Goal: Information Seeking & Learning: Learn about a topic

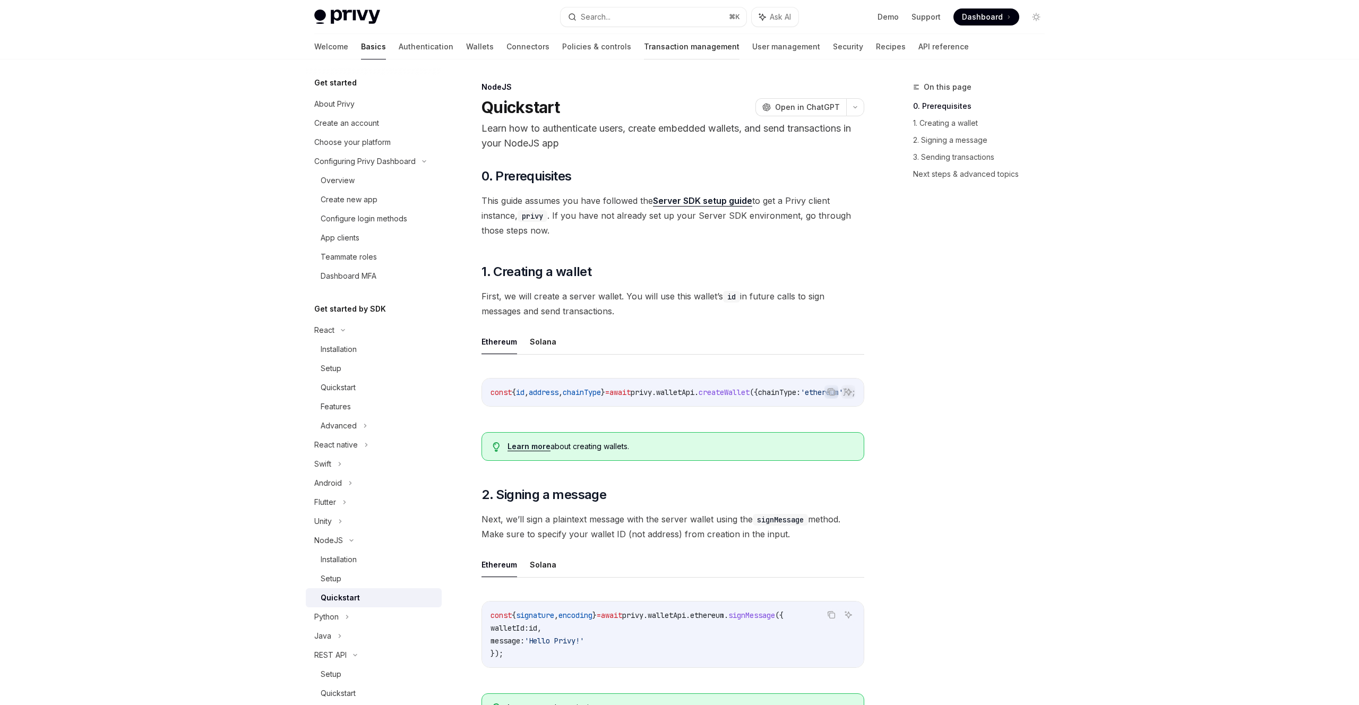
click at [644, 51] on link "Transaction management" at bounding box center [692, 46] width 96 height 25
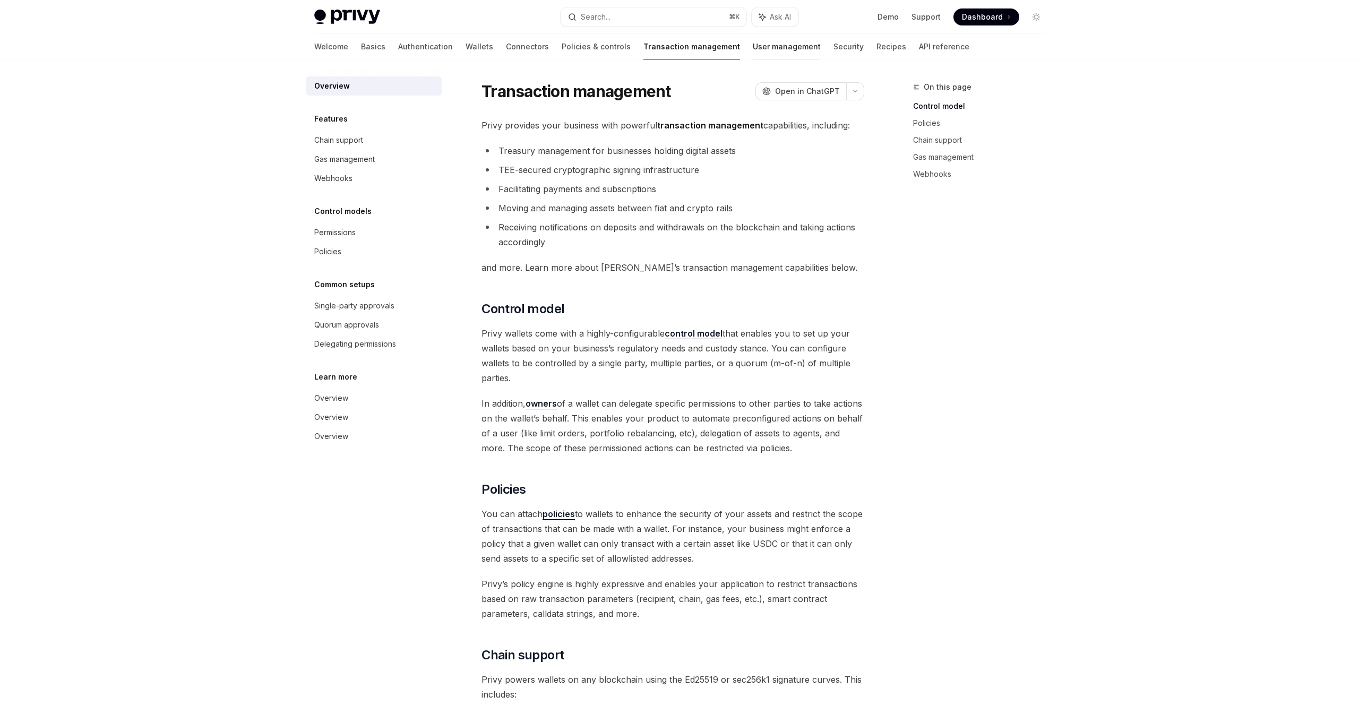
click at [753, 50] on link "User management" at bounding box center [787, 46] width 68 height 25
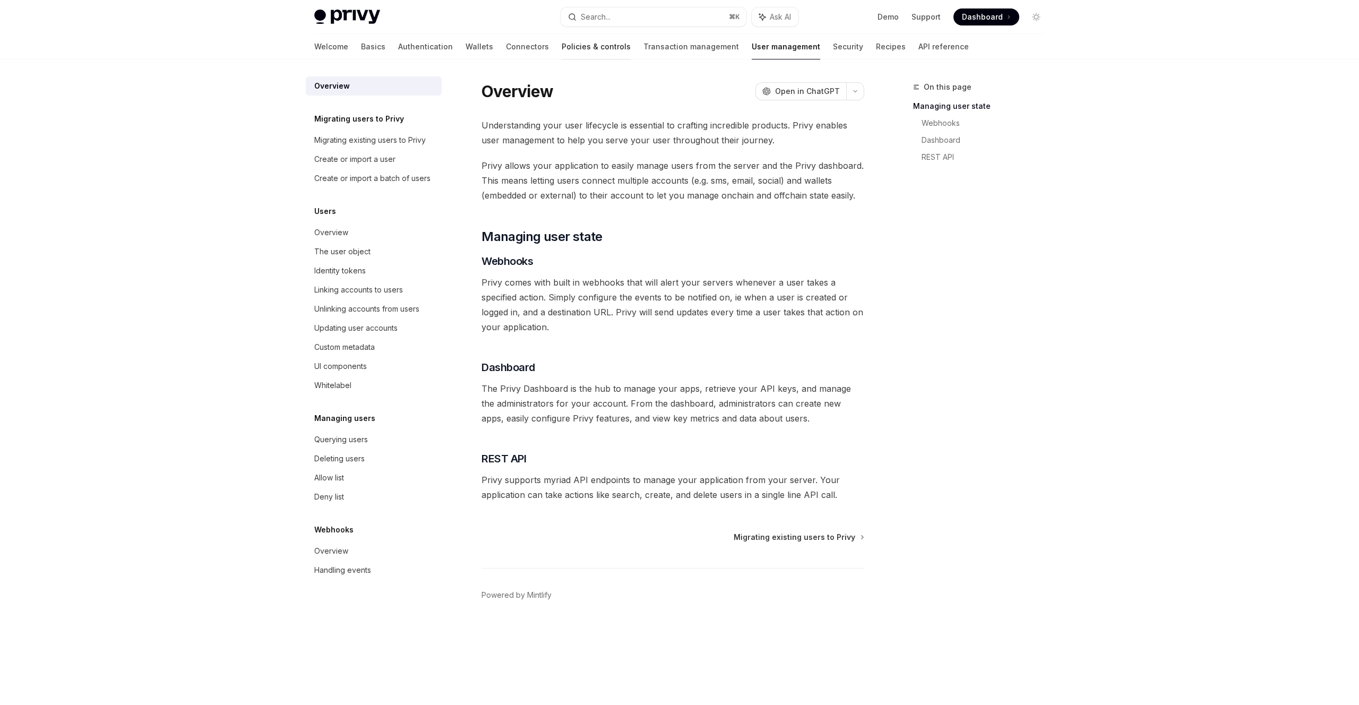
click at [570, 48] on link "Policies & controls" at bounding box center [596, 46] width 69 height 25
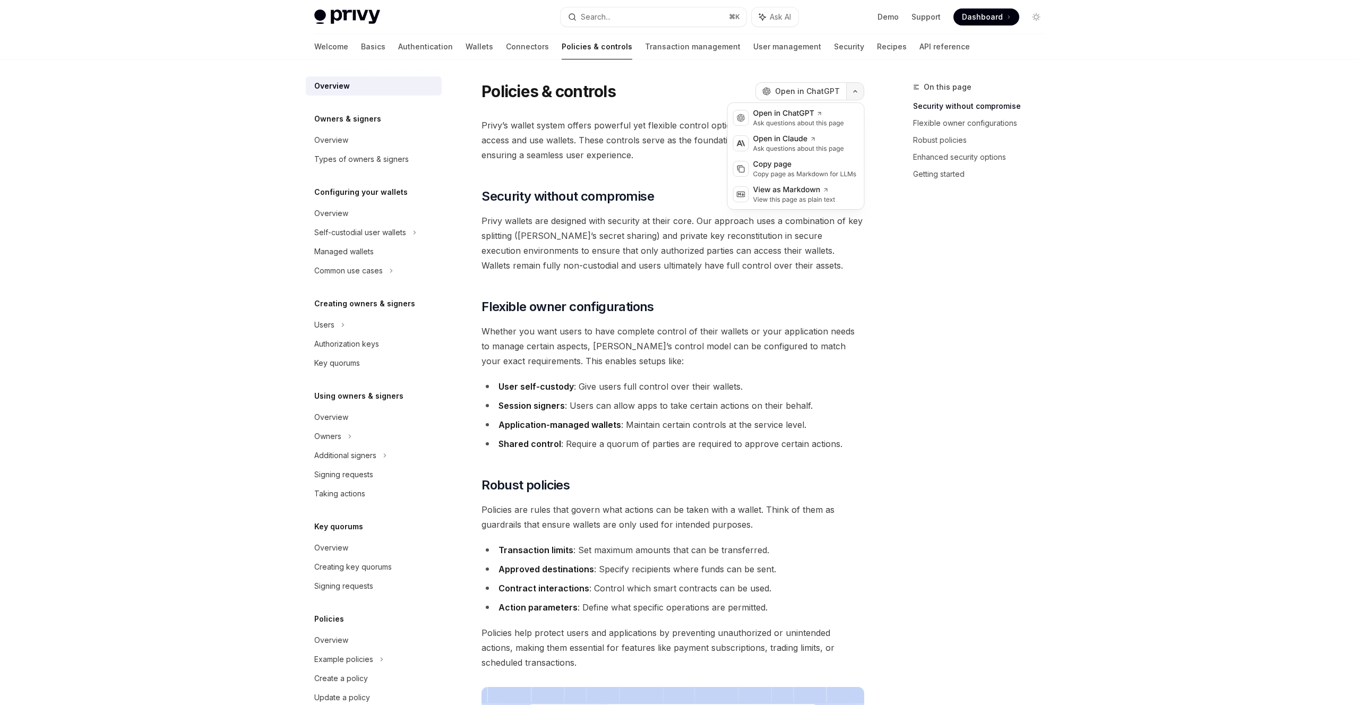
click at [854, 92] on icon "button" at bounding box center [855, 91] width 13 height 4
click at [821, 163] on div "Copy page" at bounding box center [805, 164] width 104 height 11
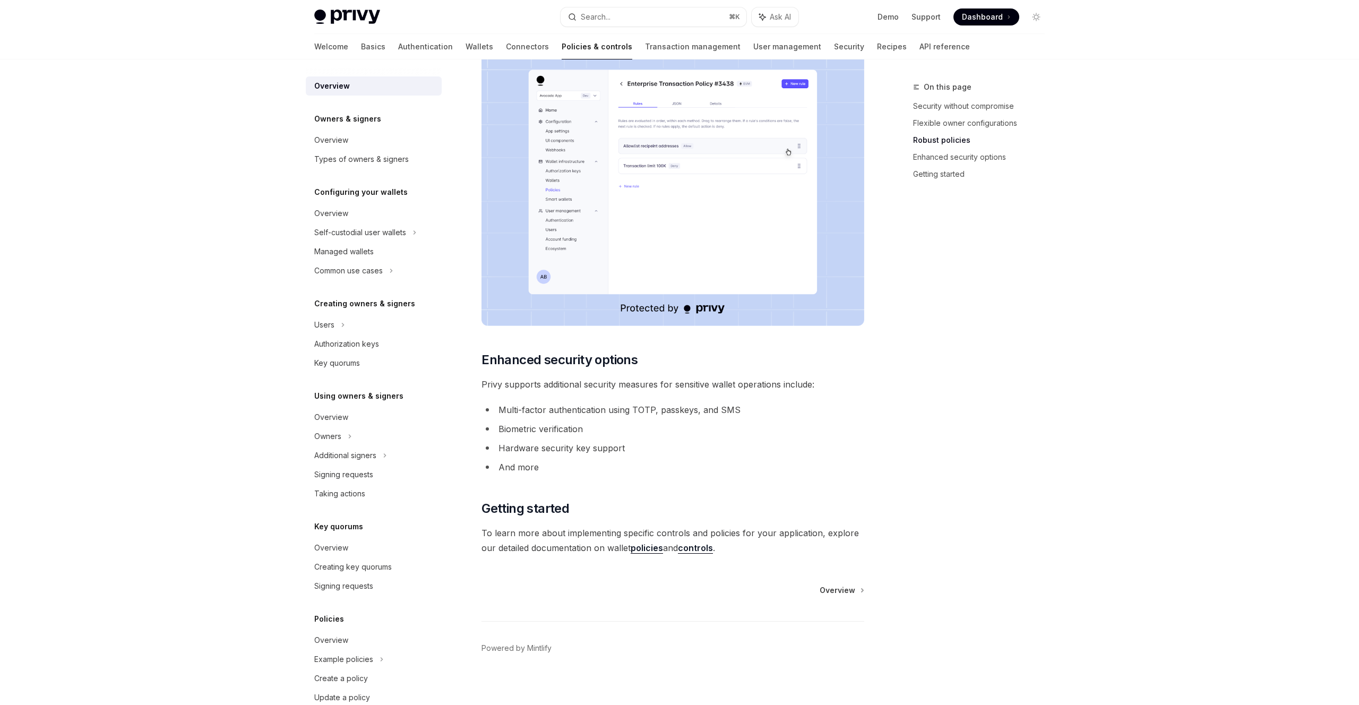
scroll to position [642, 0]
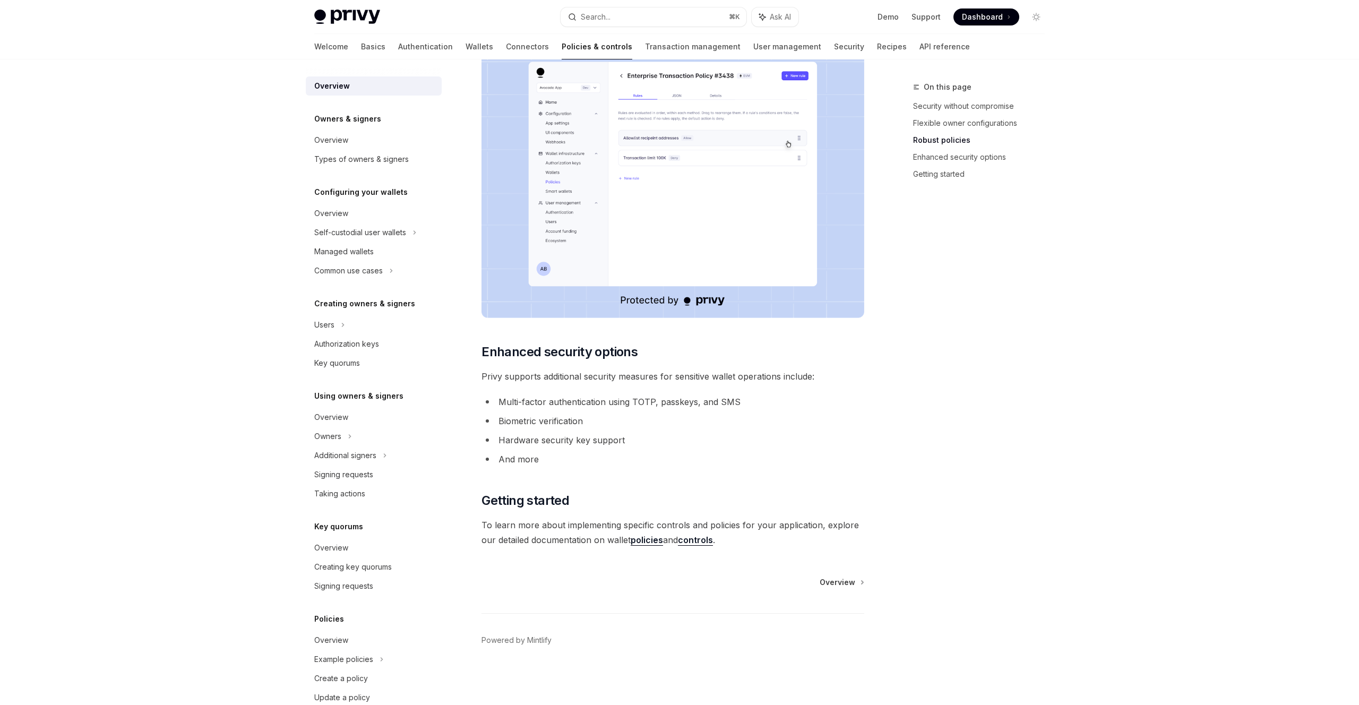
click at [268, 331] on div "Privy Docs home page Search... ⌘ K Ask AI Demo Support Dashboard Dashboard Sear…" at bounding box center [679, 32] width 1359 height 1348
click at [346, 354] on link "Key quorums" at bounding box center [374, 363] width 136 height 19
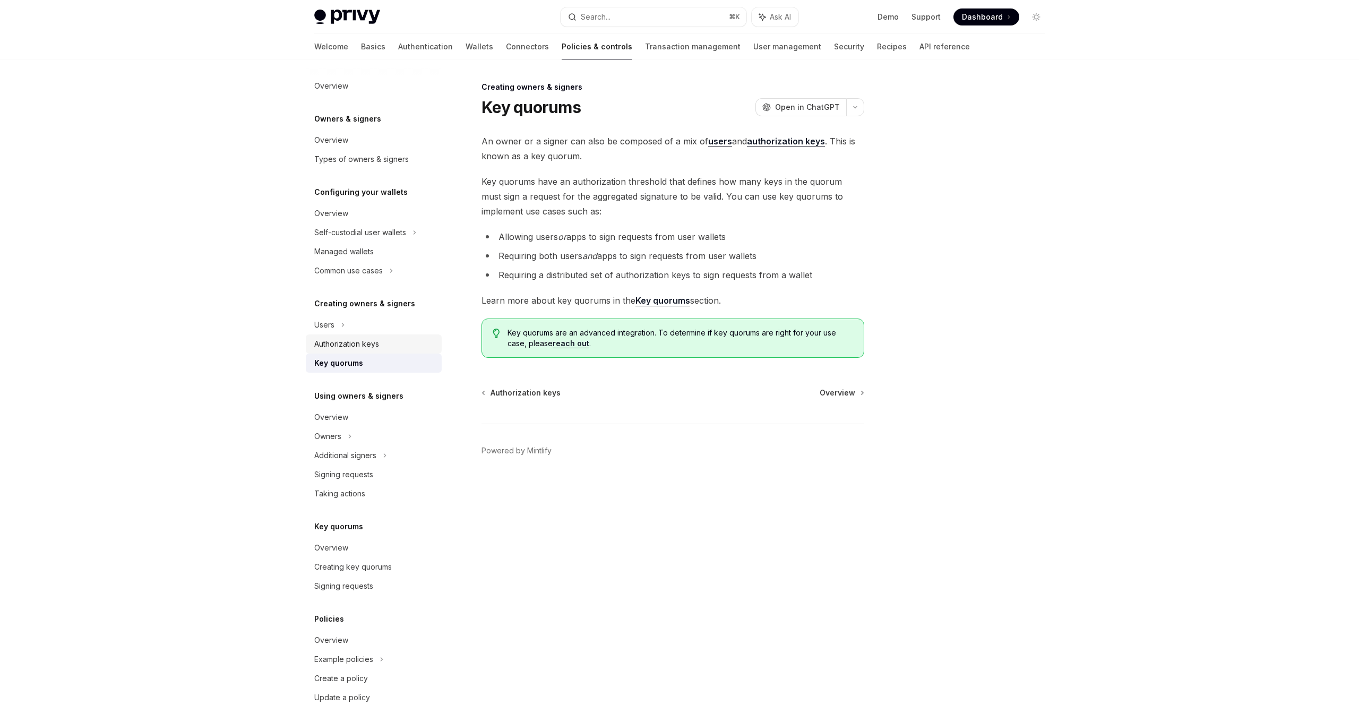
click at [347, 341] on div "Authorization keys" at bounding box center [346, 344] width 65 height 13
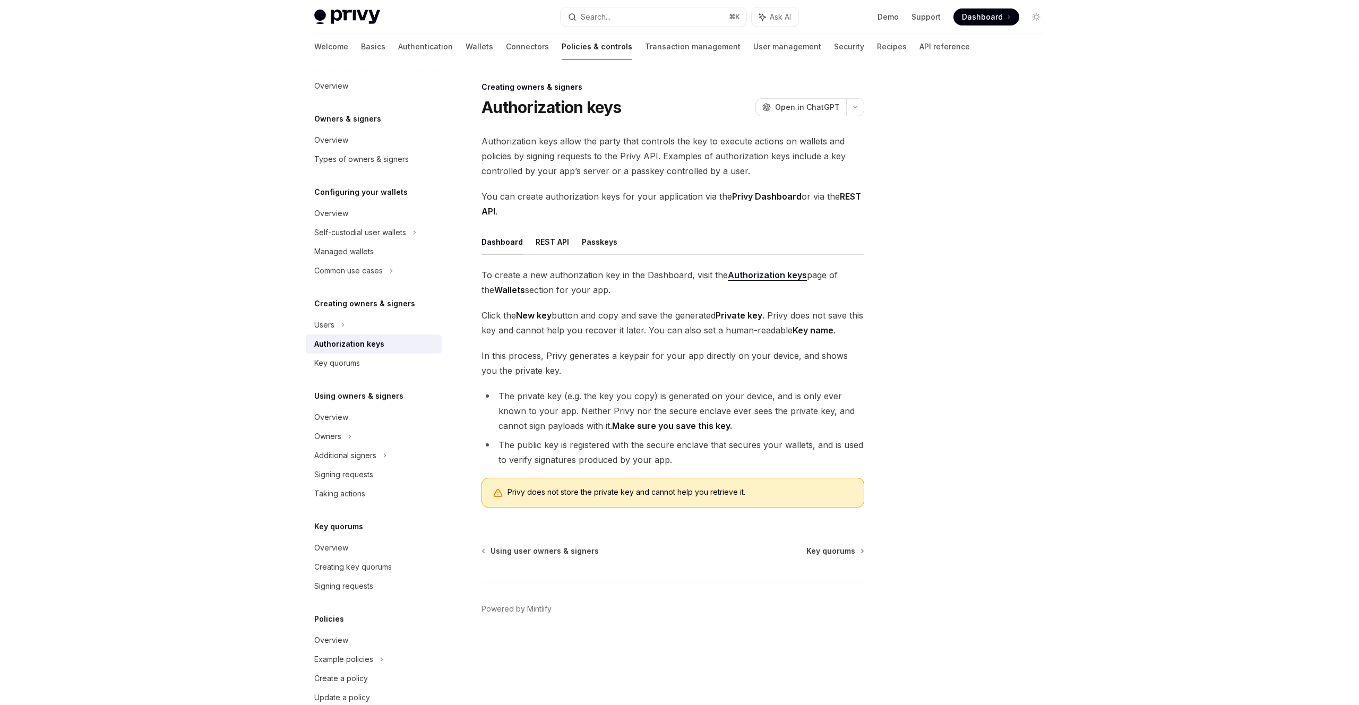
click at [546, 245] on button "REST API" at bounding box center [552, 241] width 33 height 25
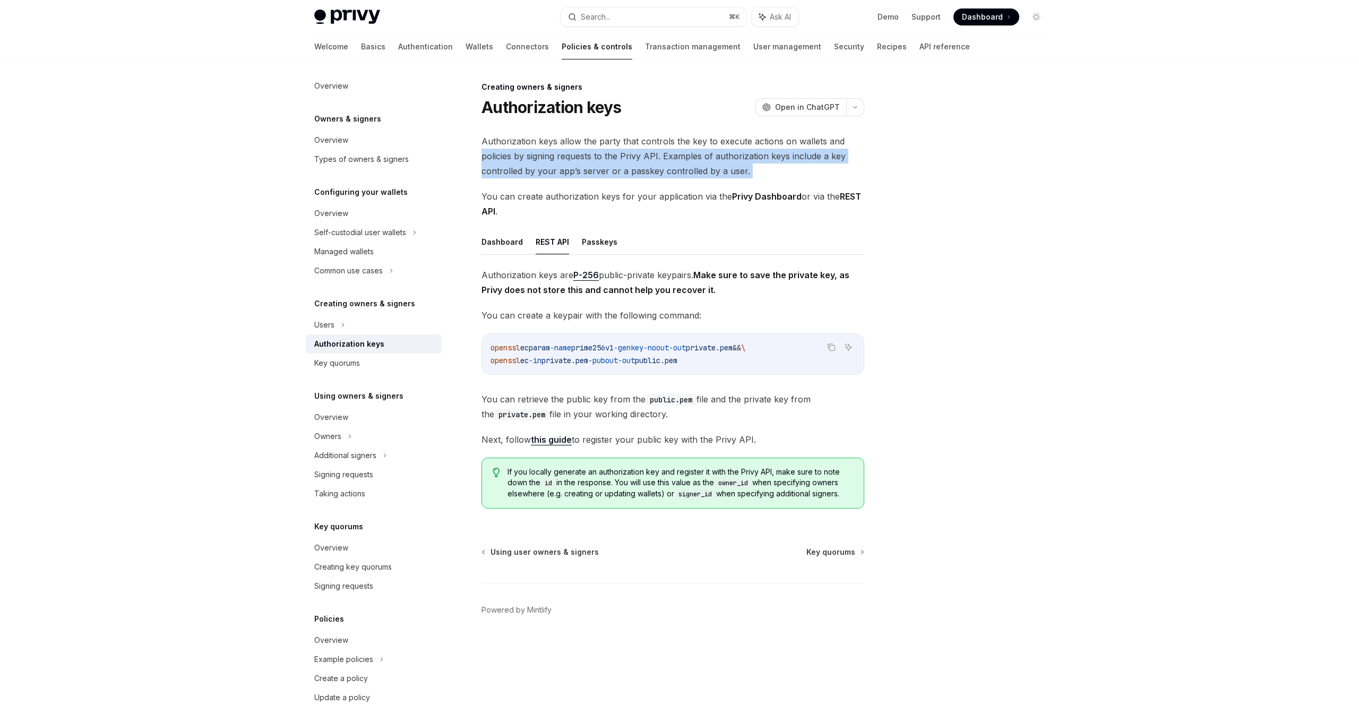
drag, startPoint x: 479, startPoint y: 161, endPoint x: 829, endPoint y: 181, distance: 349.9
click at [829, 181] on div "Creating owners & signers Authorization keys OpenAI Open in ChatGPT OpenAI Open…" at bounding box center [573, 393] width 586 height 624
click at [856, 107] on icon "button" at bounding box center [855, 107] width 13 height 4
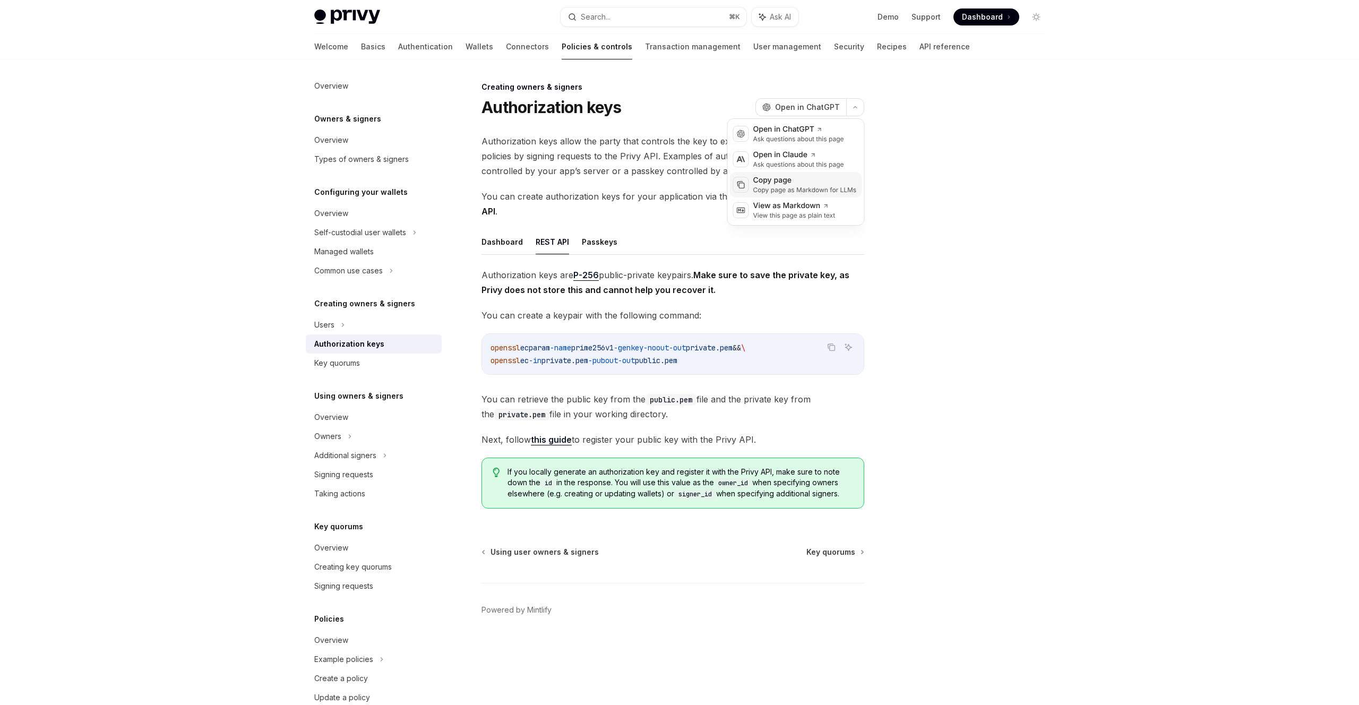
click at [801, 179] on div "Copy page" at bounding box center [805, 180] width 104 height 11
click at [597, 242] on button "Passkeys" at bounding box center [600, 241] width 36 height 25
type textarea "*"
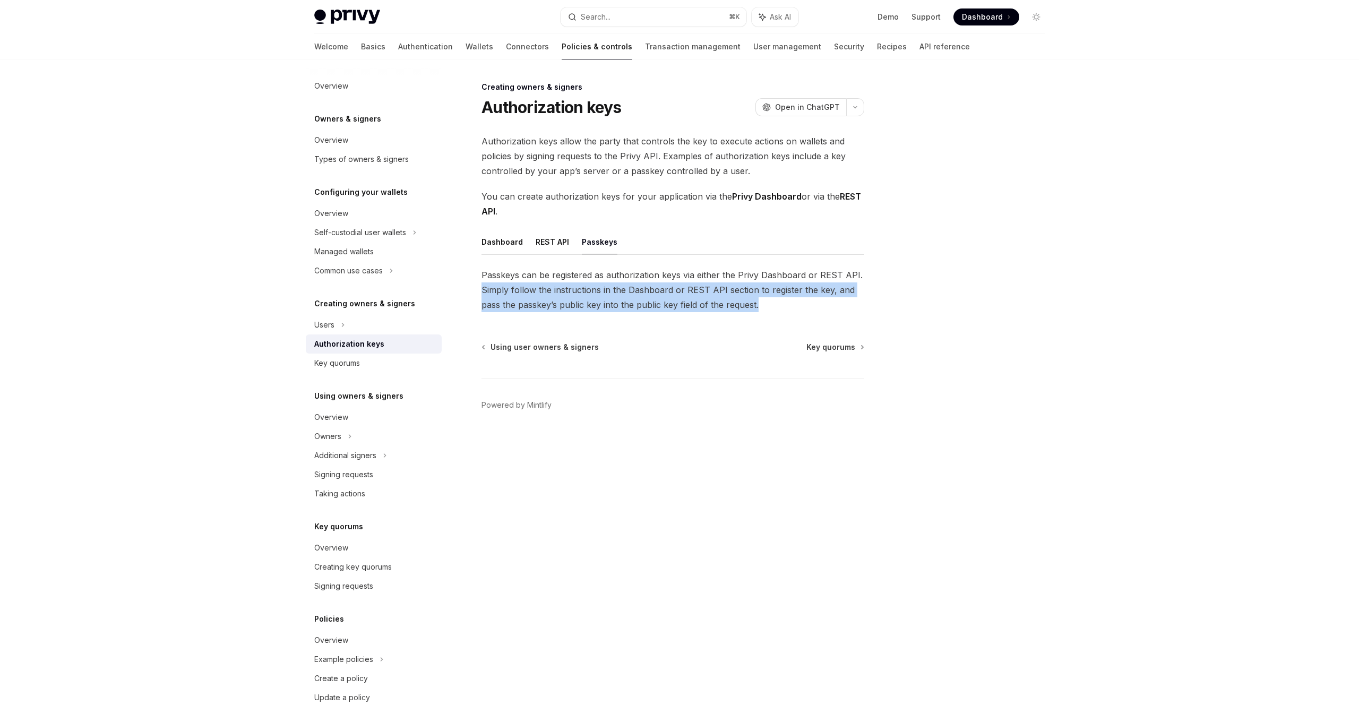
drag, startPoint x: 483, startPoint y: 292, endPoint x: 848, endPoint y: 300, distance: 365.4
click at [856, 300] on span "Passkeys can be registered as authorization keys via either the Privy Dashboard…" at bounding box center [673, 290] width 383 height 45
click at [368, 364] on div "Key quorums" at bounding box center [374, 363] width 121 height 13
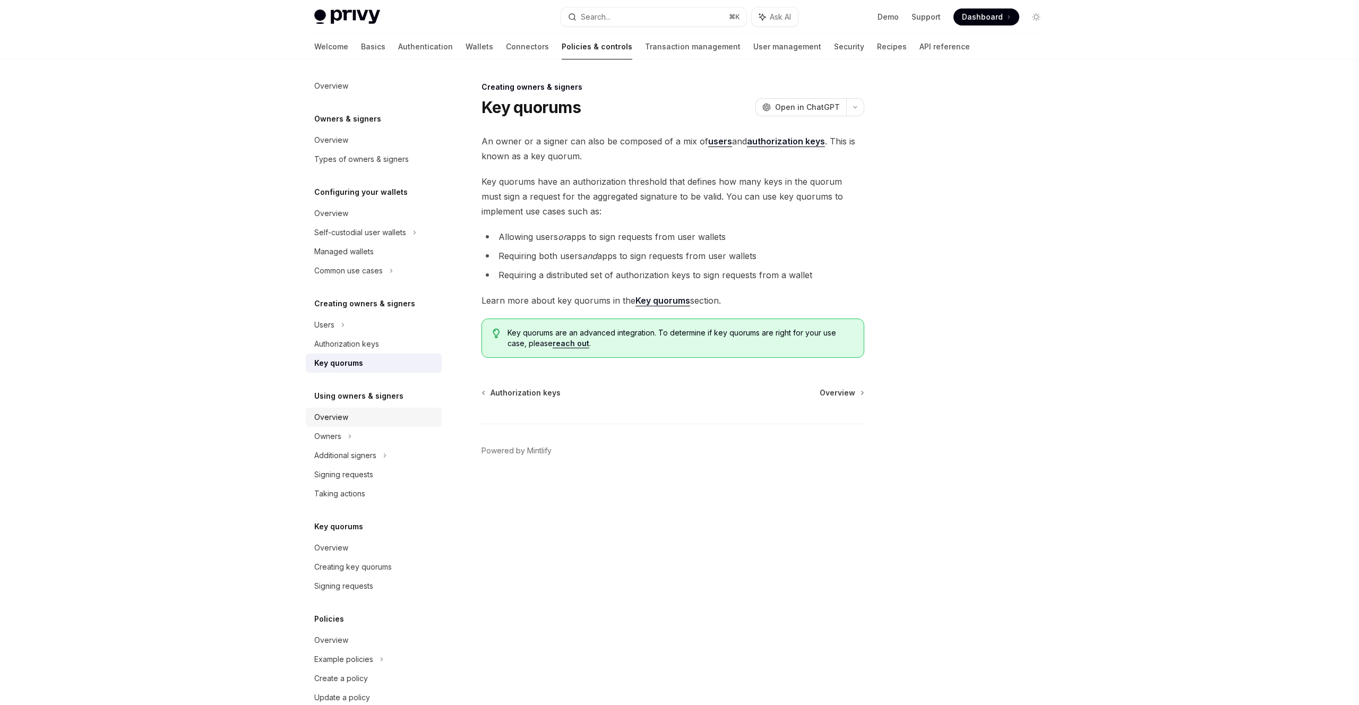
click at [350, 423] on div "Overview" at bounding box center [374, 417] width 121 height 13
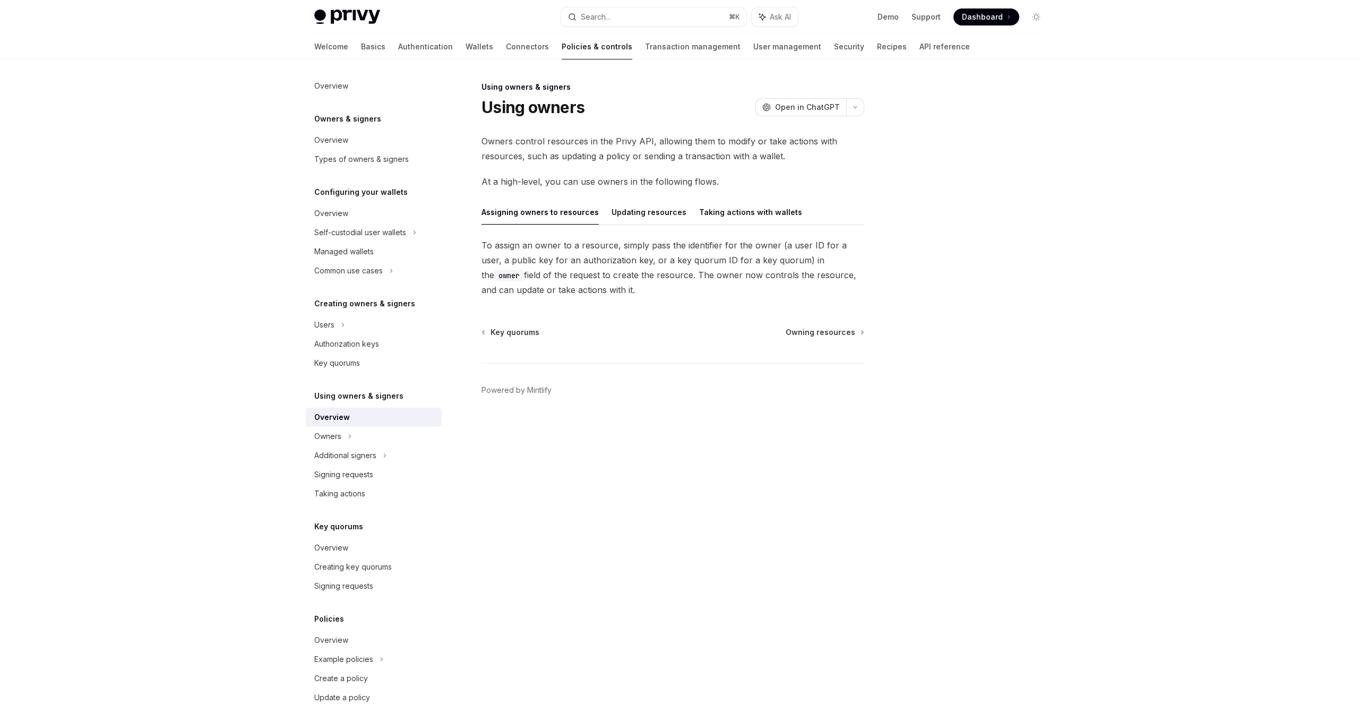
click at [1282, 136] on div "Privy Docs home page Search... ⌘ K Ask AI Demo Support Dashboard Dashboard Sear…" at bounding box center [679, 352] width 1359 height 705
click at [361, 46] on link "Basics" at bounding box center [373, 46] width 24 height 25
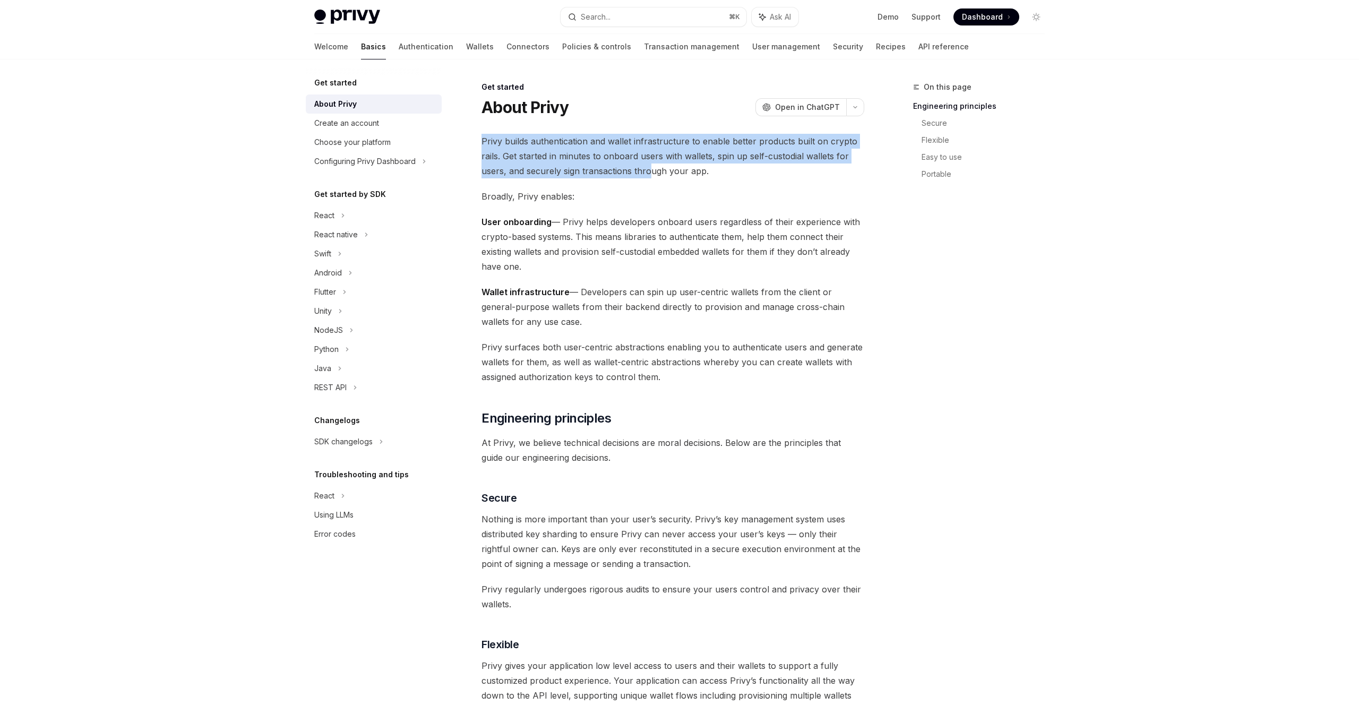
drag, startPoint x: 483, startPoint y: 143, endPoint x: 649, endPoint y: 174, distance: 169.0
click at [649, 174] on span "Privy builds authentication and wallet infrastructure to enable better products…" at bounding box center [673, 156] width 383 height 45
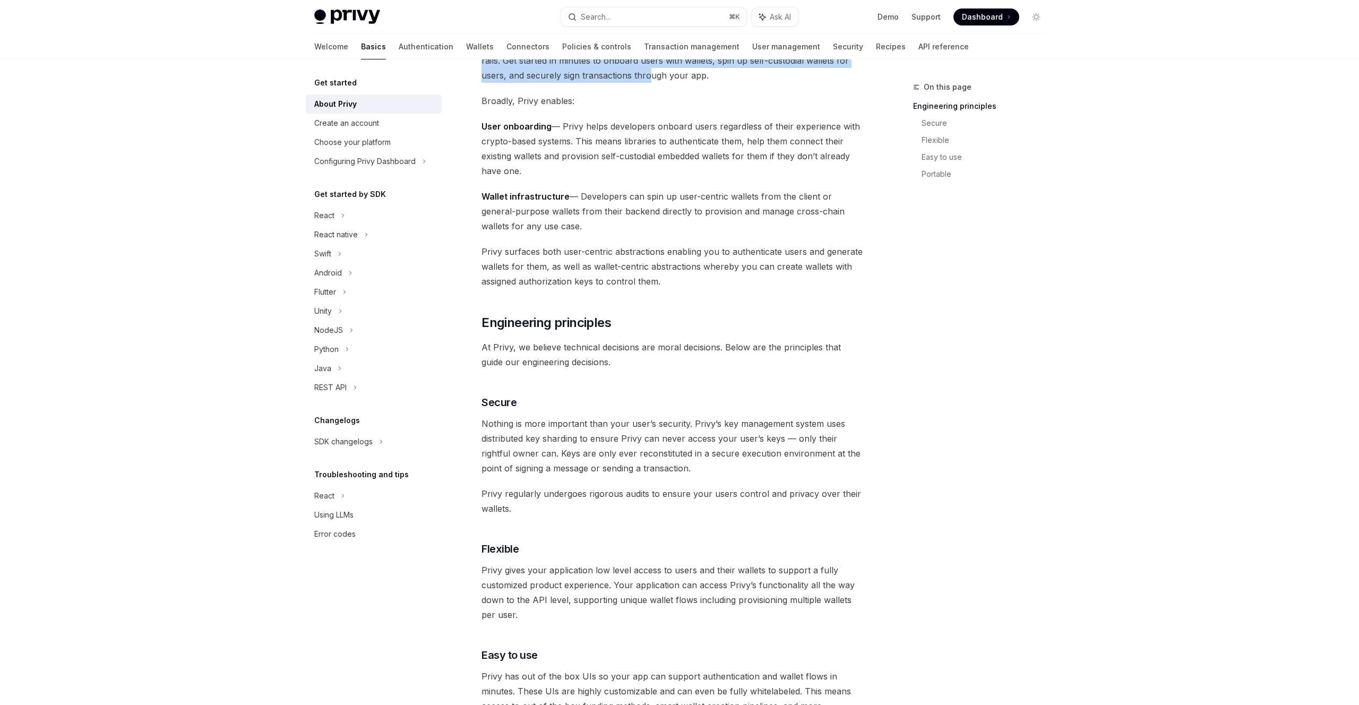
scroll to position [112, 0]
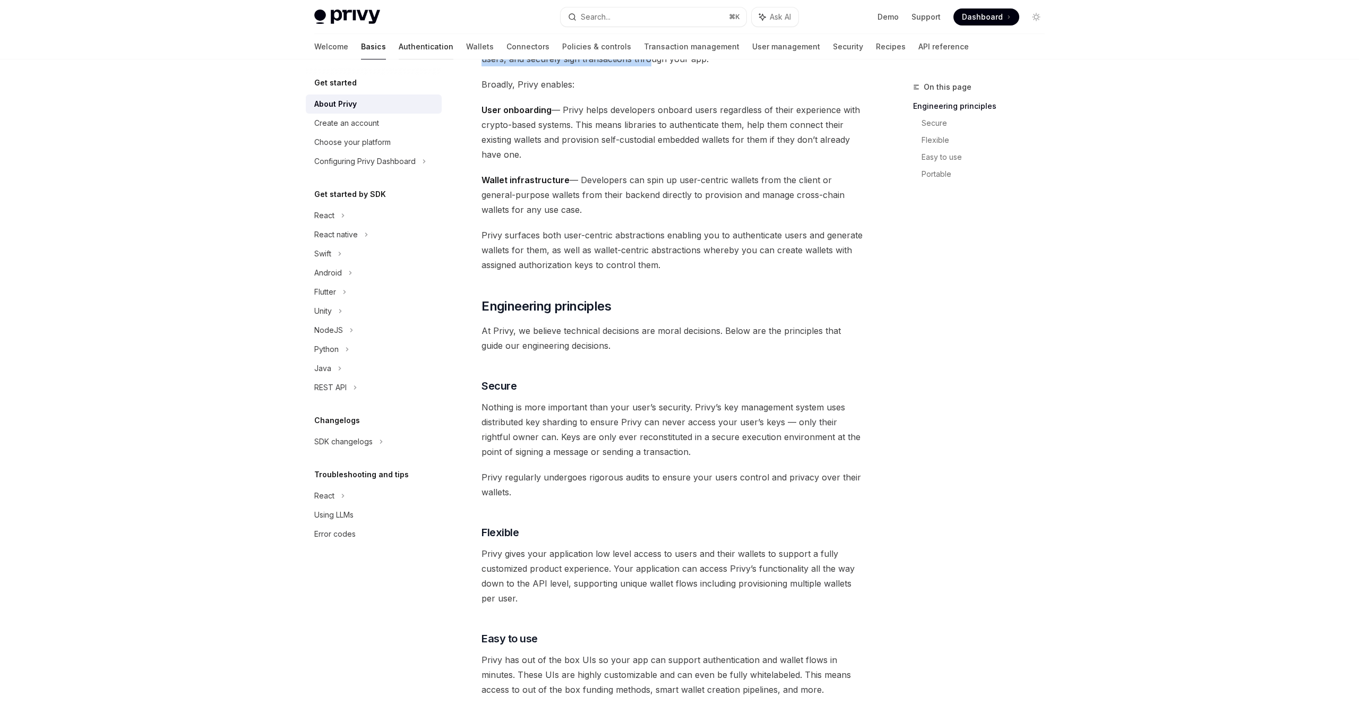
click at [399, 46] on link "Authentication" at bounding box center [426, 46] width 55 height 25
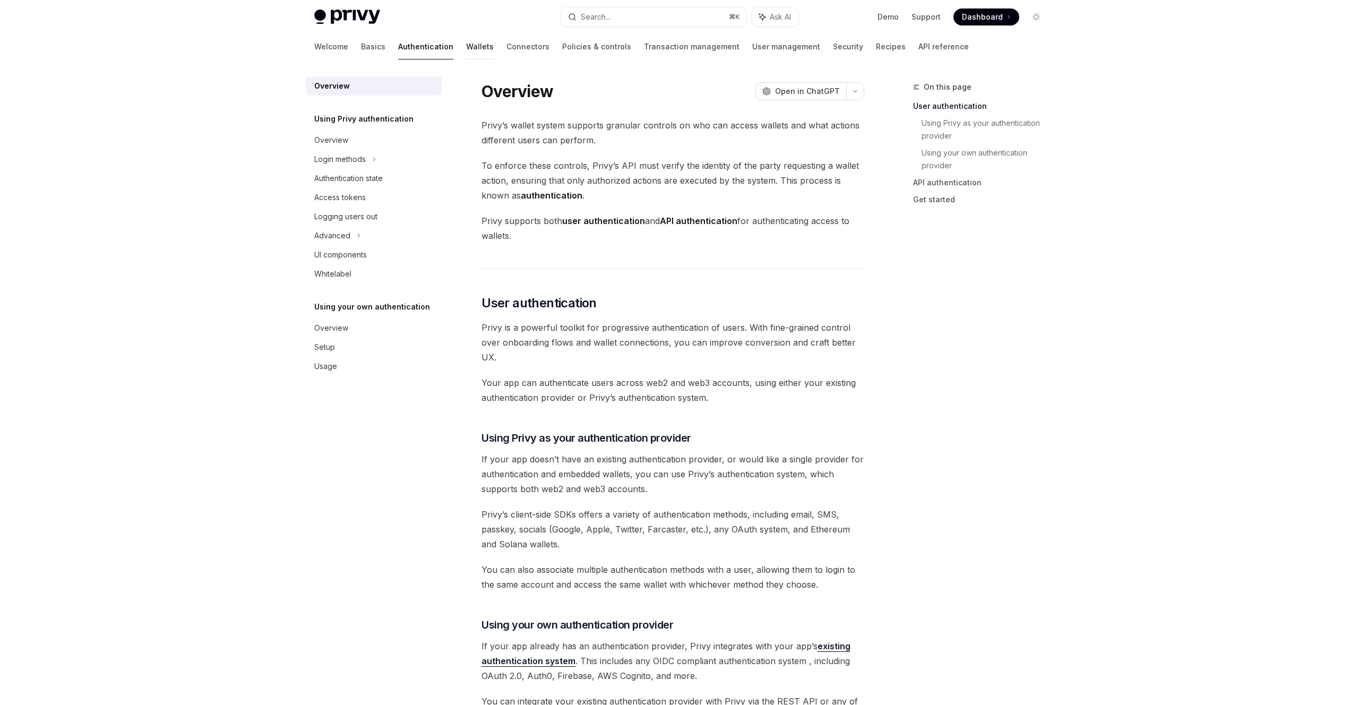
click at [466, 48] on link "Wallets" at bounding box center [480, 46] width 28 height 25
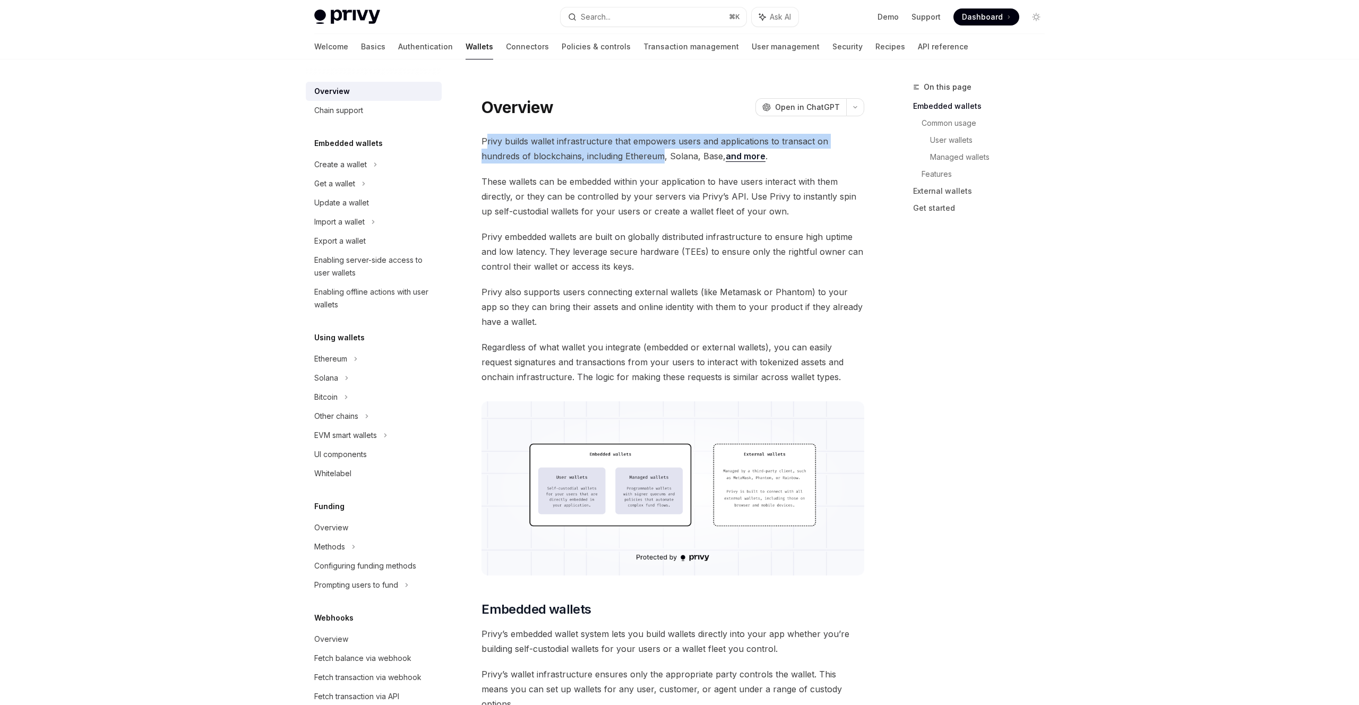
drag, startPoint x: 488, startPoint y: 139, endPoint x: 621, endPoint y: 149, distance: 133.1
click at [621, 149] on span "Privy builds wallet infrastructure that empowers users and applications to tran…" at bounding box center [673, 149] width 383 height 30
click at [643, 147] on span "Privy builds wallet infrastructure that empowers users and applications to tran…" at bounding box center [673, 149] width 383 height 30
drag, startPoint x: 485, startPoint y: 142, endPoint x: 628, endPoint y: 142, distance: 143.4
click at [628, 142] on span "Privy builds wallet infrastructure that empowers users and applications to tran…" at bounding box center [673, 149] width 383 height 30
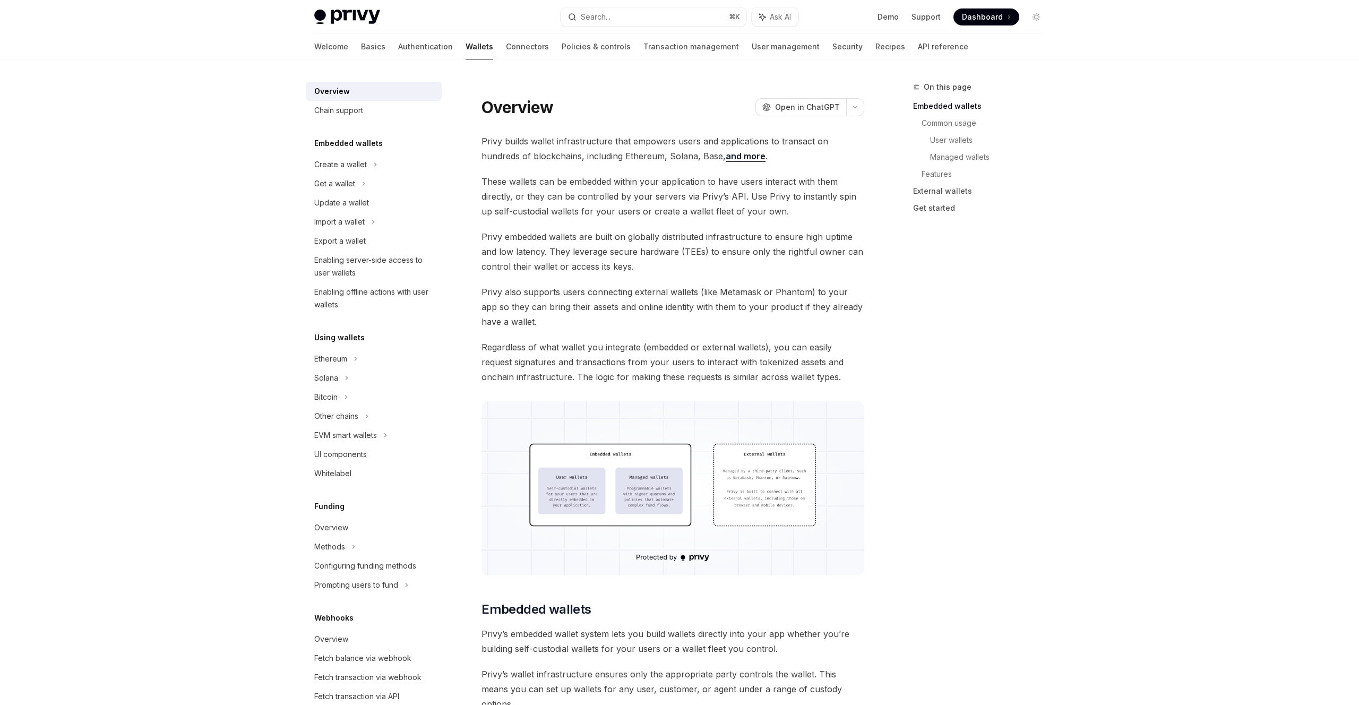
click at [598, 149] on span "Privy builds wallet infrastructure that empowers users and applications to tran…" at bounding box center [673, 149] width 383 height 30
drag, startPoint x: 480, startPoint y: 140, endPoint x: 859, endPoint y: 151, distance: 379.3
click at [564, 204] on span "These wallets can be embedded within your application to have users interact wi…" at bounding box center [673, 196] width 383 height 45
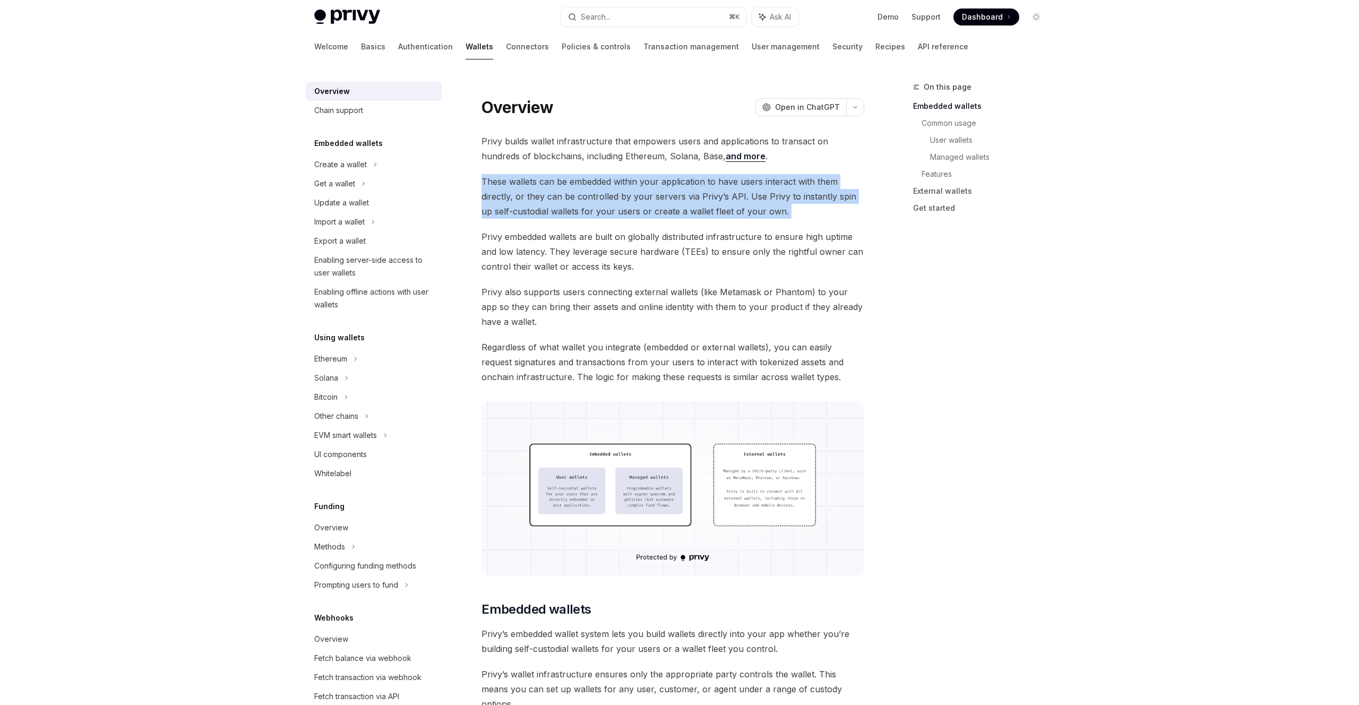
drag, startPoint x: 476, startPoint y: 176, endPoint x: 829, endPoint y: 219, distance: 355.7
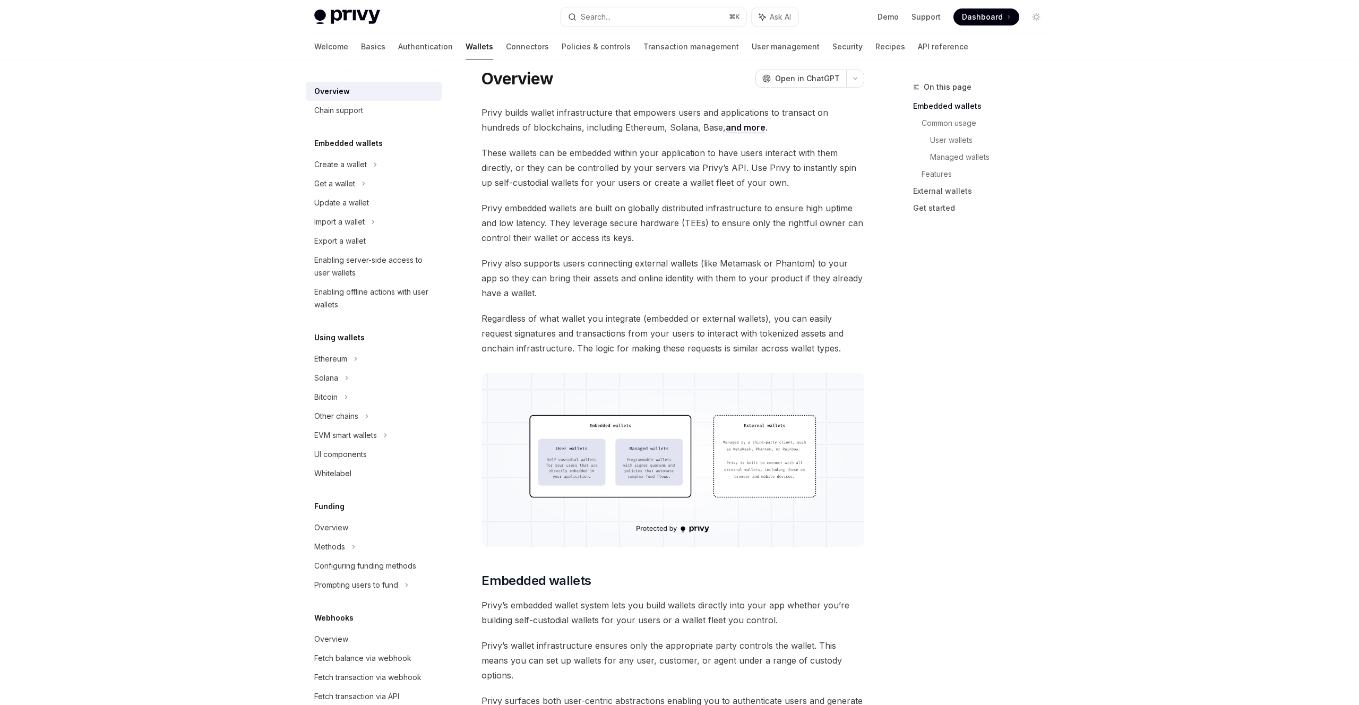
scroll to position [40, 0]
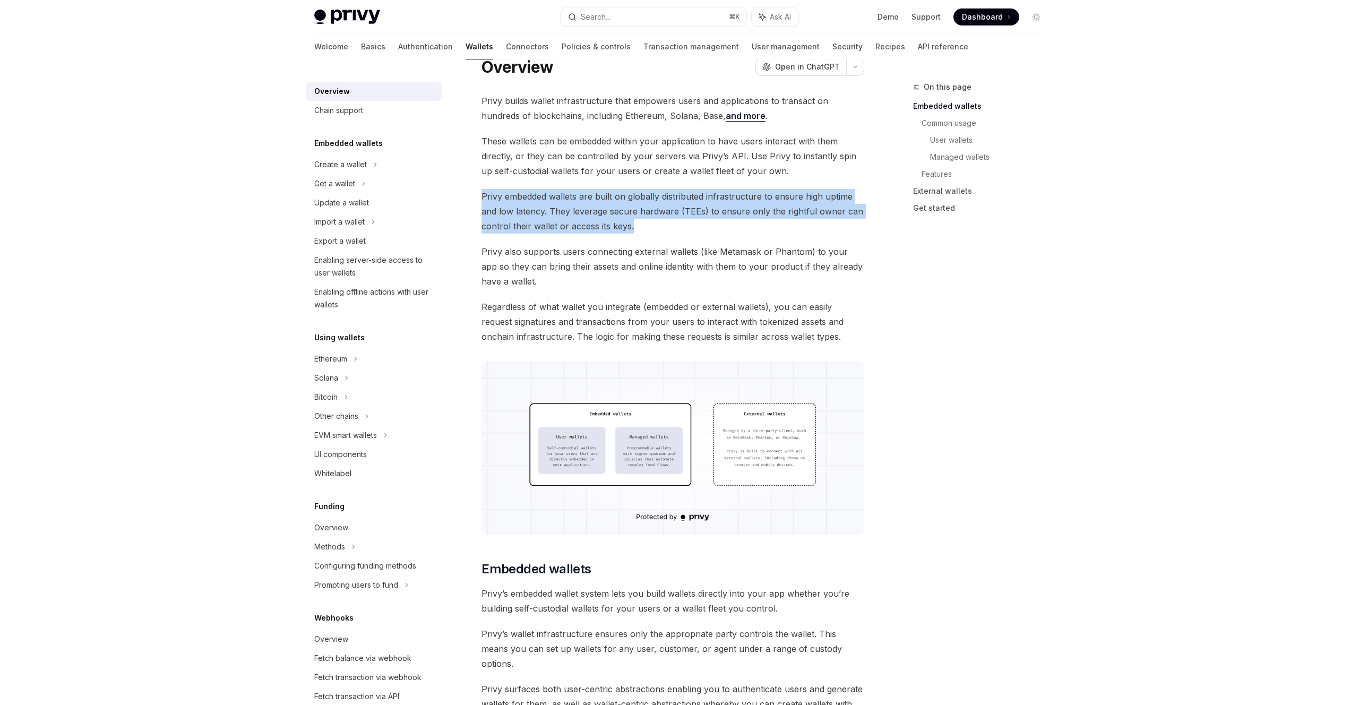
drag, startPoint x: 477, startPoint y: 197, endPoint x: 795, endPoint y: 228, distance: 319.5
click at [795, 228] on span "Privy embedded wallets are built on globally distributed infrastructure to ensu…" at bounding box center [673, 211] width 383 height 45
drag, startPoint x: 710, startPoint y: 215, endPoint x: 811, endPoint y: 221, distance: 101.1
click at [811, 221] on span "Privy embedded wallets are built on globally distributed infrastructure to ensu…" at bounding box center [673, 211] width 383 height 45
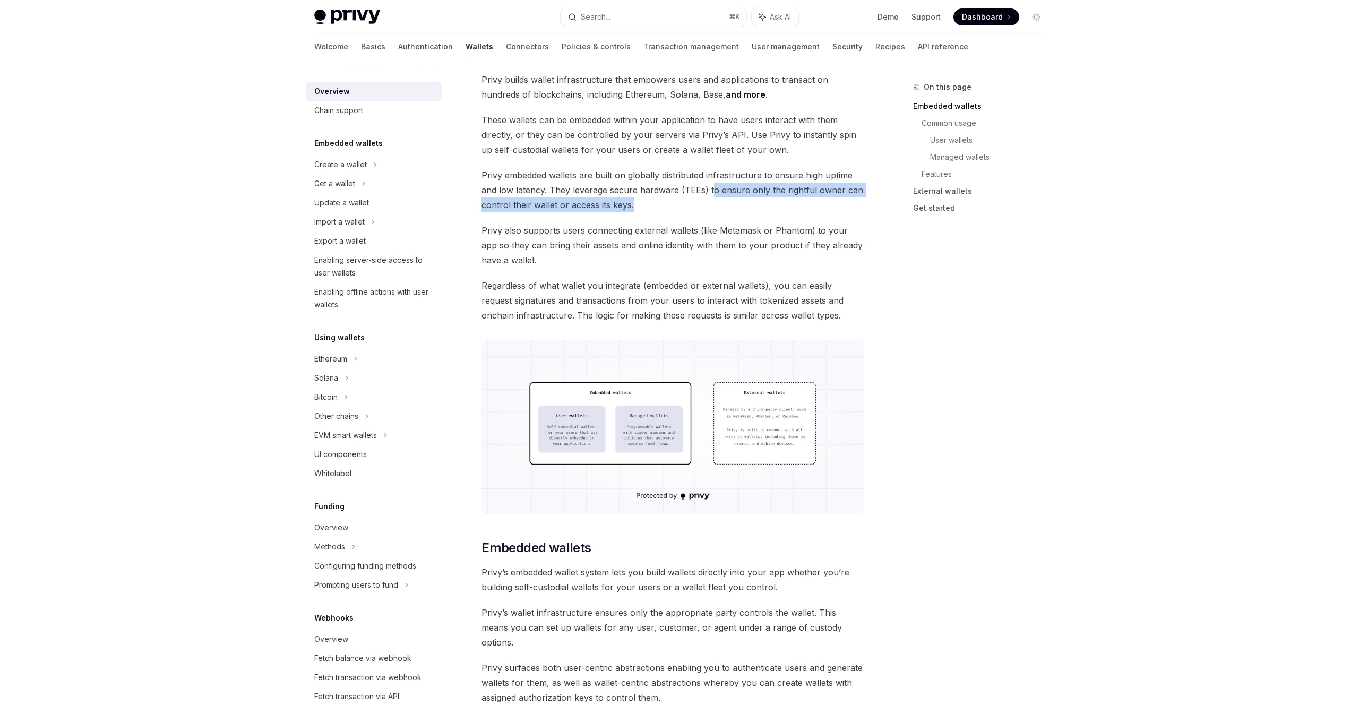
scroll to position [72, 0]
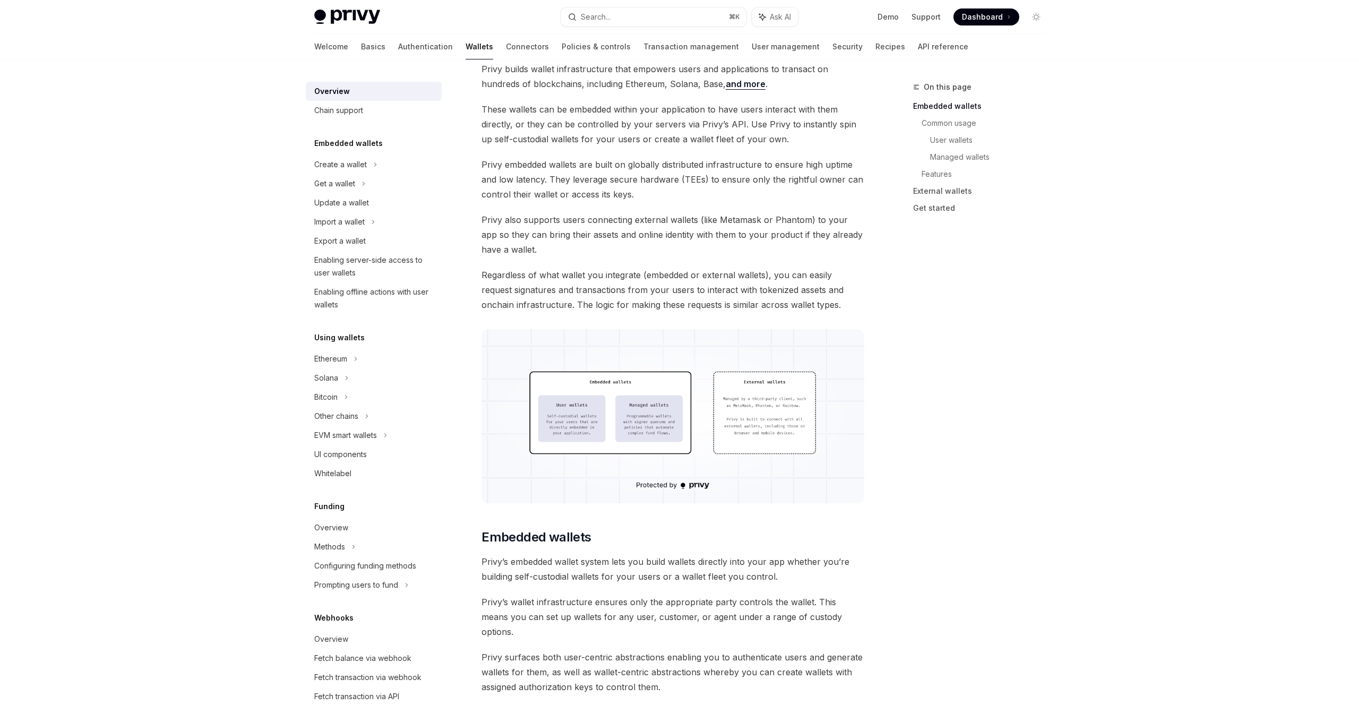
click at [539, 222] on span "Privy also supports users connecting external wallets (like Metamask or Phantom…" at bounding box center [673, 234] width 383 height 45
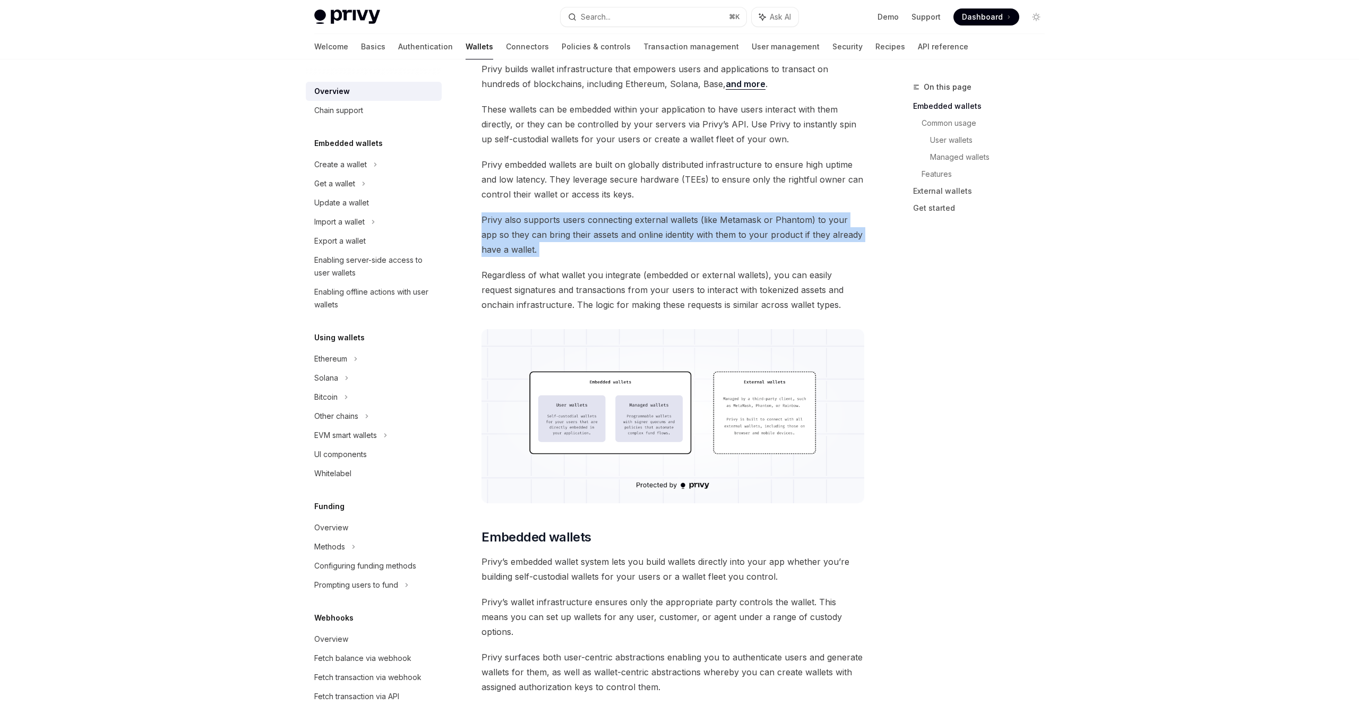
click at [539, 222] on span "Privy also supports users connecting external wallets (like Metamask or Phantom…" at bounding box center [673, 234] width 383 height 45
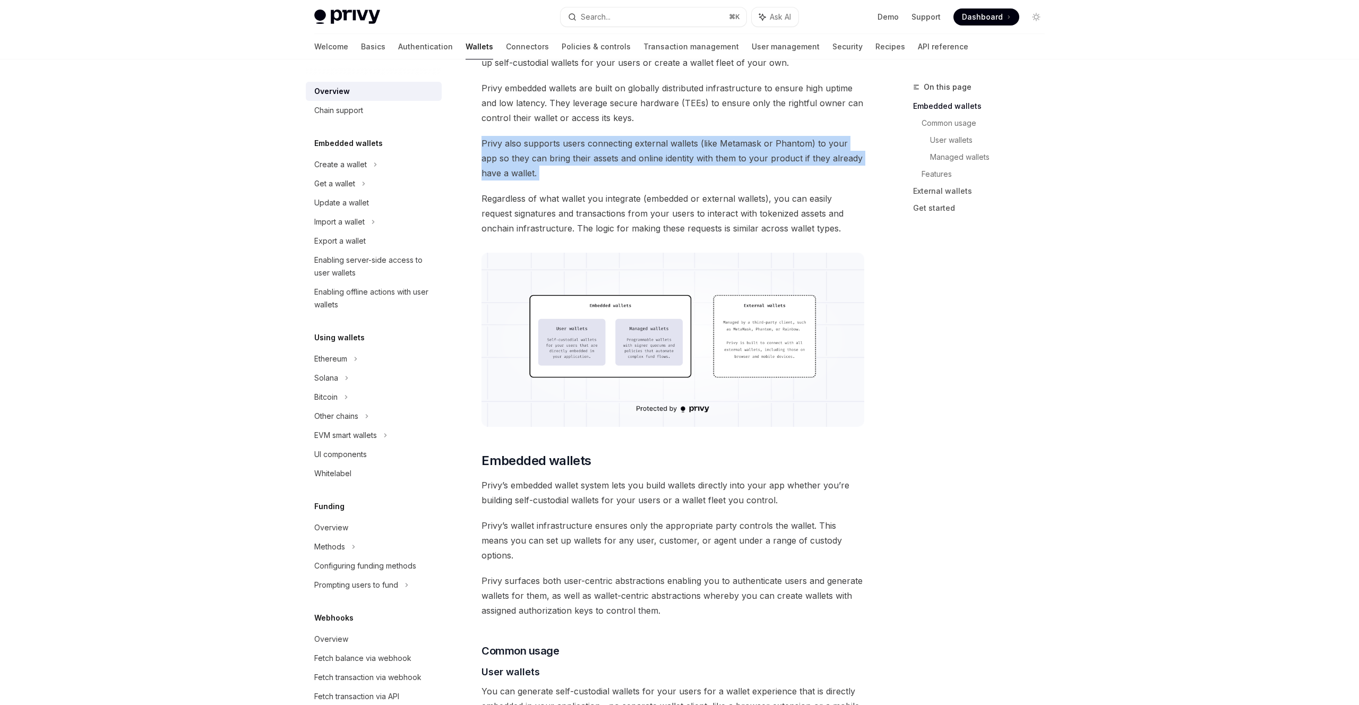
scroll to position [151, 0]
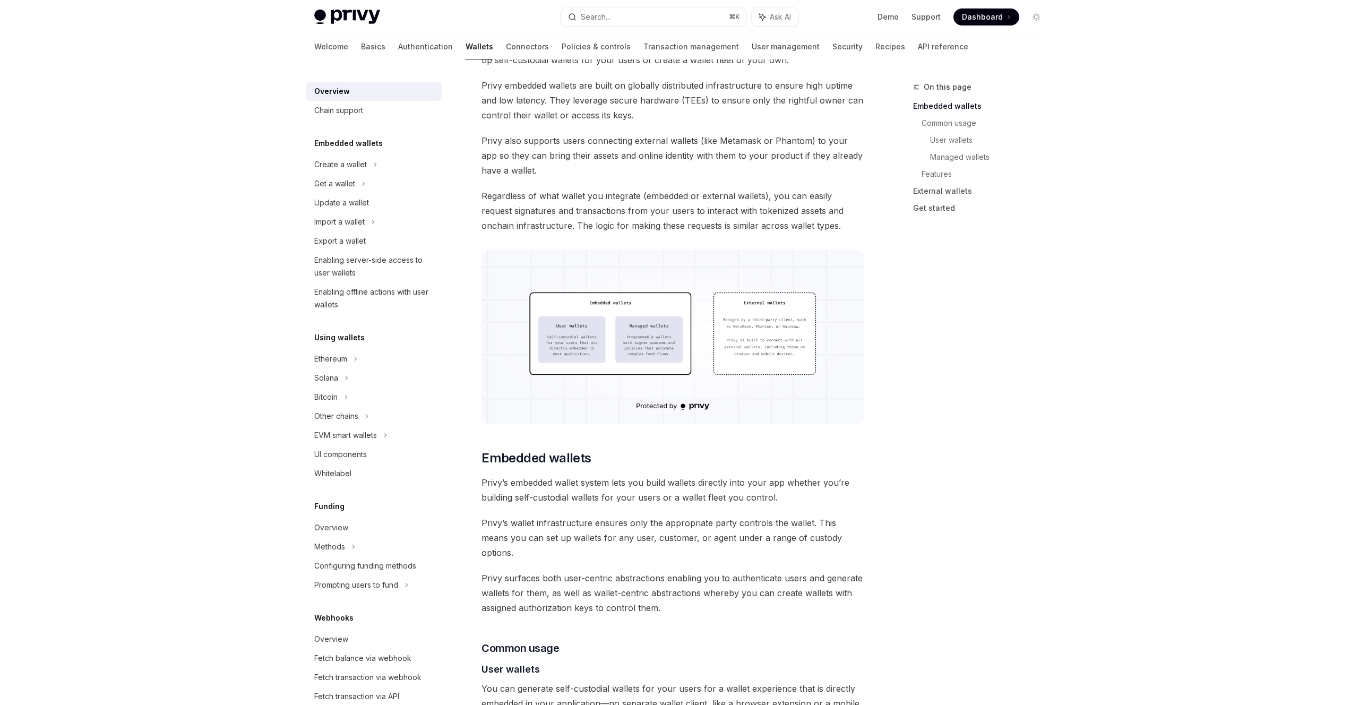
click at [617, 228] on span "Regardless of what wallet you integrate (embedded or external wallets), you can…" at bounding box center [673, 210] width 383 height 45
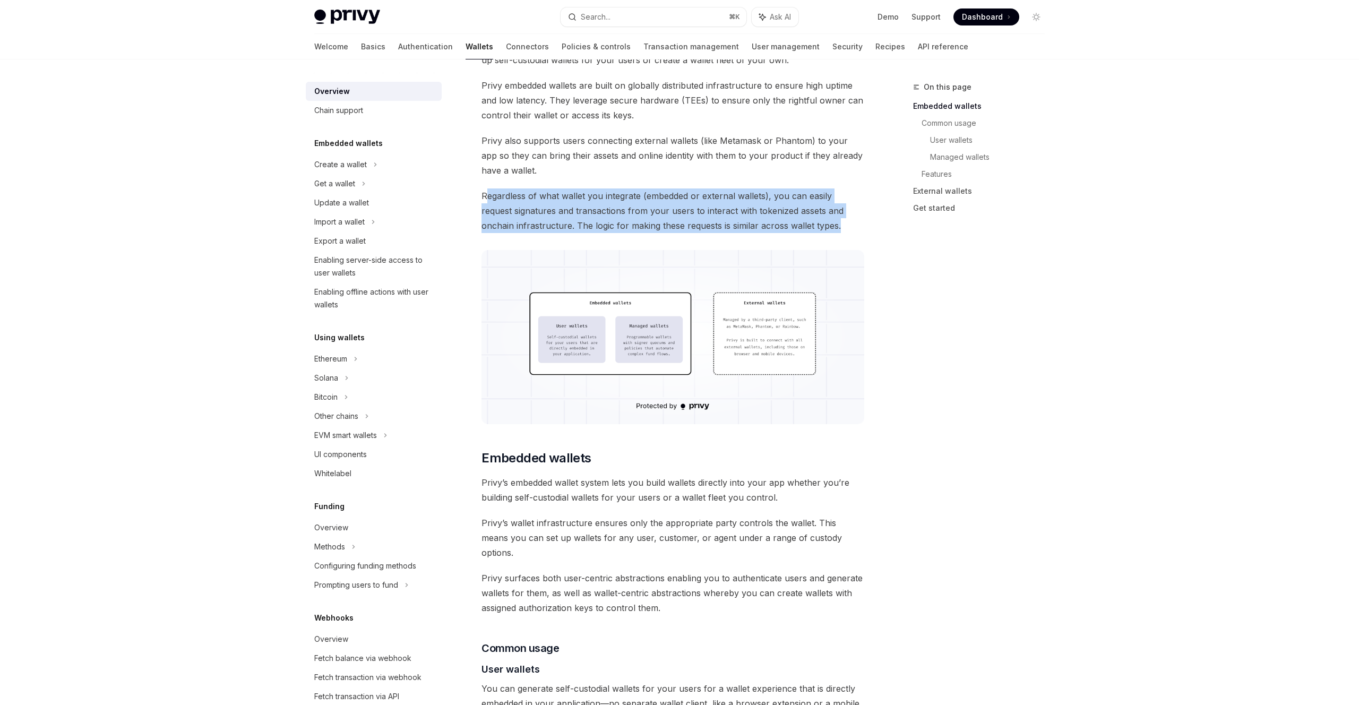
drag, startPoint x: 487, startPoint y: 199, endPoint x: 833, endPoint y: 219, distance: 346.3
click at [833, 219] on span "Regardless of what wallet you integrate (embedded or external wallets), you can…" at bounding box center [673, 210] width 383 height 45
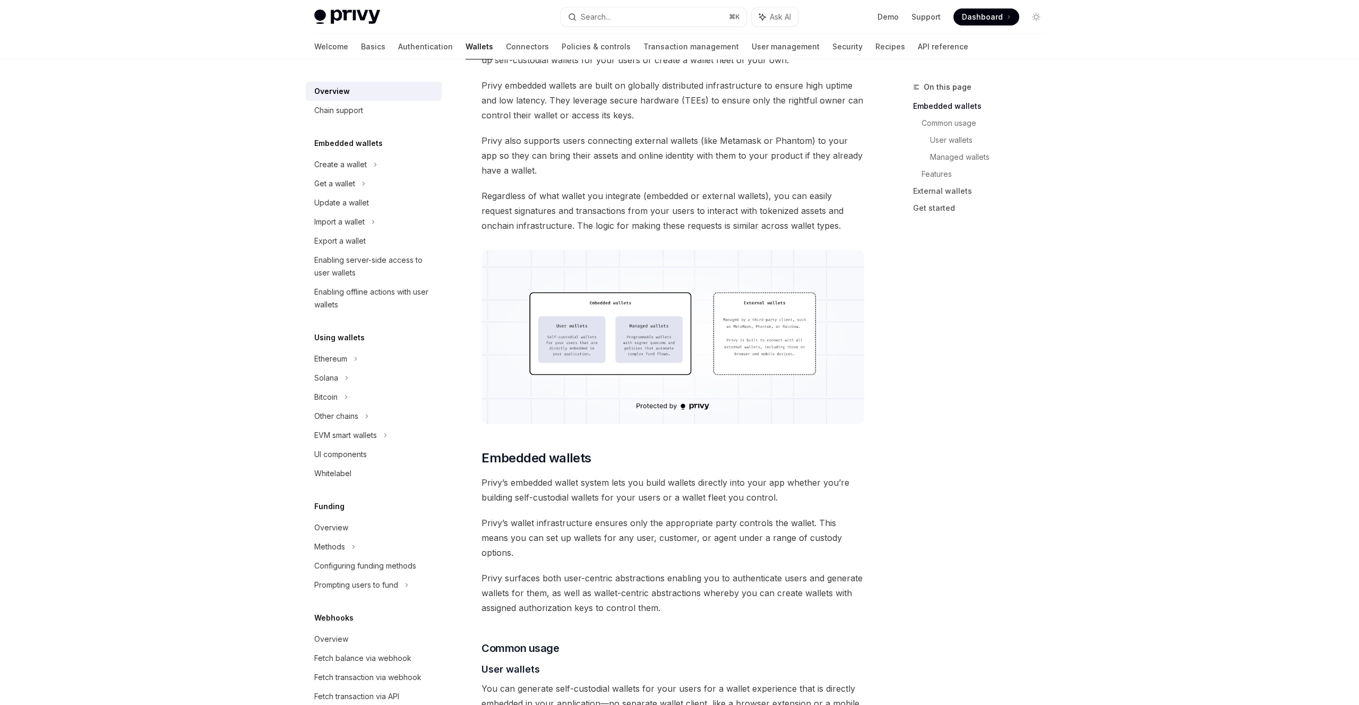
drag, startPoint x: 553, startPoint y: 199, endPoint x: 748, endPoint y: 199, distance: 194.9
click at [748, 199] on span "Regardless of what wallet you integrate (embedded or external wallets), you can…" at bounding box center [673, 210] width 383 height 45
drag, startPoint x: 668, startPoint y: 212, endPoint x: 552, endPoint y: 224, distance: 116.9
click at [552, 224] on span "Regardless of what wallet you integrate (embedded or external wallets), you can…" at bounding box center [673, 210] width 383 height 45
click at [555, 224] on span "Regardless of what wallet you integrate (embedded or external wallets), you can…" at bounding box center [673, 210] width 383 height 45
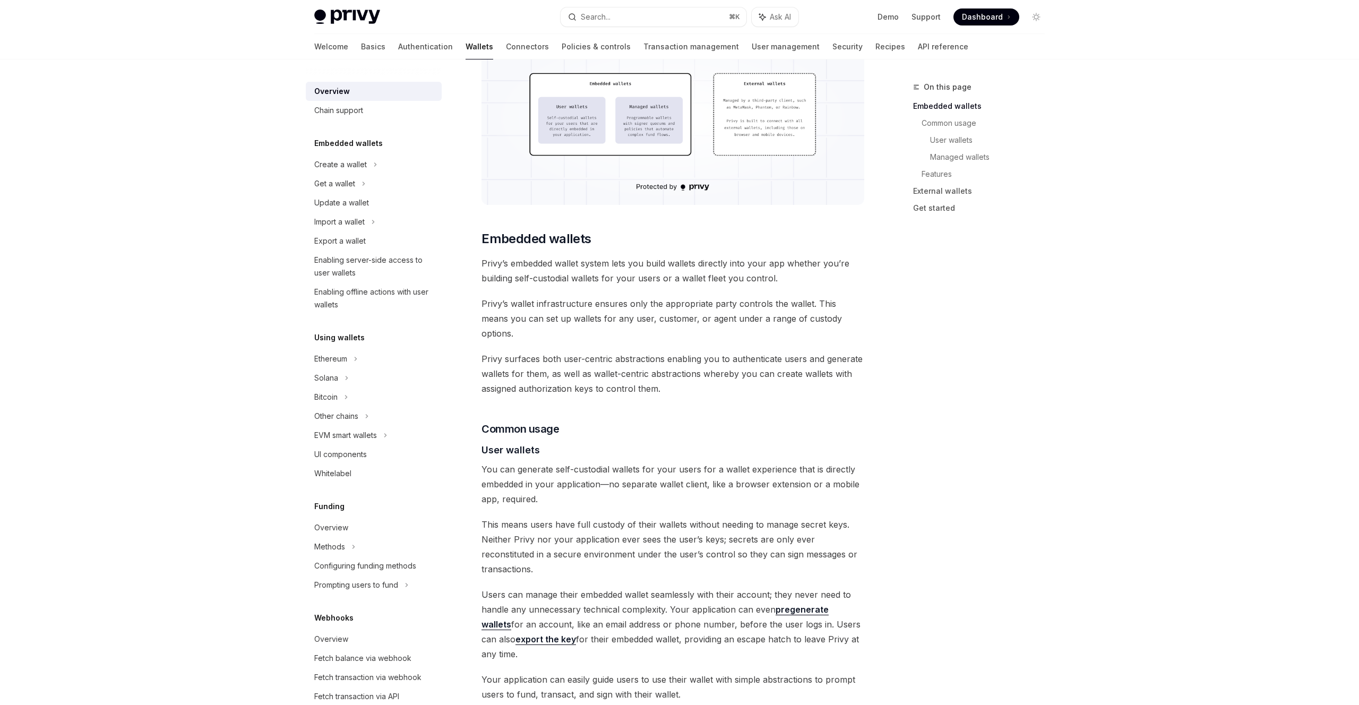
scroll to position [379, 0]
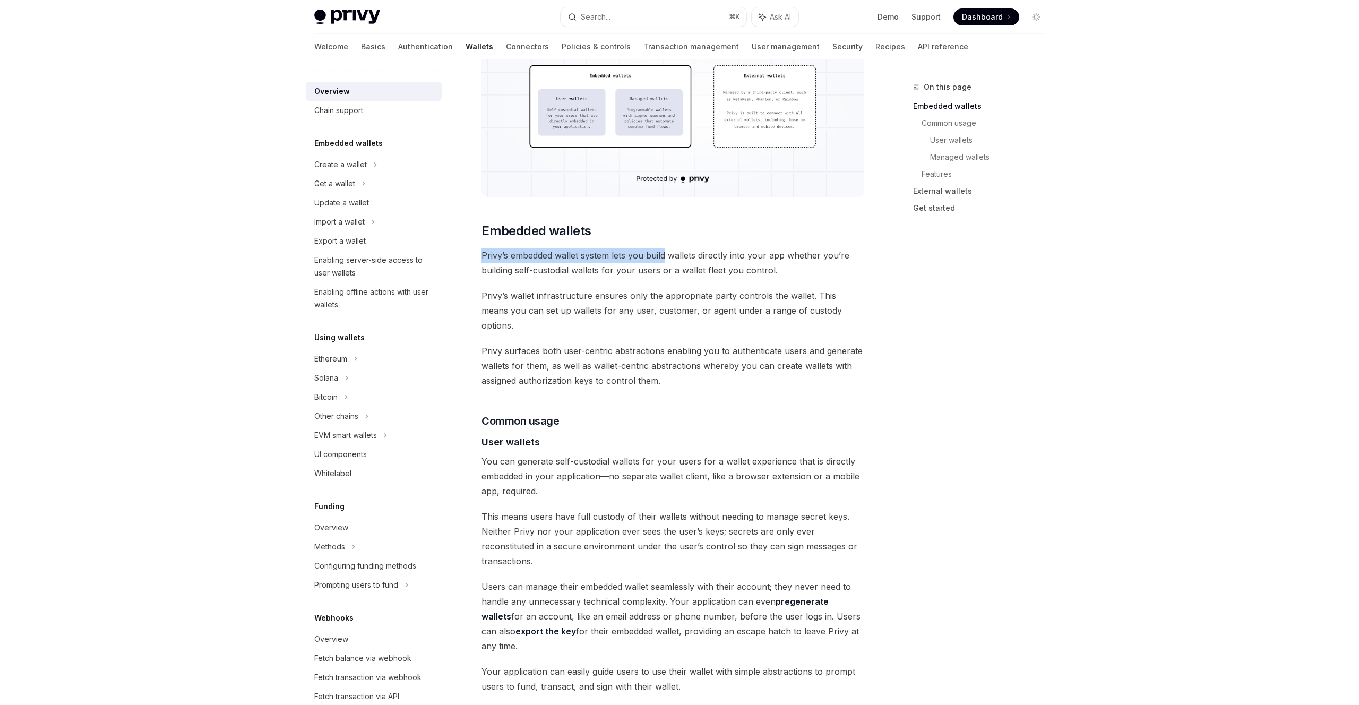
drag, startPoint x: 481, startPoint y: 256, endPoint x: 667, endPoint y: 257, distance: 186.4
click at [667, 257] on span "Privy’s embedded wallet system lets you build wallets directly into your app wh…" at bounding box center [673, 263] width 383 height 30
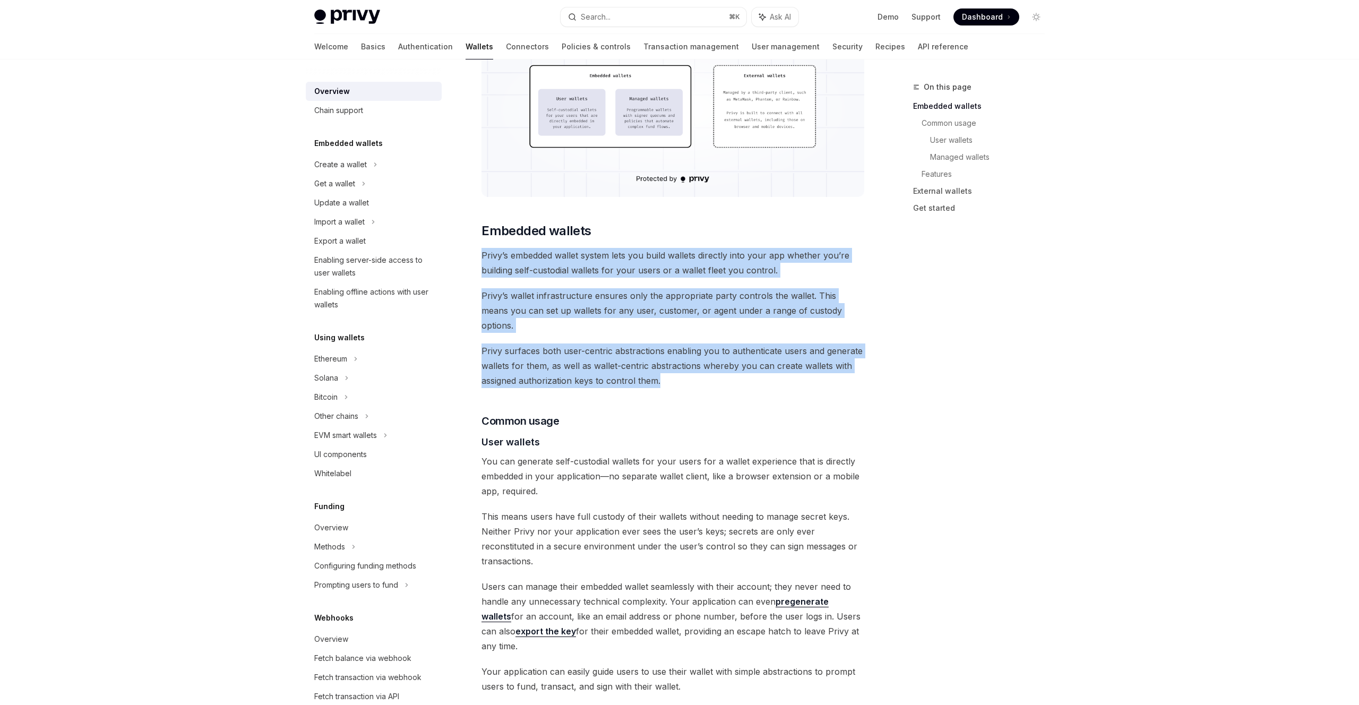
drag, startPoint x: 482, startPoint y: 256, endPoint x: 813, endPoint y: 382, distance: 354.9
click at [818, 375] on div "Privy builds wallet infrastructure that empowers users and applications to tran…" at bounding box center [673, 696] width 383 height 1882
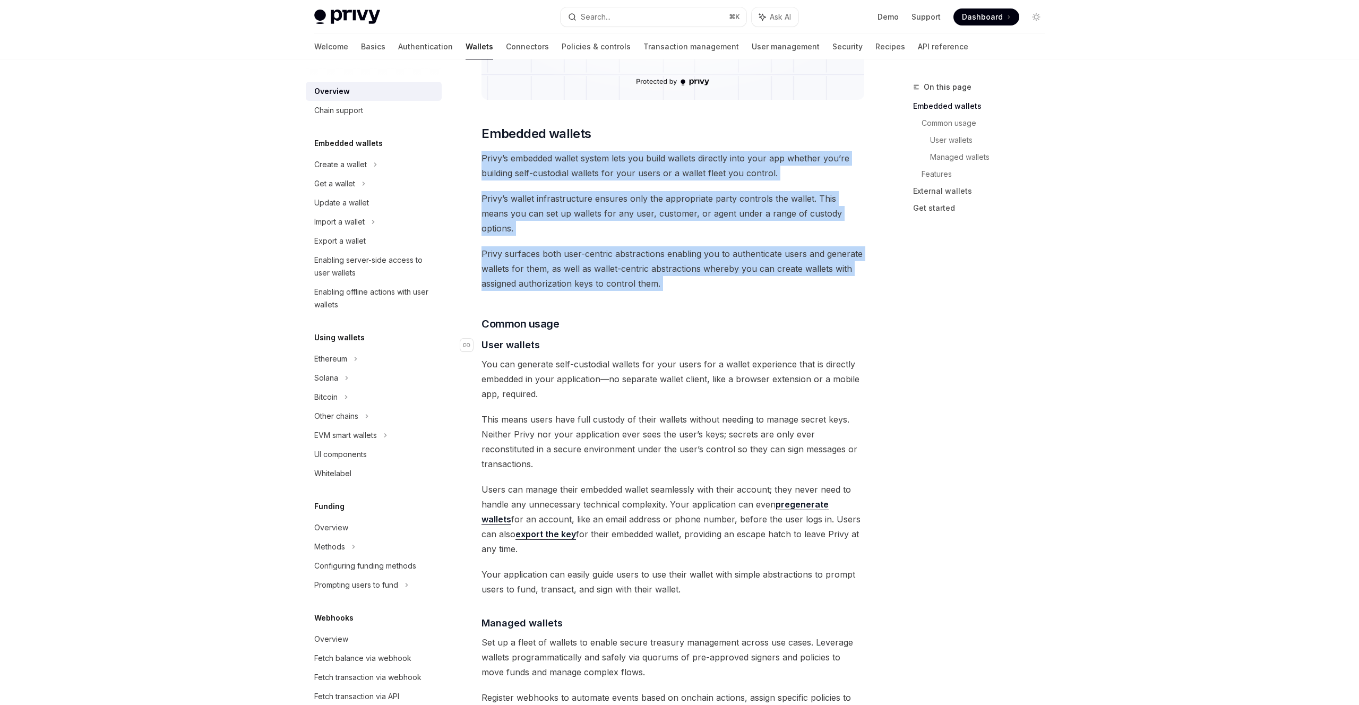
scroll to position [484, 0]
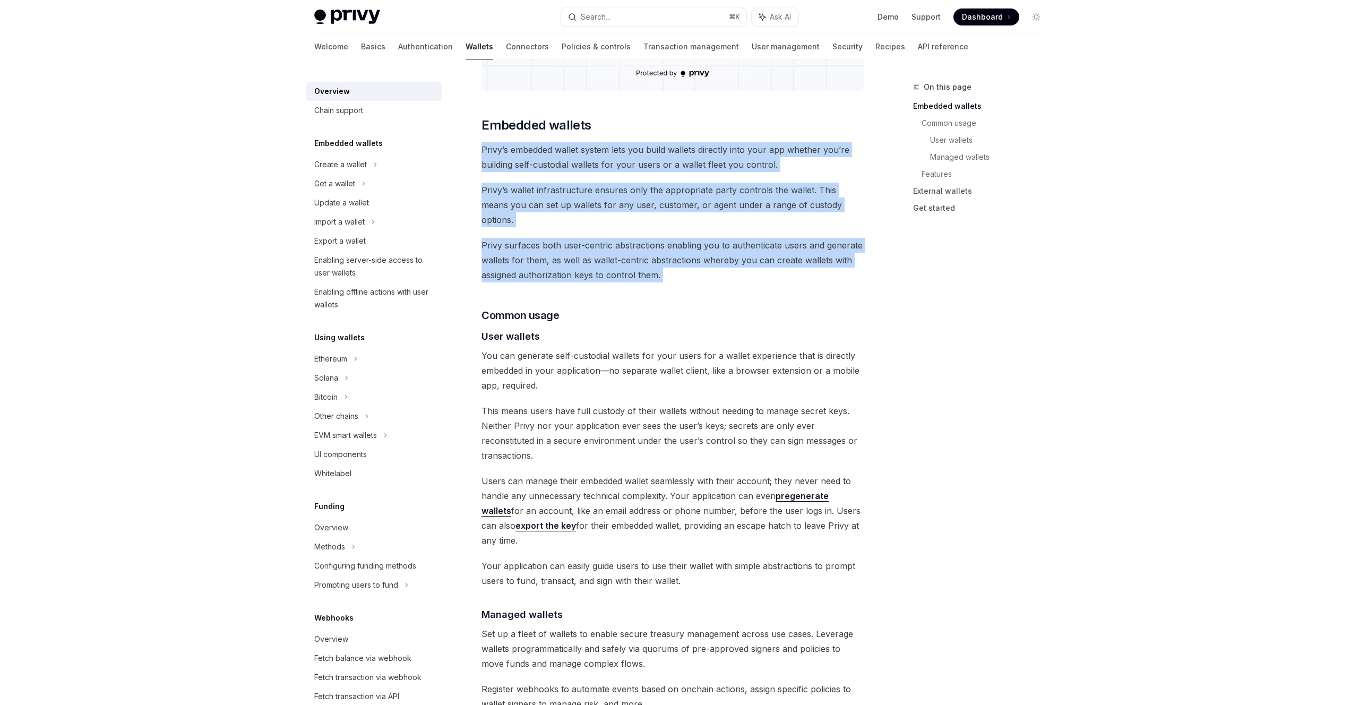
click at [531, 238] on span "Privy surfaces both user-centric abstractions enabling you to authenticate user…" at bounding box center [673, 260] width 383 height 45
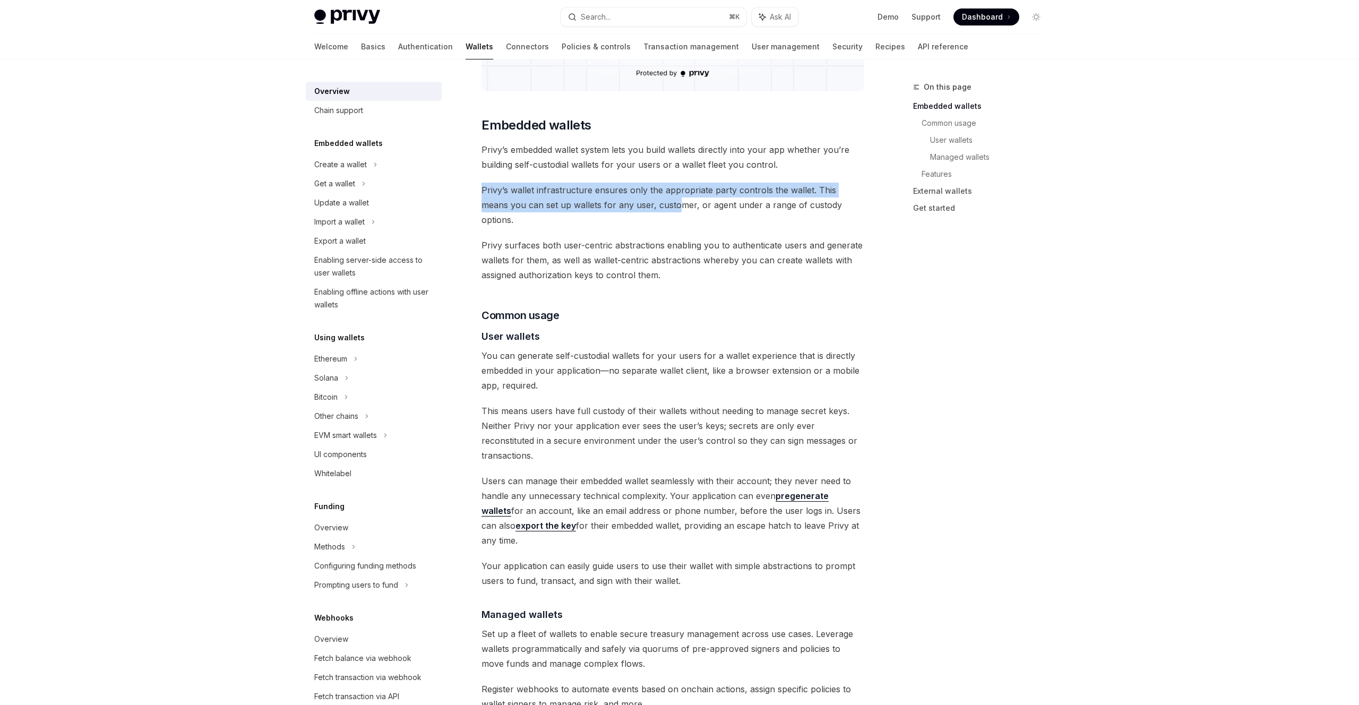
drag, startPoint x: 482, startPoint y: 192, endPoint x: 649, endPoint y: 206, distance: 167.9
click at [649, 206] on span "Privy’s wallet infrastructure ensures only the appropriate party controls the w…" at bounding box center [673, 205] width 383 height 45
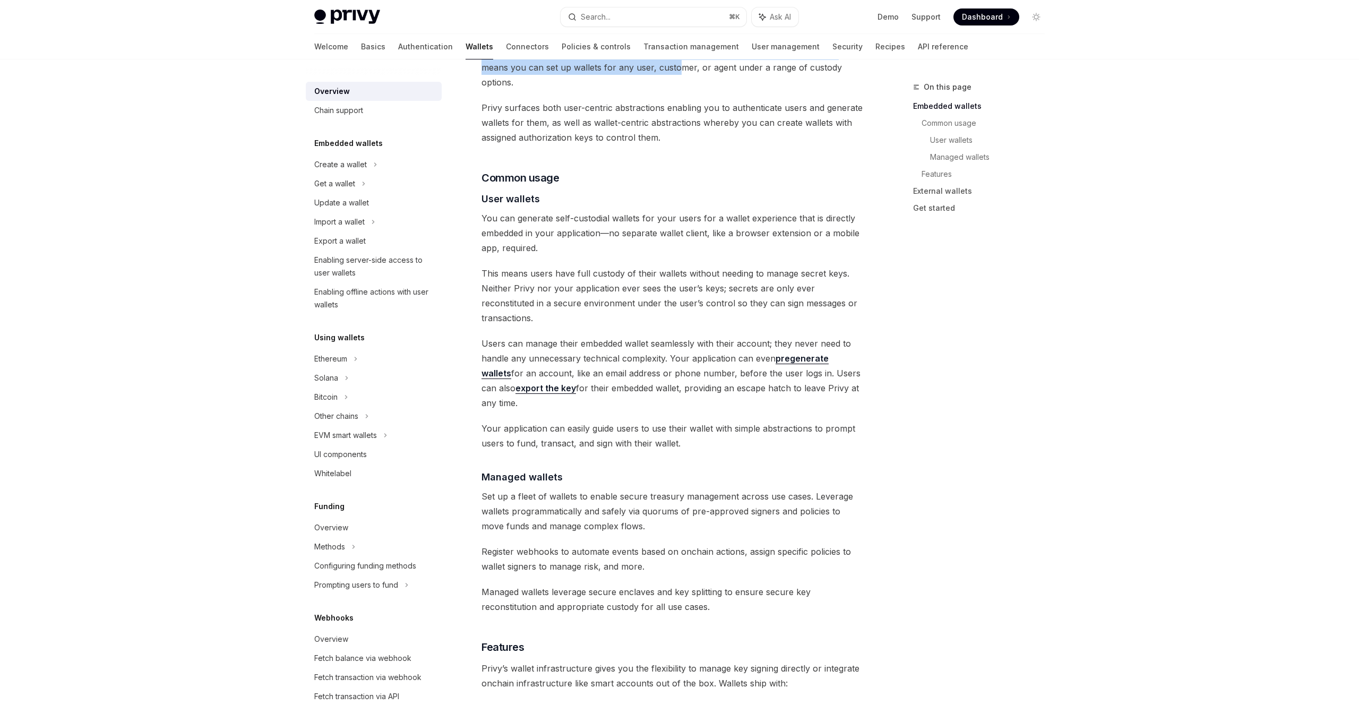
scroll to position [625, 0]
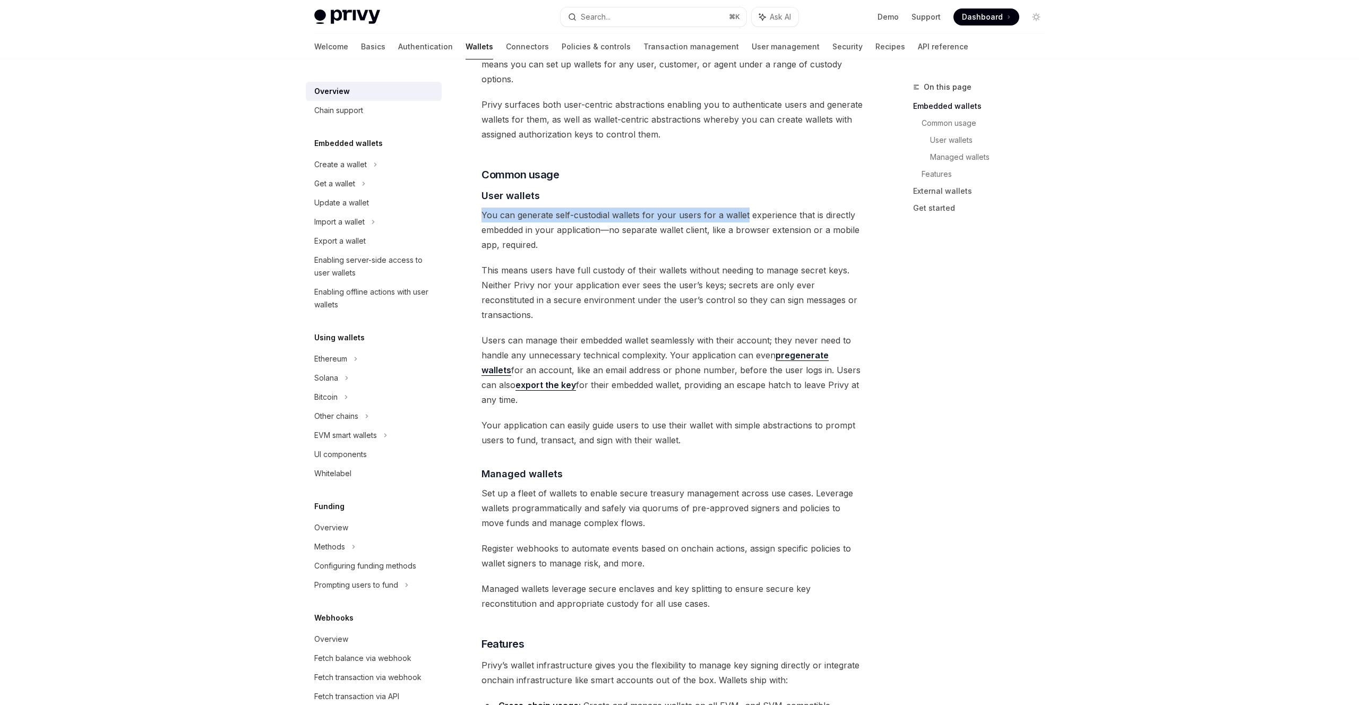
drag, startPoint x: 483, startPoint y: 199, endPoint x: 745, endPoint y: 207, distance: 263.0
click at [745, 208] on span "You can generate self-custodial wallets for your users for a wallet experience …" at bounding box center [673, 230] width 383 height 45
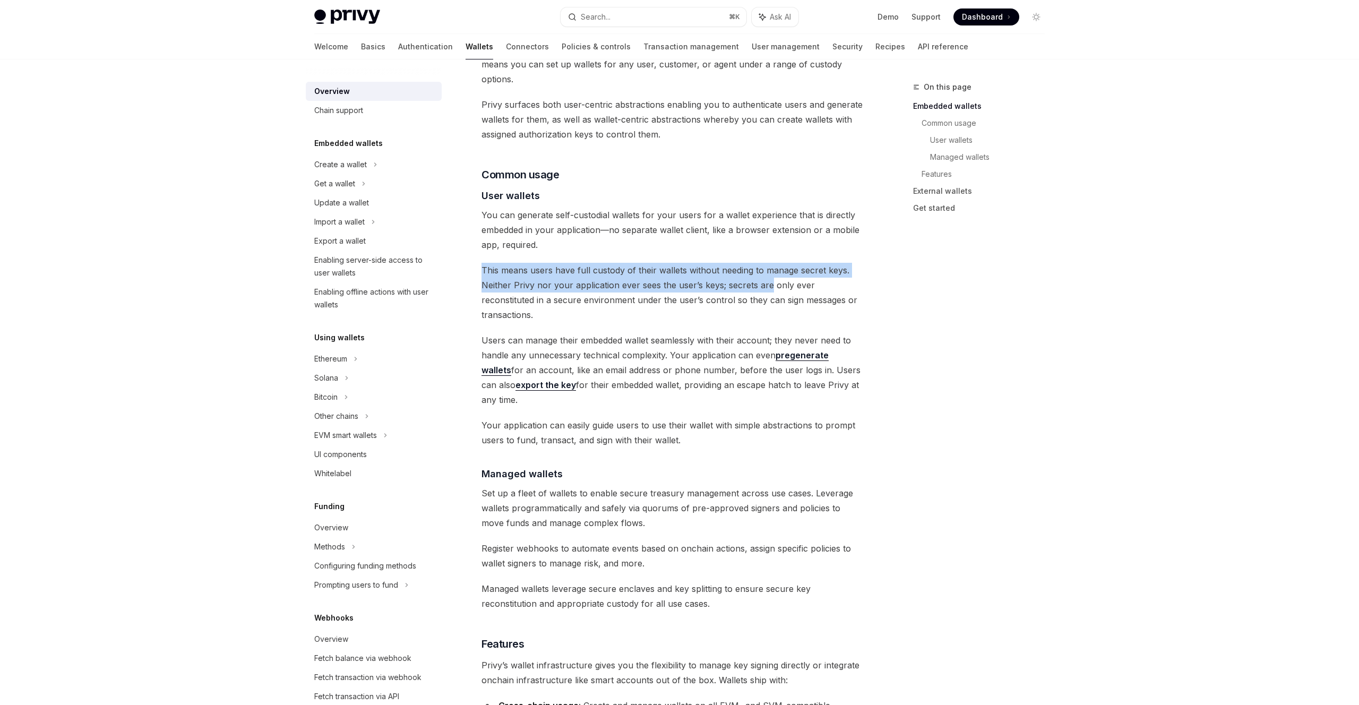
drag, startPoint x: 479, startPoint y: 256, endPoint x: 771, endPoint y: 265, distance: 291.6
click at [771, 265] on div "Overview OpenAI Open in ChatGPT OpenAI Open in ChatGPT Privy builds wallet infr…" at bounding box center [573, 502] width 586 height 2092
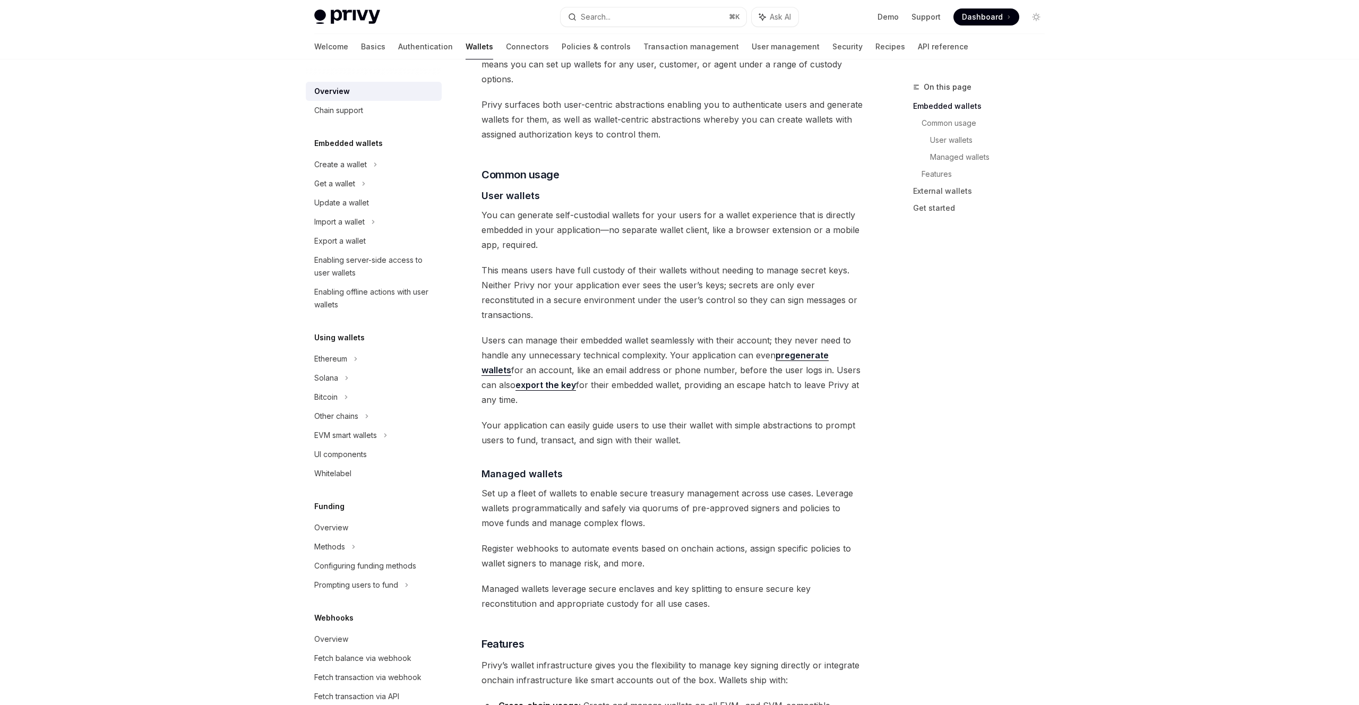
click at [773, 265] on span "This means users have full custody of their wallets without needing to manage s…" at bounding box center [673, 292] width 383 height 59
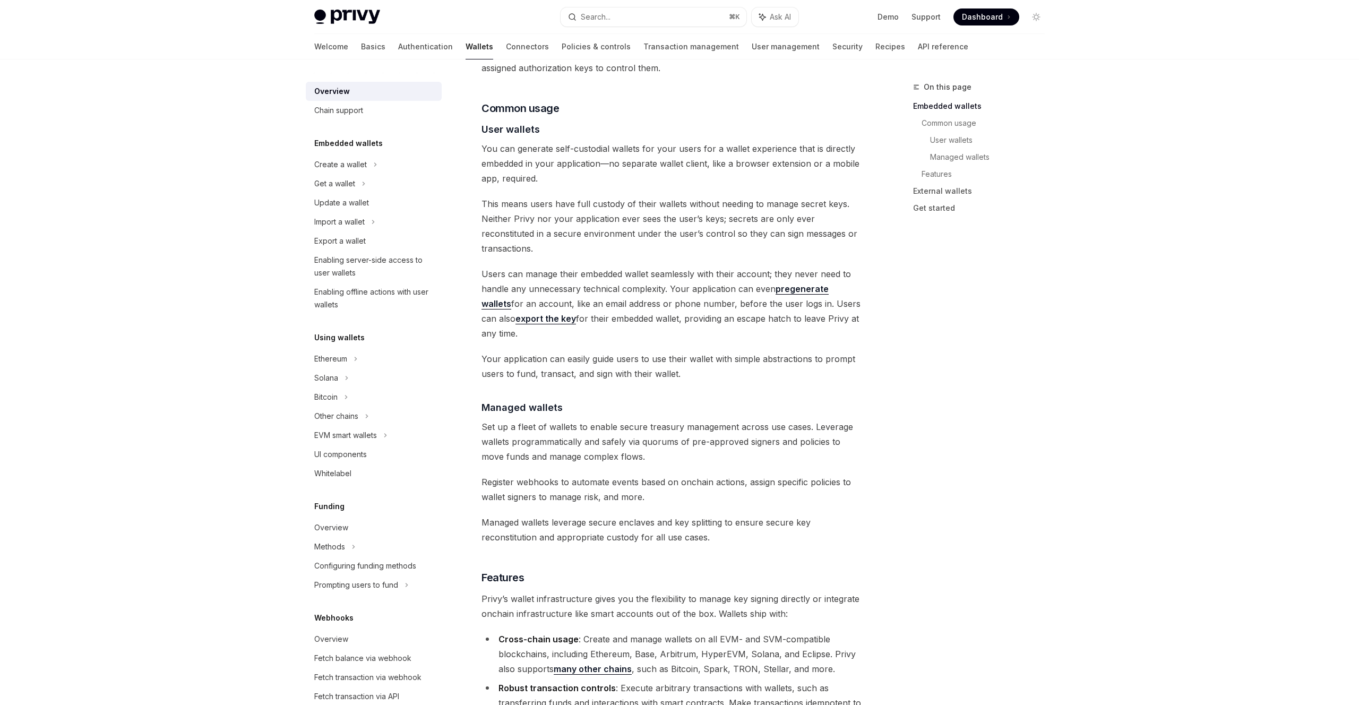
scroll to position [694, 0]
drag, startPoint x: 482, startPoint y: 380, endPoint x: 633, endPoint y: 382, distance: 151.9
click at [633, 417] on span "Set up a fleet of wallets to enable secure treasury management across use cases…" at bounding box center [673, 439] width 383 height 45
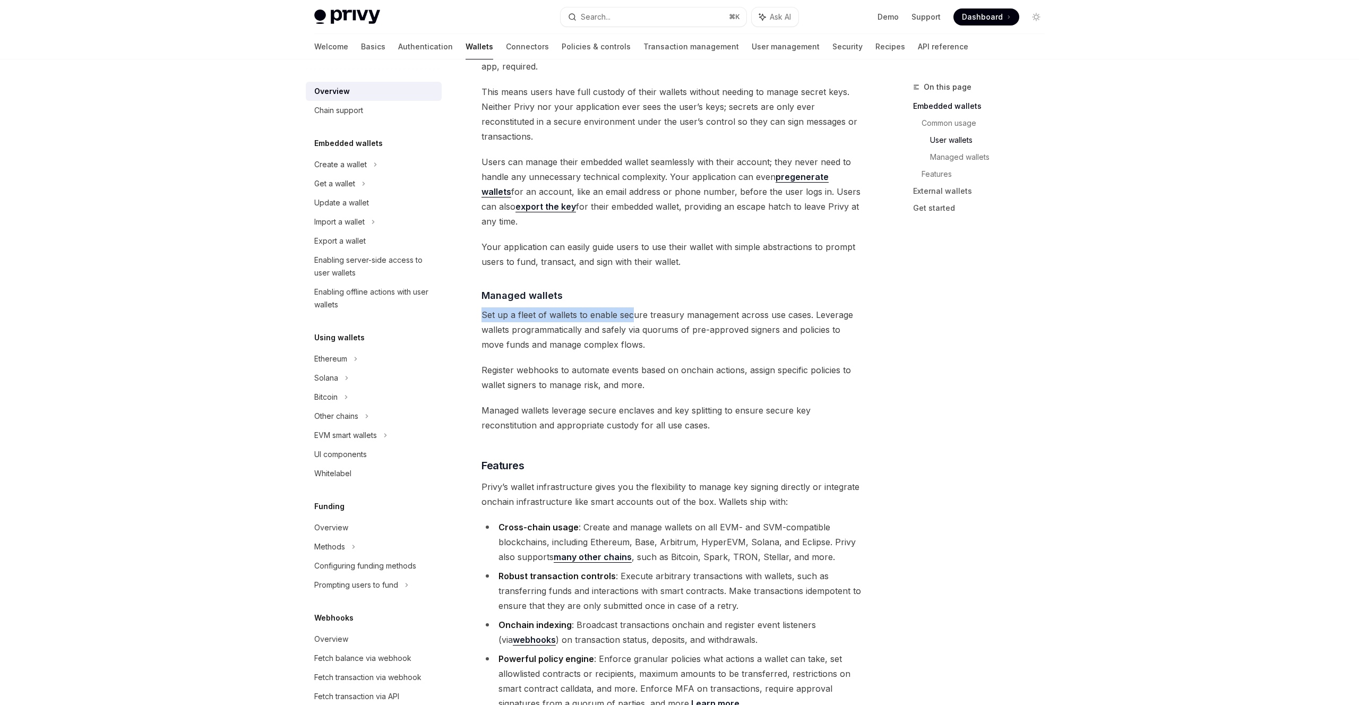
scroll to position [813, 0]
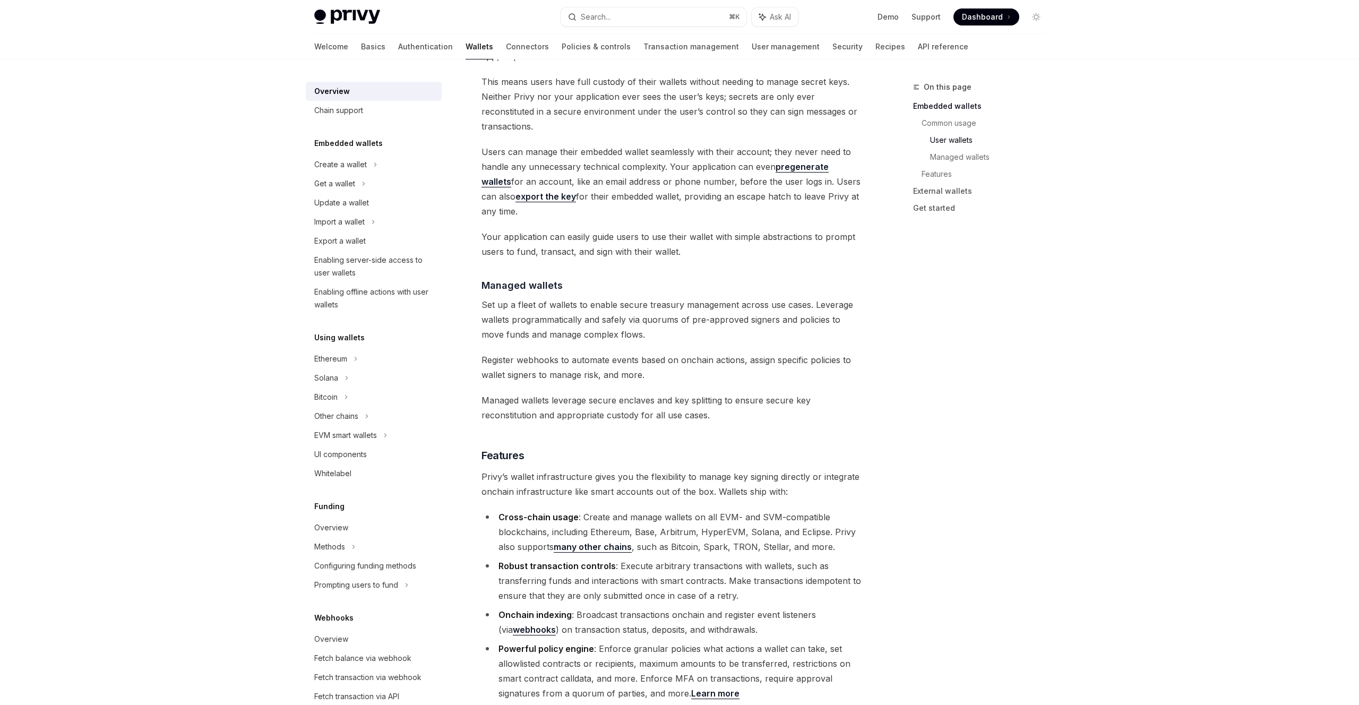
click at [585, 353] on span "Register webhooks to automate events based on onchain actions, assign specific …" at bounding box center [673, 368] width 383 height 30
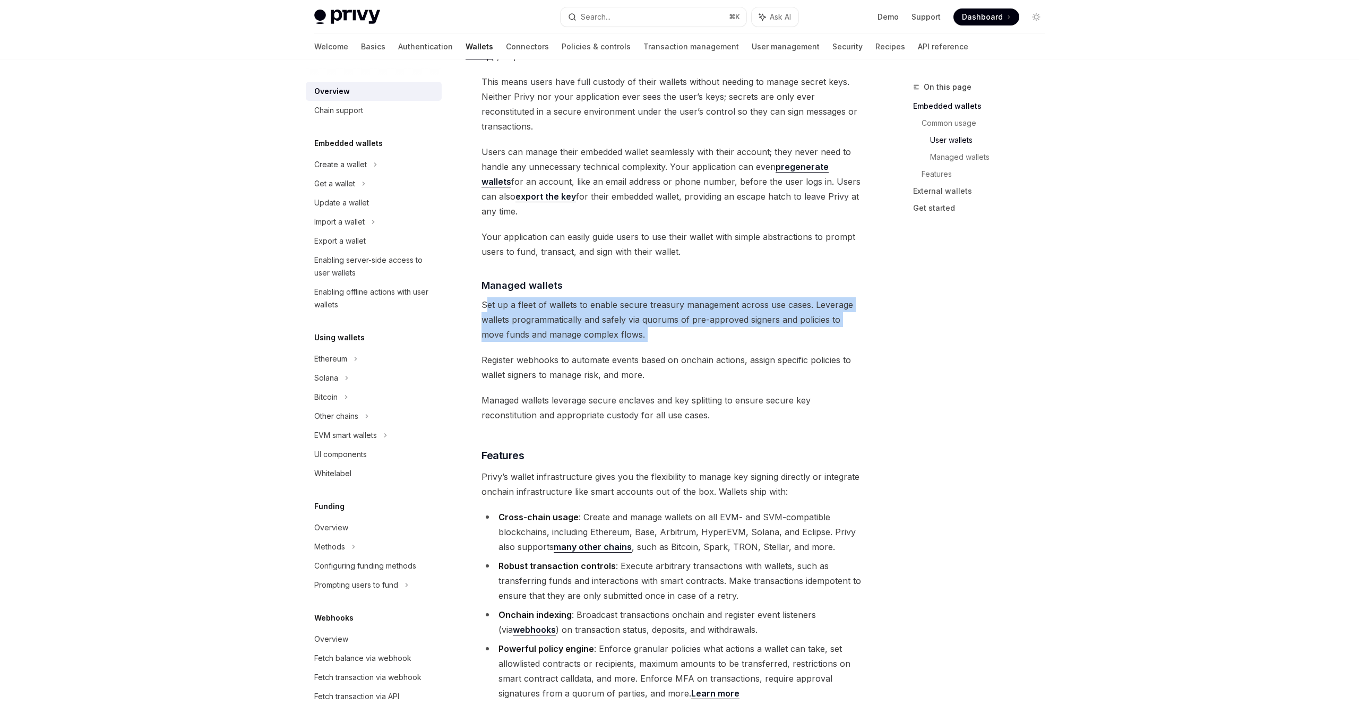
drag, startPoint x: 487, startPoint y: 260, endPoint x: 846, endPoint y: 300, distance: 361.6
click at [846, 300] on div "Privy builds wallet infrastructure that empowers users and applications to tran…" at bounding box center [673, 261] width 383 height 1882
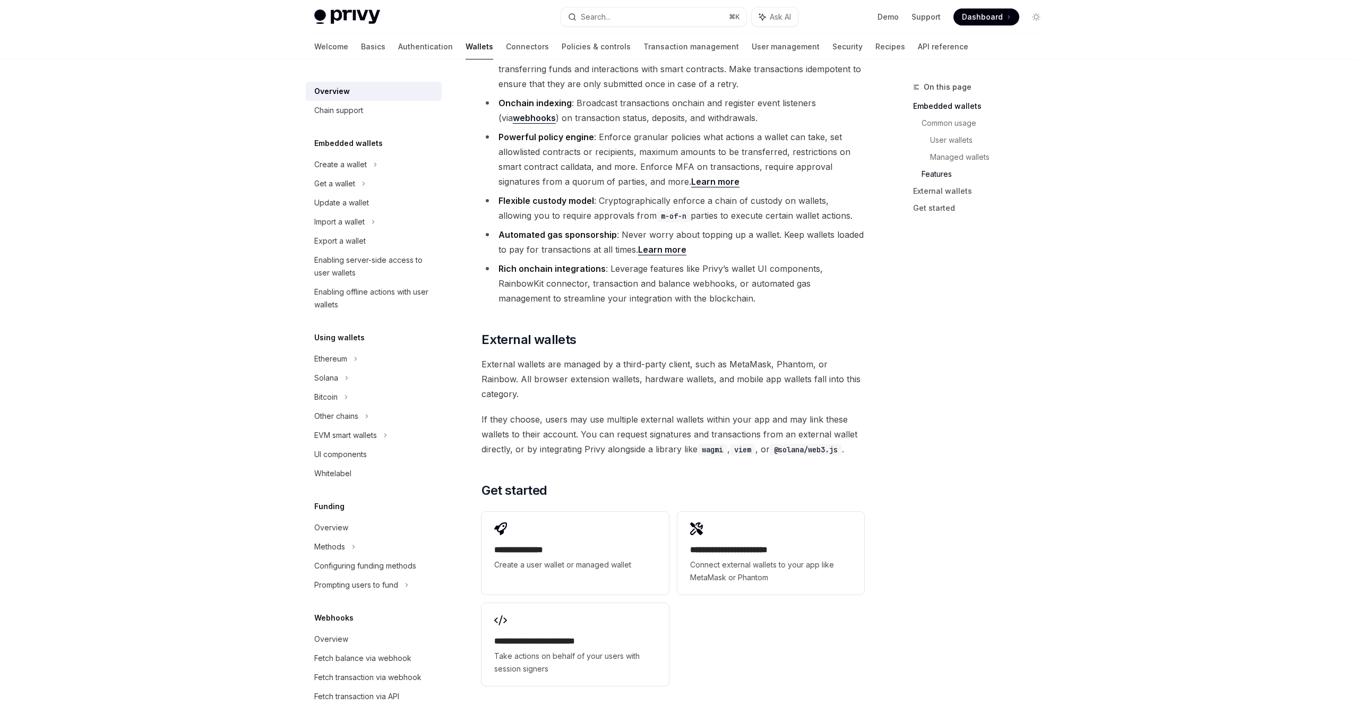
scroll to position [1345, 0]
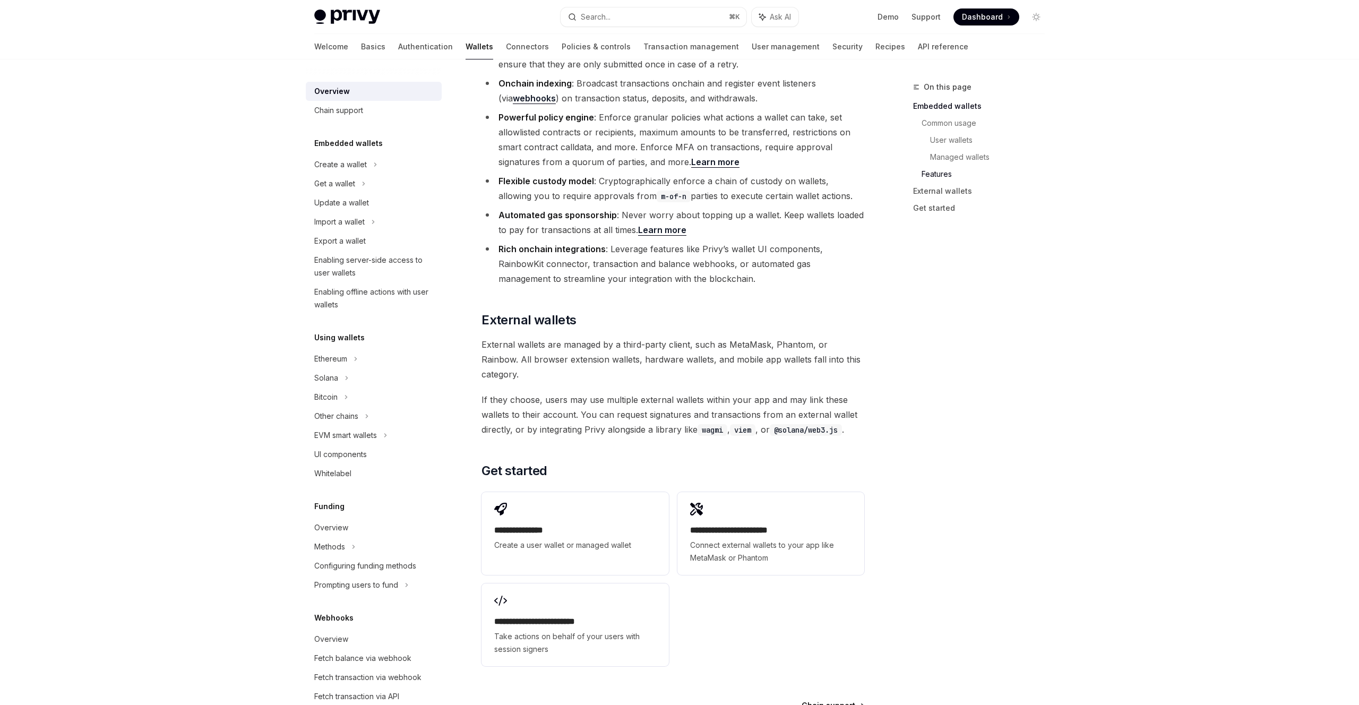
click at [826, 700] on span "Chain support" at bounding box center [829, 705] width 54 height 11
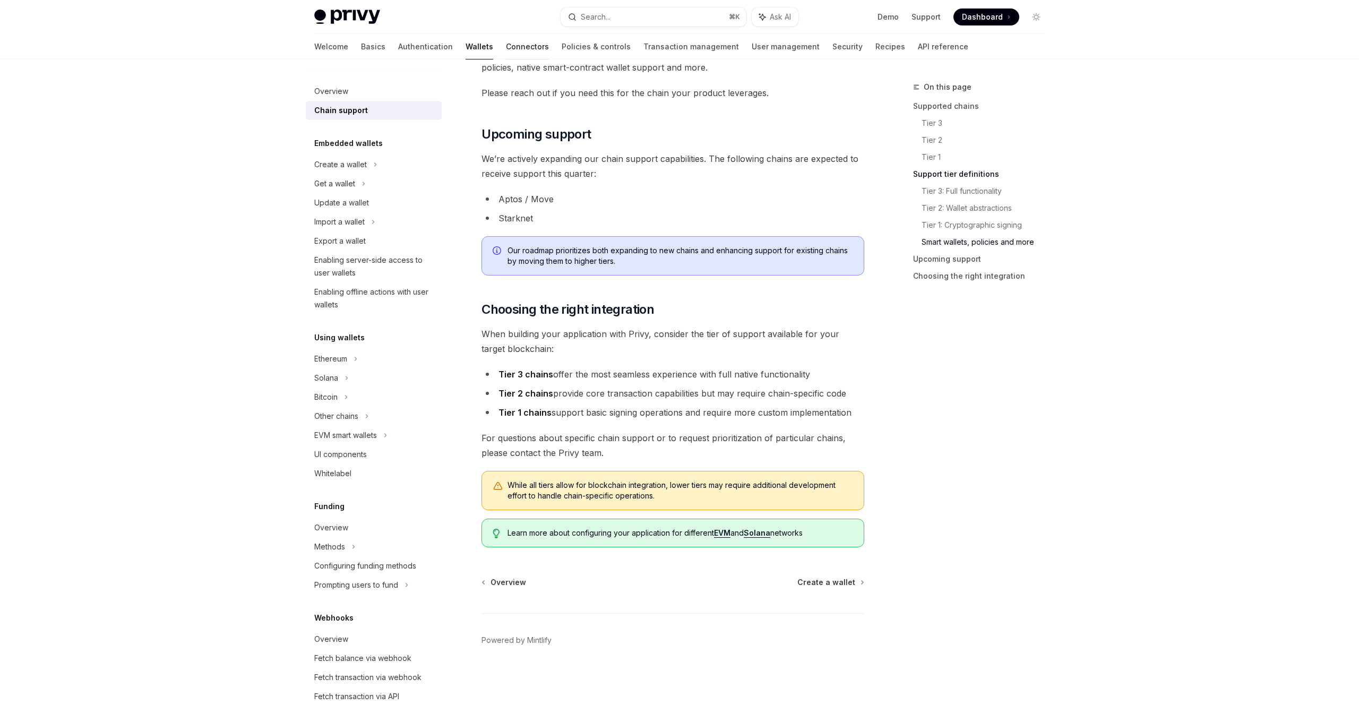
click at [506, 48] on link "Connectors" at bounding box center [527, 46] width 43 height 25
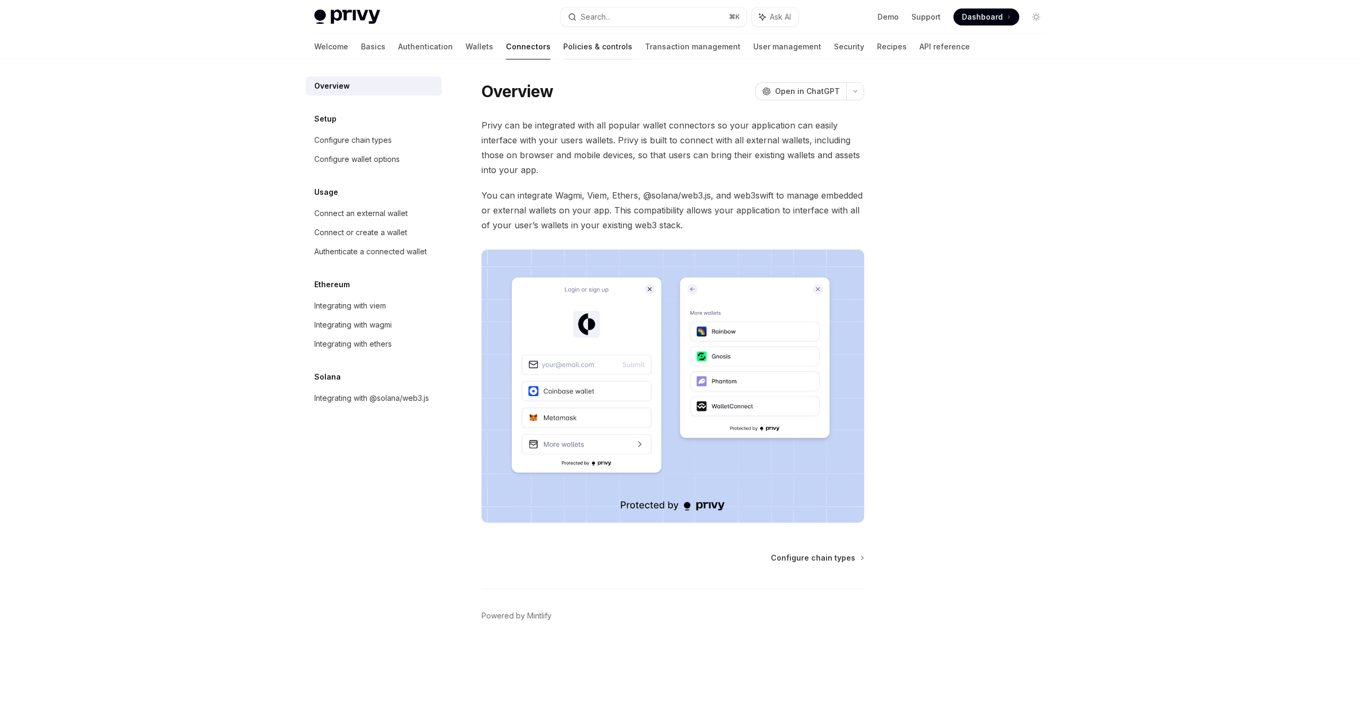
click at [563, 56] on link "Policies & controls" at bounding box center [597, 46] width 69 height 25
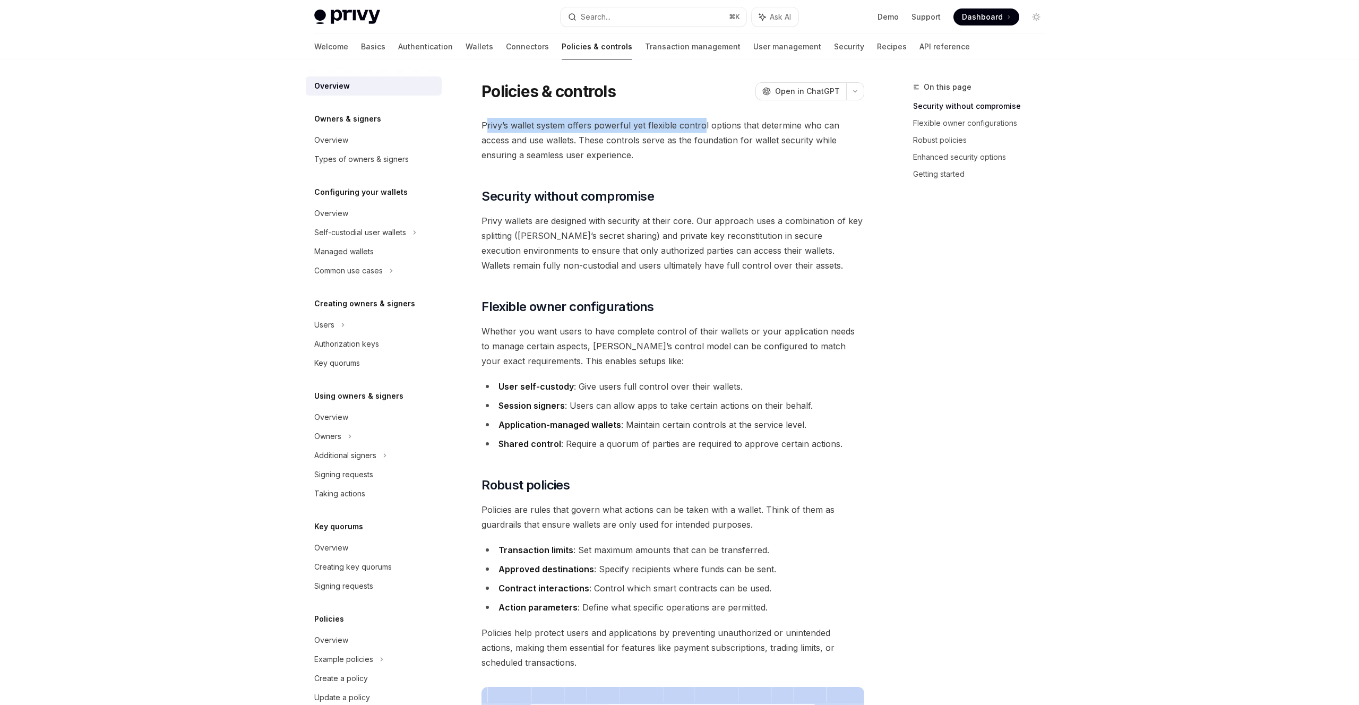
drag, startPoint x: 485, startPoint y: 126, endPoint x: 706, endPoint y: 132, distance: 220.4
click at [706, 132] on span "Privy’s wallet system offers powerful yet flexible control options that determi…" at bounding box center [673, 140] width 383 height 45
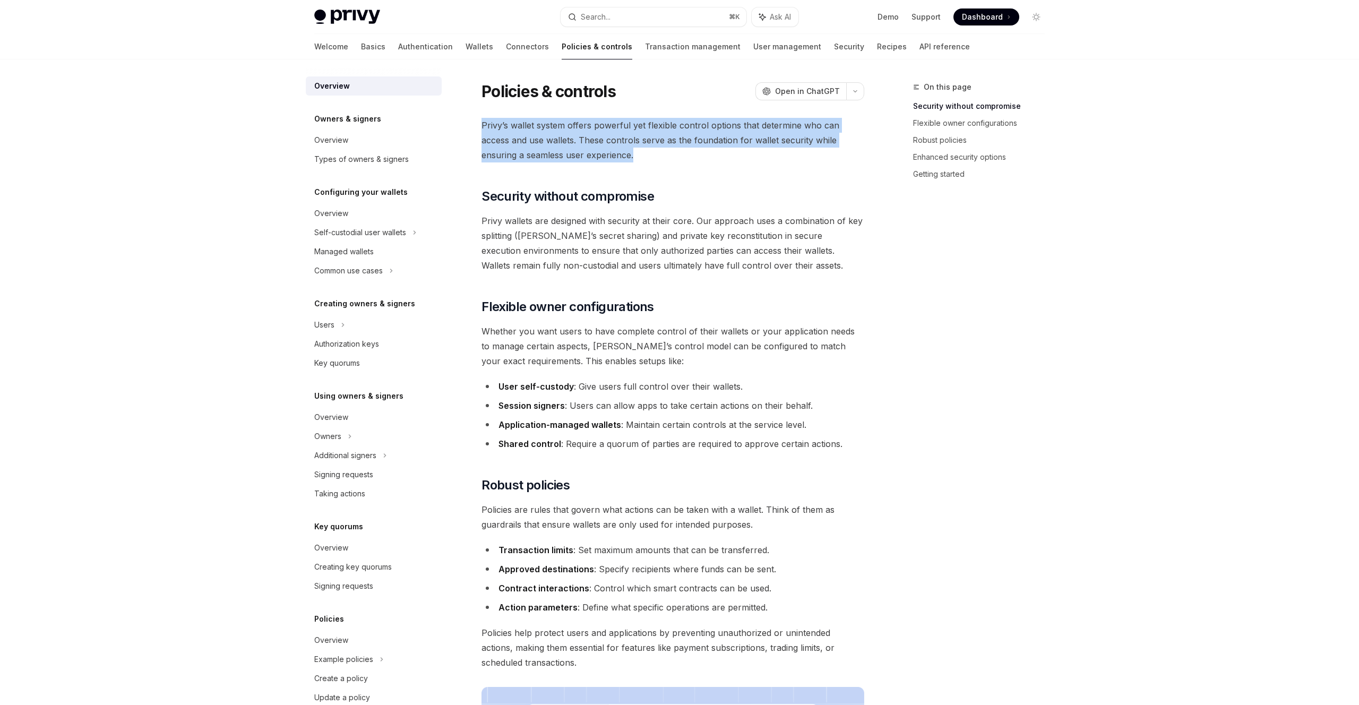
drag, startPoint x: 479, startPoint y: 124, endPoint x: 786, endPoint y: 157, distance: 308.7
click at [786, 157] on div "Policies & controls OpenAI Open in ChatGPT OpenAI Open in ChatGPT Privy’s walle…" at bounding box center [573, 714] width 586 height 1267
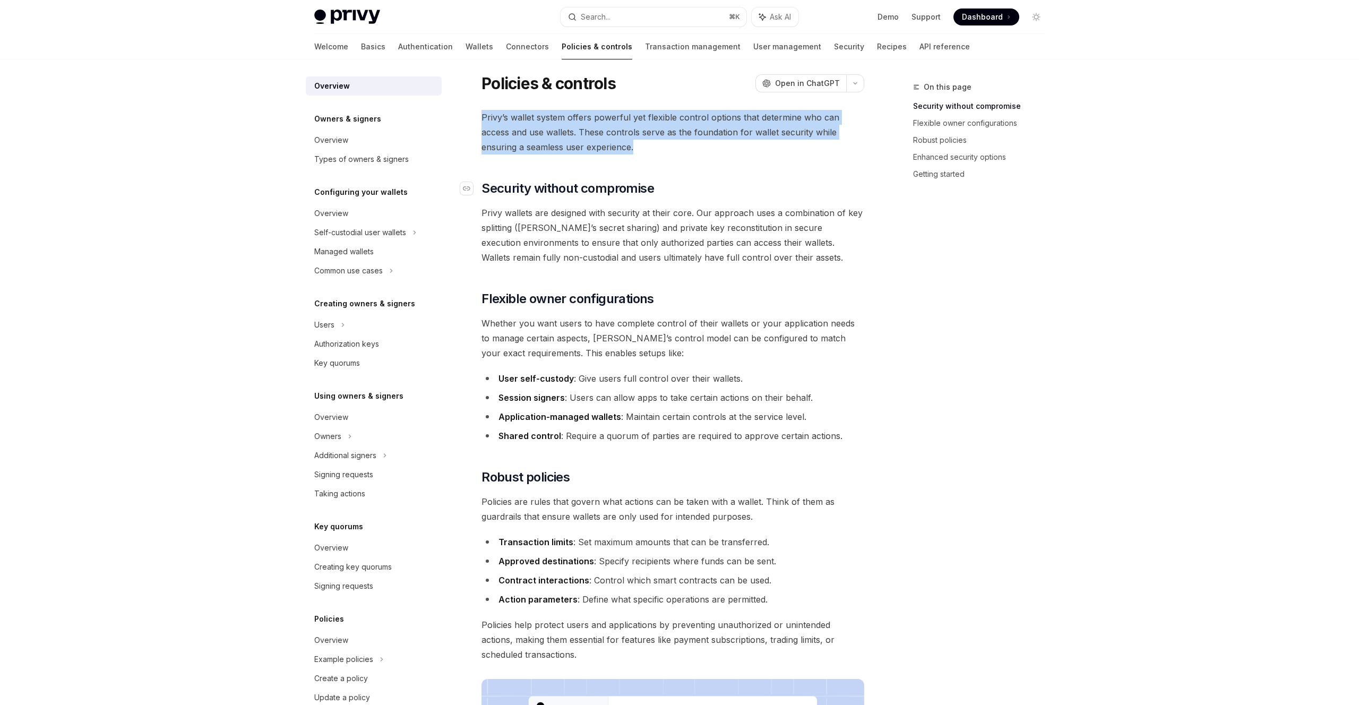
scroll to position [11, 0]
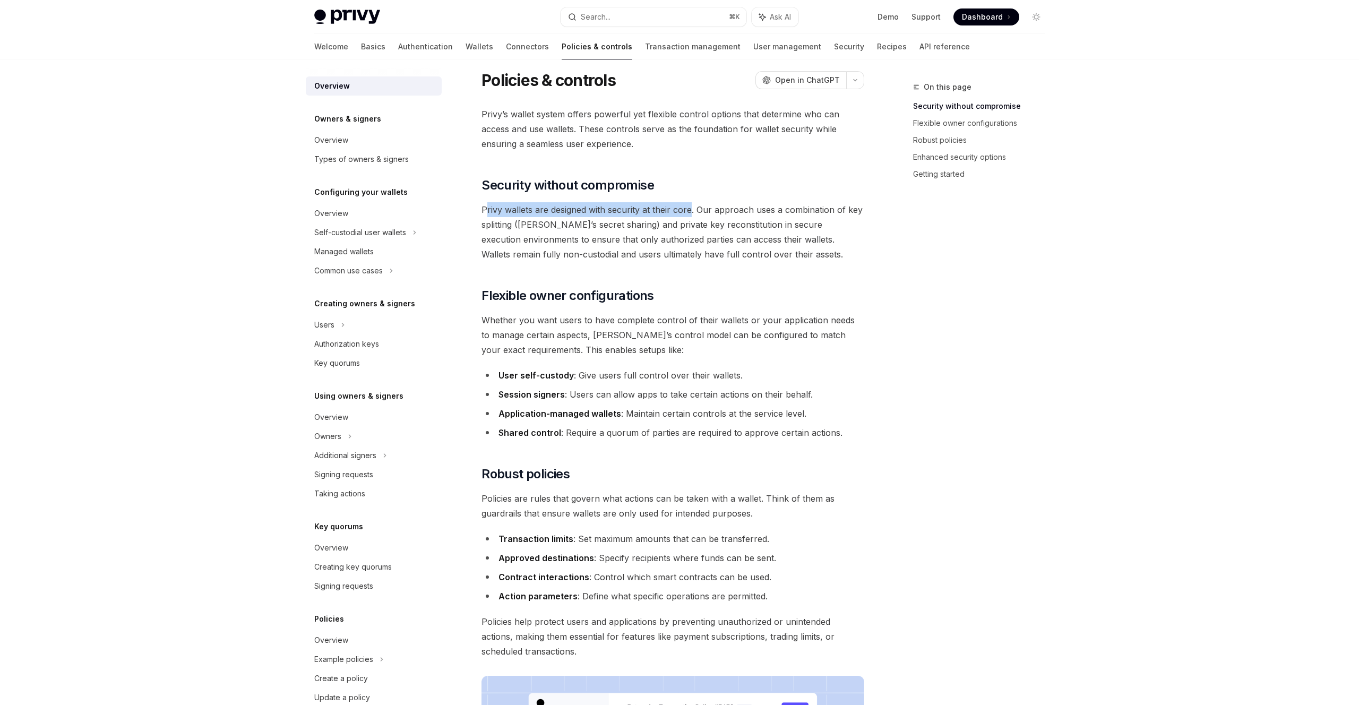
drag, startPoint x: 486, startPoint y: 207, endPoint x: 692, endPoint y: 211, distance: 205.5
click at [692, 211] on span "Privy wallets are designed with security at their core. Our approach uses a com…" at bounding box center [673, 231] width 383 height 59
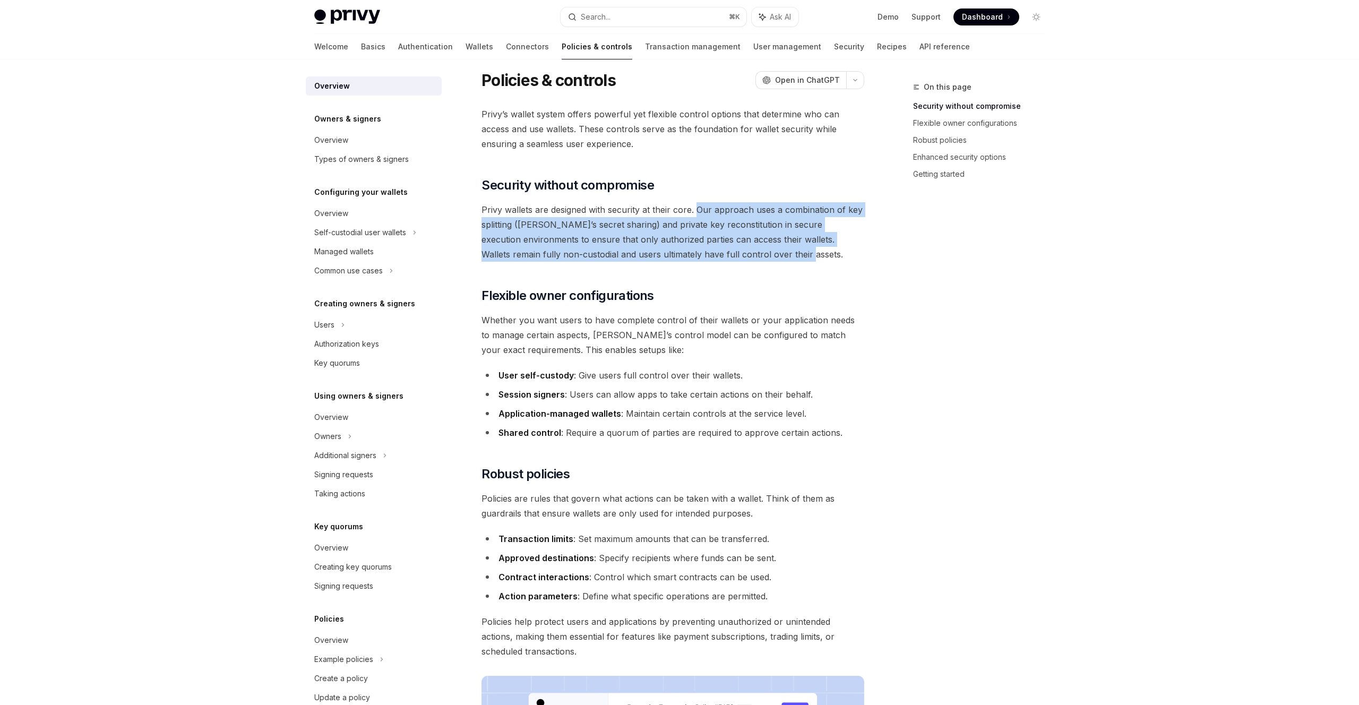
drag, startPoint x: 695, startPoint y: 210, endPoint x: 829, endPoint y: 256, distance: 141.4
click at [830, 252] on span "Privy wallets are designed with security at their core. Our approach uses a com…" at bounding box center [673, 231] width 383 height 59
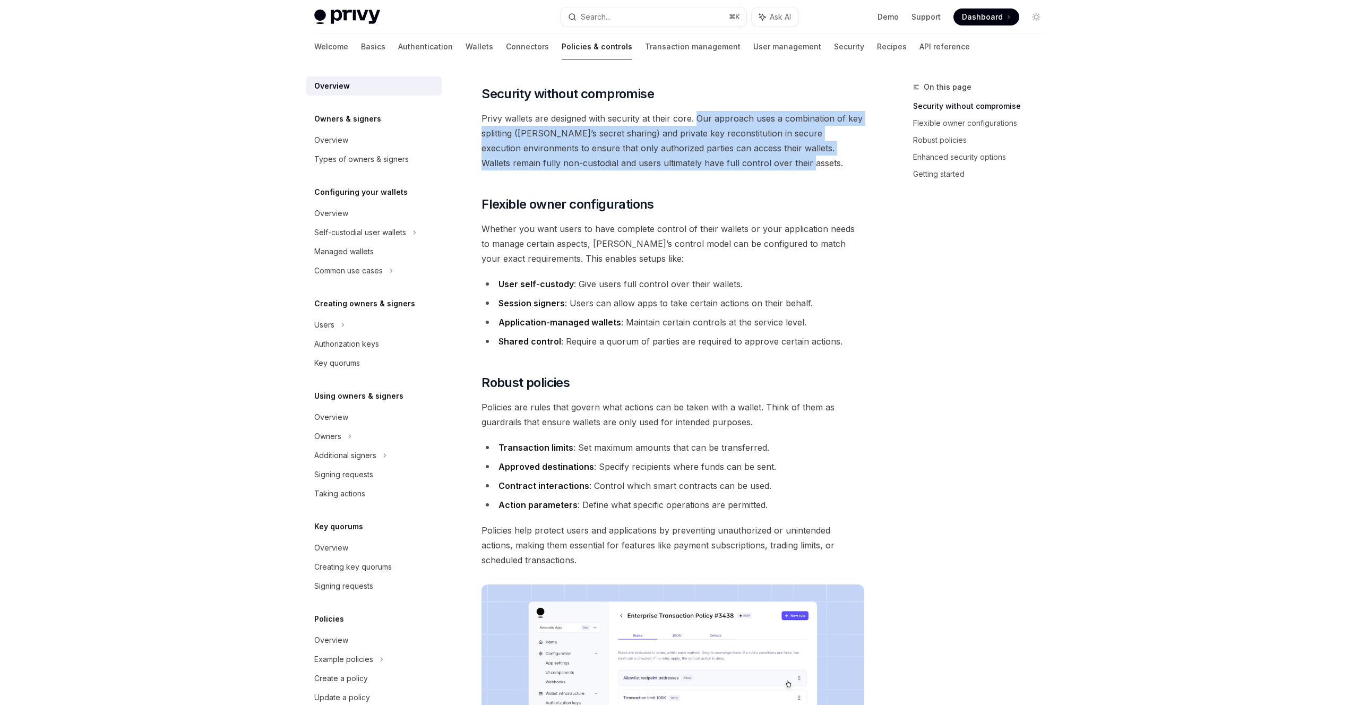
scroll to position [105, 0]
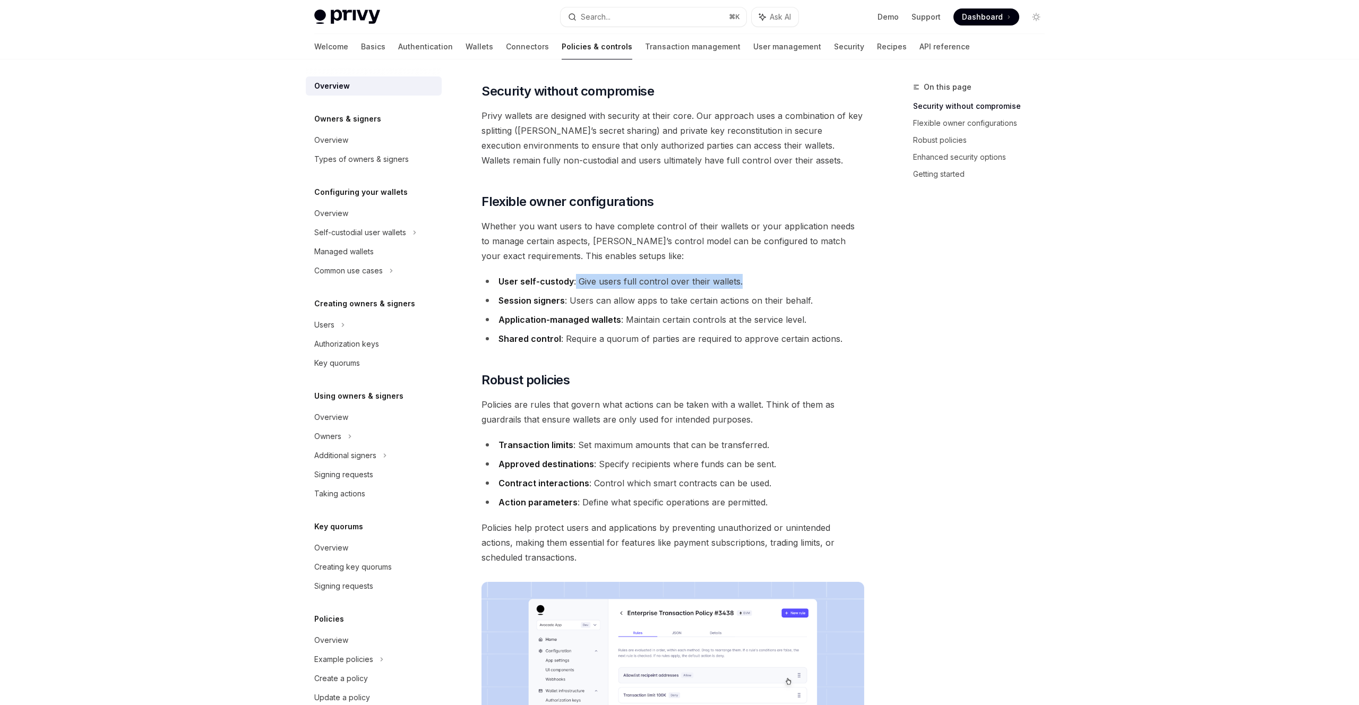
drag, startPoint x: 575, startPoint y: 281, endPoint x: 777, endPoint y: 282, distance: 201.8
click at [777, 282] on li "User self-custody : Give users full control over their wallets." at bounding box center [673, 281] width 383 height 15
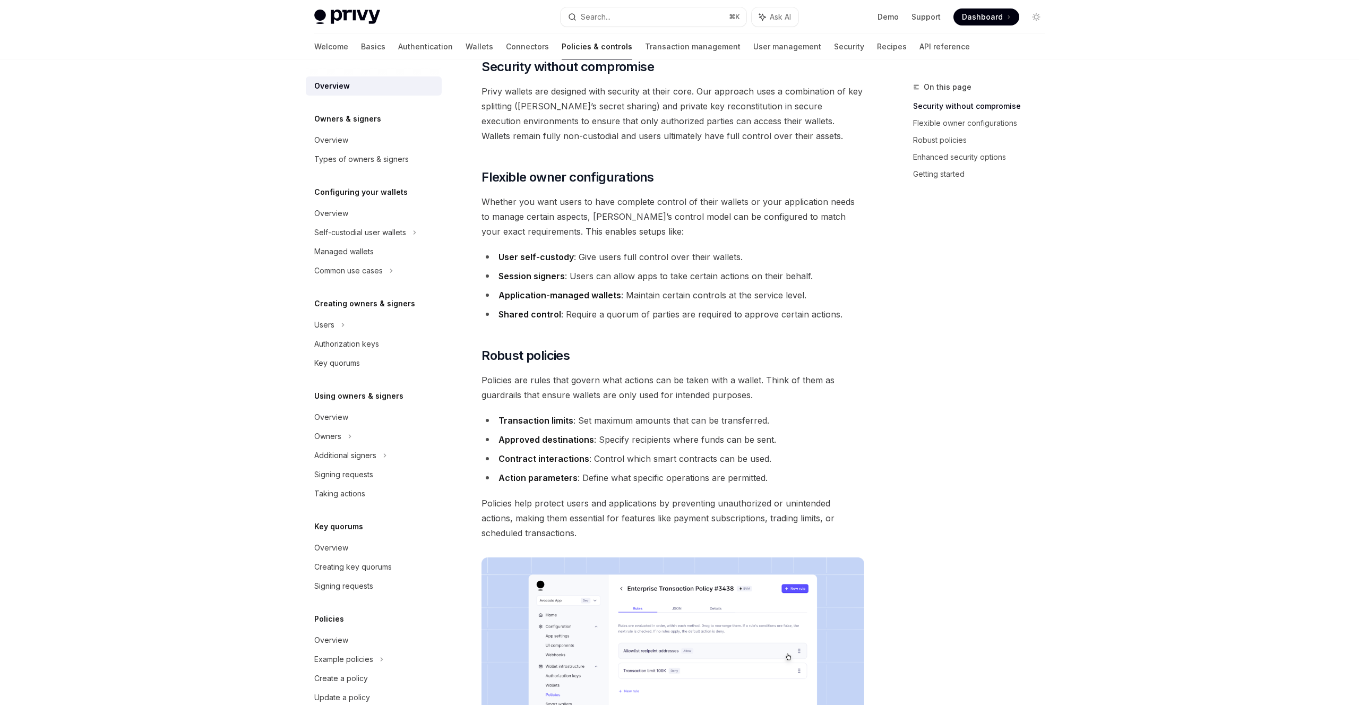
scroll to position [134, 0]
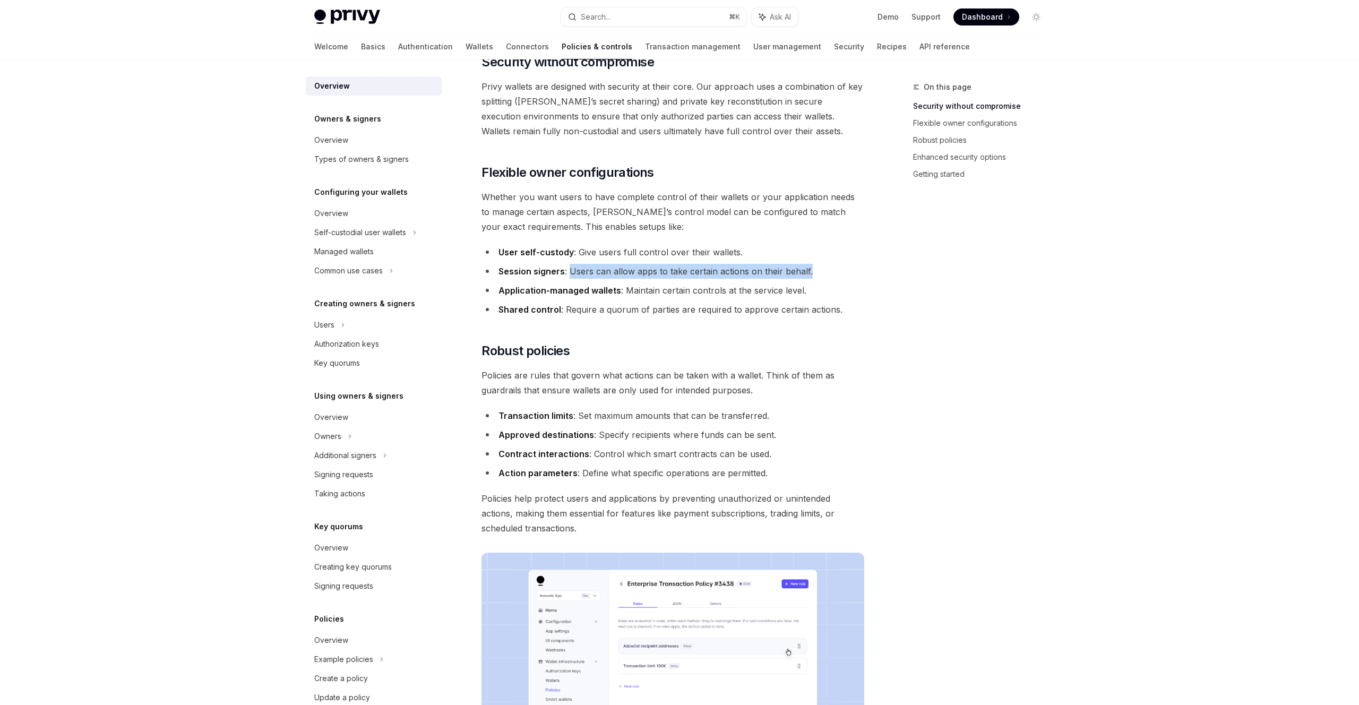
drag, startPoint x: 569, startPoint y: 273, endPoint x: 829, endPoint y: 277, distance: 260.2
click at [829, 277] on li "Session signers : Users can allow apps to take certain actions on their behalf." at bounding box center [673, 271] width 383 height 15
click at [827, 295] on li "Application-managed wallets : Maintain certain controls at the service level." at bounding box center [673, 290] width 383 height 15
drag, startPoint x: 624, startPoint y: 291, endPoint x: 823, endPoint y: 291, distance: 199.1
click at [823, 291] on li "Application-managed wallets : Maintain certain controls at the service level." at bounding box center [673, 290] width 383 height 15
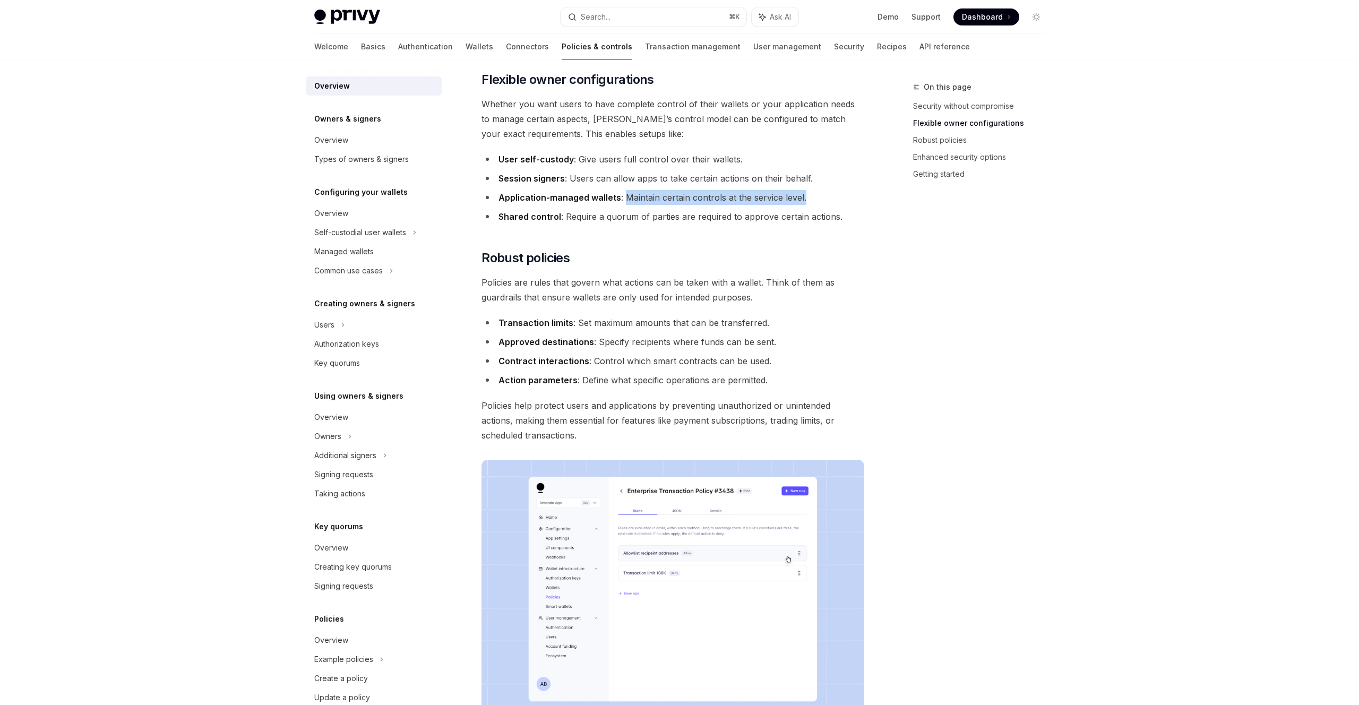
scroll to position [253, 0]
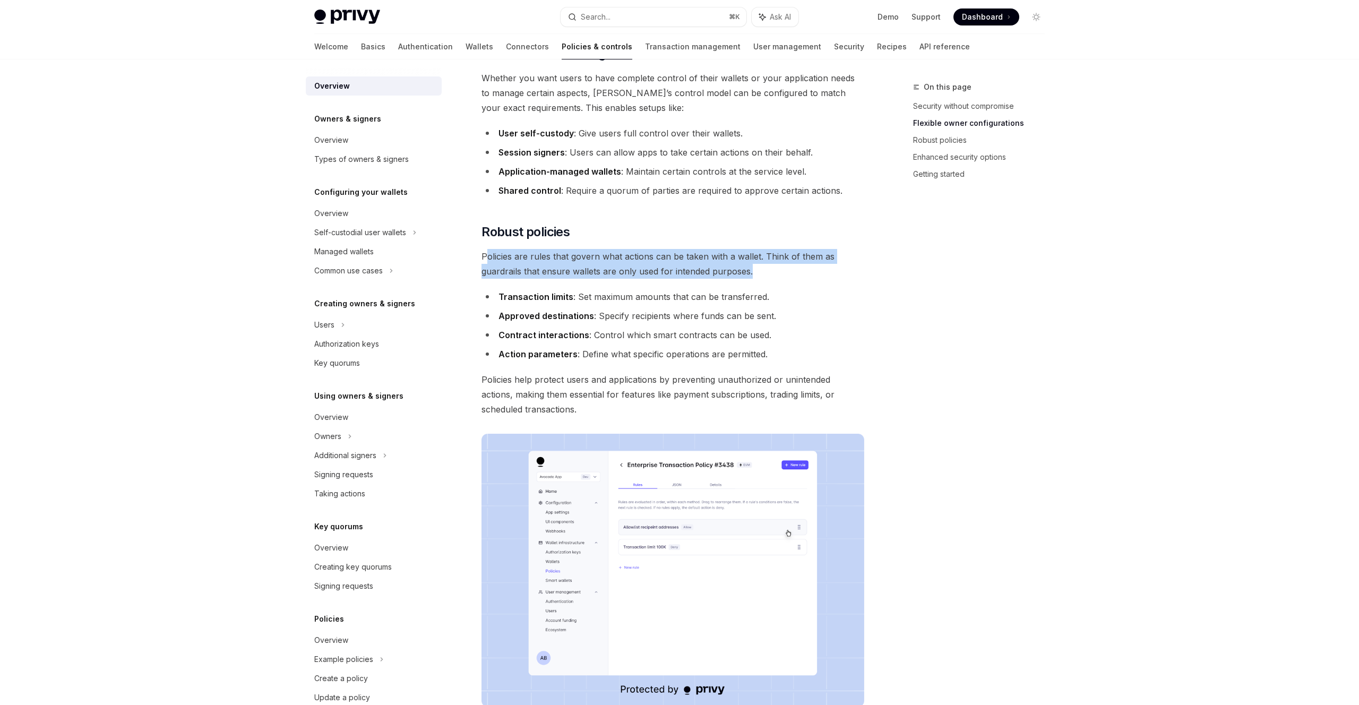
drag, startPoint x: 488, startPoint y: 259, endPoint x: 802, endPoint y: 267, distance: 314.4
click at [802, 267] on span "Policies are rules that govern what actions can be taken with a wallet. Think o…" at bounding box center [673, 264] width 383 height 30
drag, startPoint x: 569, startPoint y: 296, endPoint x: 834, endPoint y: 296, distance: 265.5
click at [835, 296] on li "Transaction limits : Set maximum amounts that can be transferred." at bounding box center [673, 296] width 383 height 15
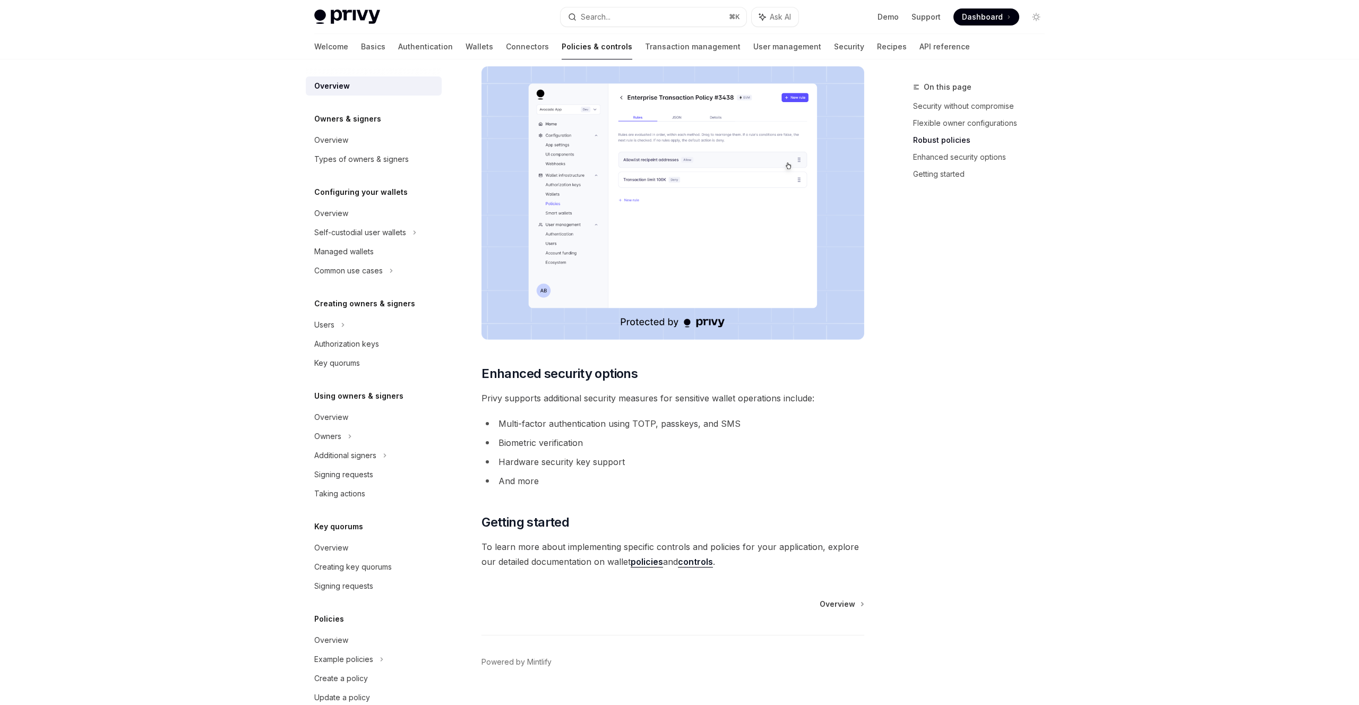
scroll to position [642, 0]
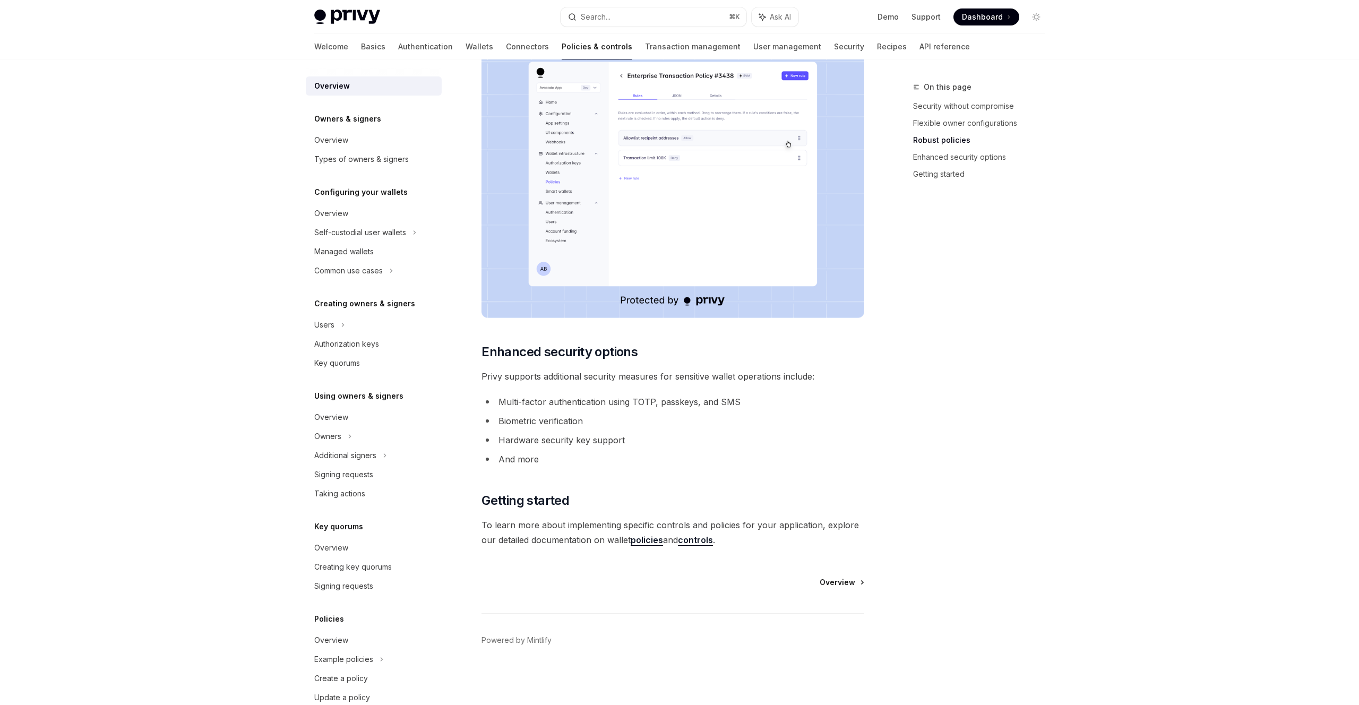
click at [841, 585] on span "Overview" at bounding box center [838, 582] width 36 height 11
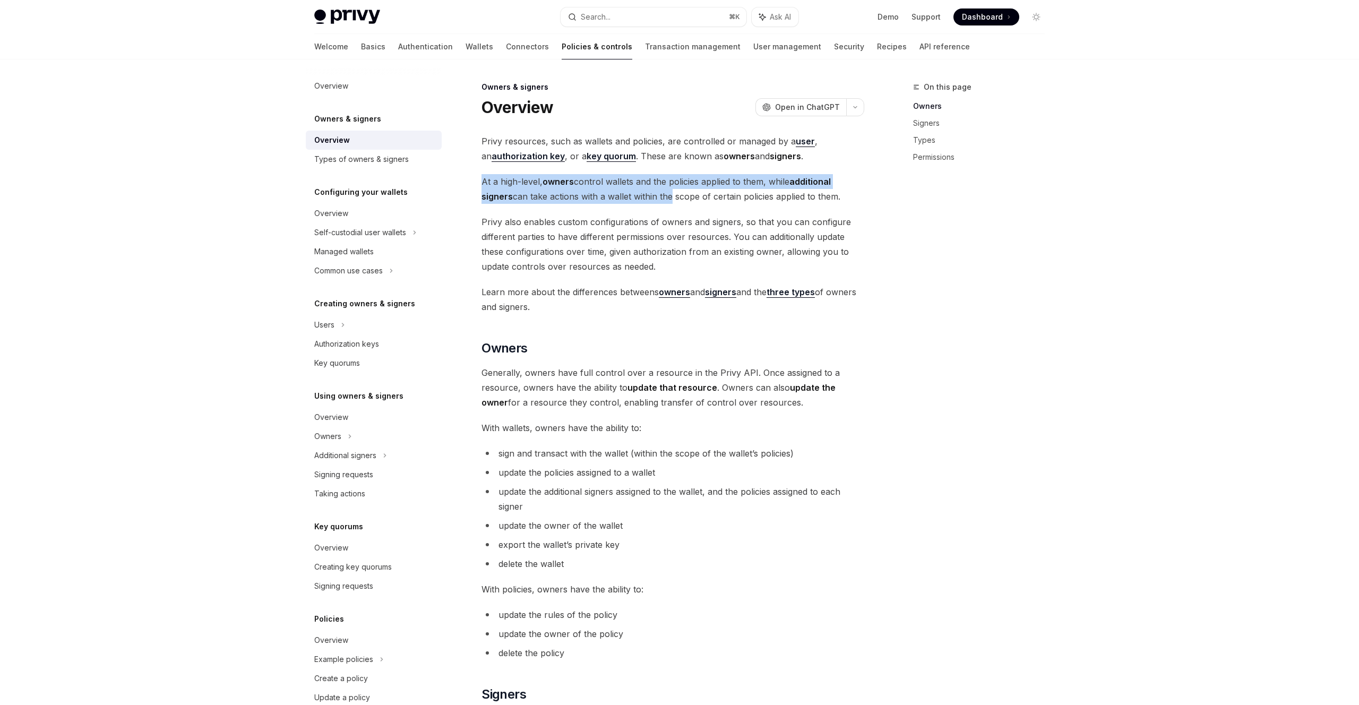
drag, startPoint x: 480, startPoint y: 185, endPoint x: 667, endPoint y: 189, distance: 186.9
click at [667, 189] on div "Owners & signers Overview OpenAI Open in ChatGPT OpenAI Open in ChatGPT Privy r…" at bounding box center [573, 712] width 586 height 1262
click at [655, 234] on span "Privy also enables custom configurations of owners and signers, so that you can…" at bounding box center [673, 244] width 383 height 59
click at [508, 259] on span "Privy also enables custom configurations of owners and signers, so that you can…" at bounding box center [673, 244] width 383 height 59
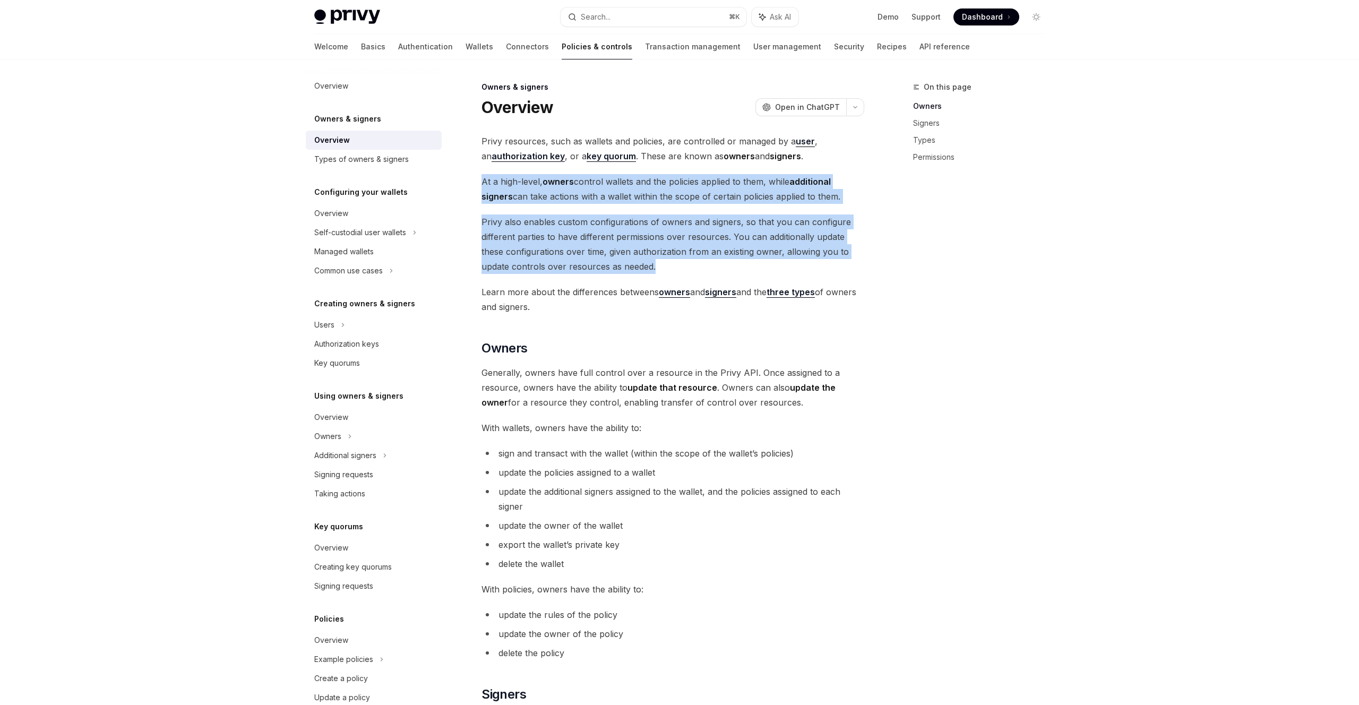
drag, startPoint x: 481, startPoint y: 181, endPoint x: 660, endPoint y: 265, distance: 199.0
click at [660, 265] on div "Owners & signers Overview OpenAI Open in ChatGPT OpenAI Open in ChatGPT Privy r…" at bounding box center [573, 712] width 586 height 1262
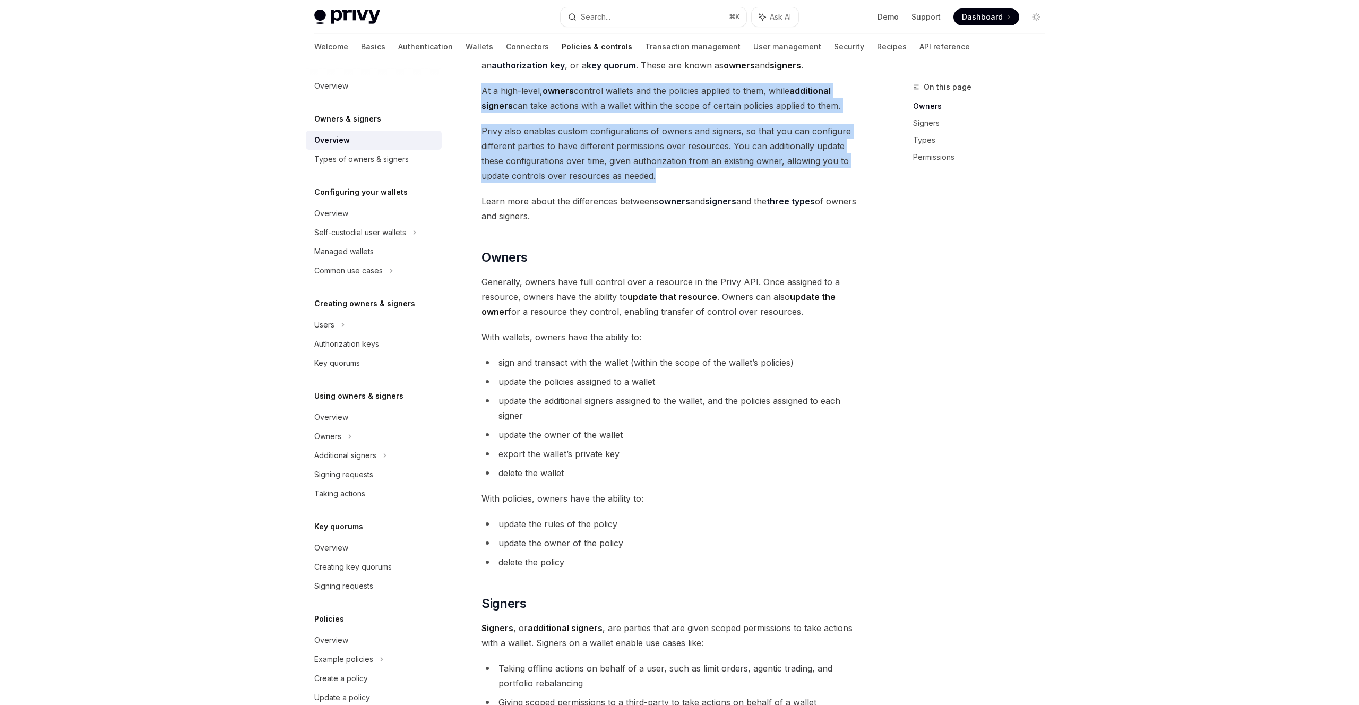
scroll to position [101, 0]
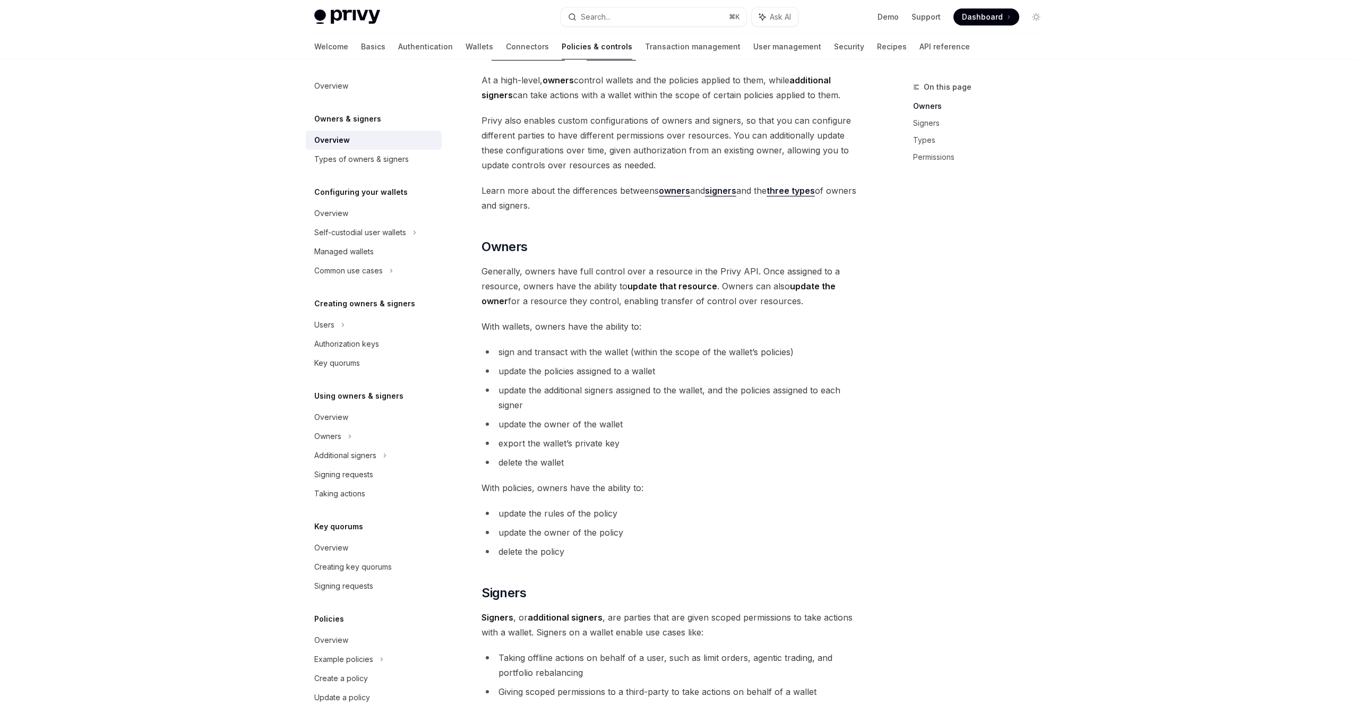
click at [521, 281] on span "Generally, owners have full control over a resource in the Privy API. Once assi…" at bounding box center [673, 286] width 383 height 45
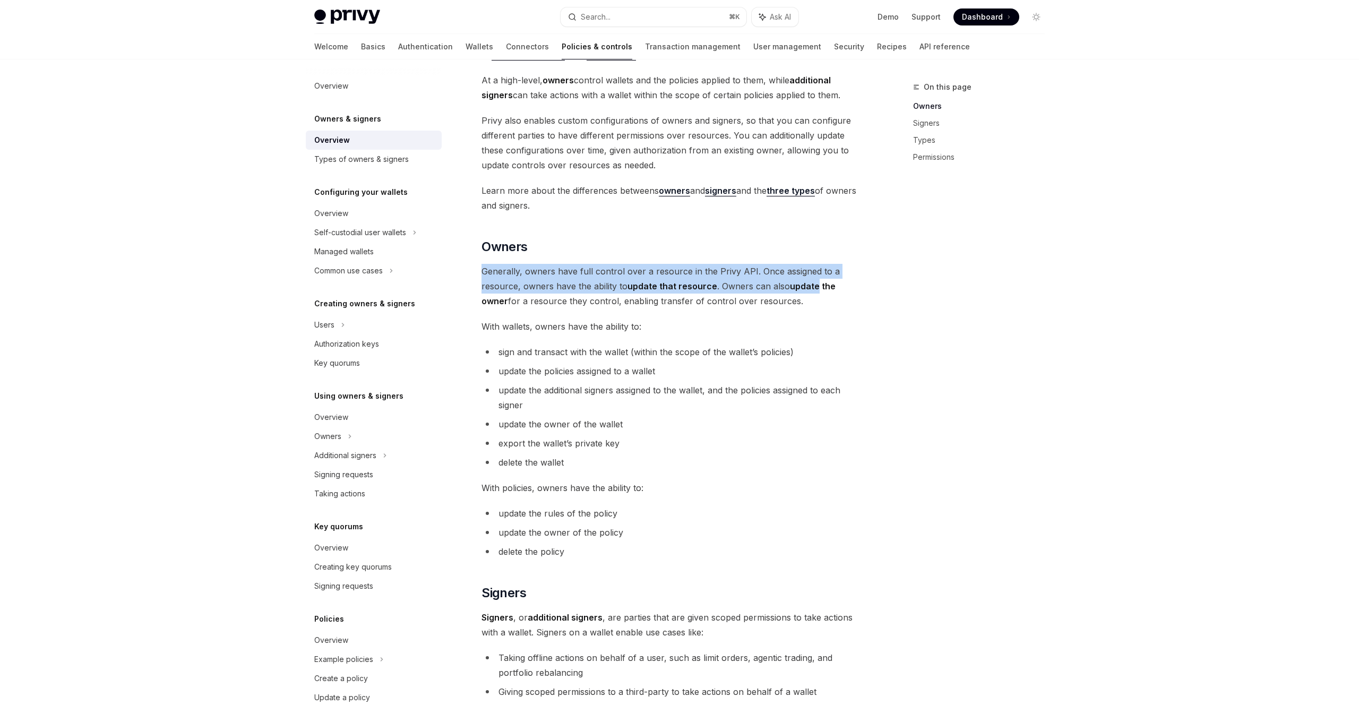
drag, startPoint x: 480, startPoint y: 274, endPoint x: 813, endPoint y: 282, distance: 333.5
click at [813, 282] on div "Owners & signers Overview OpenAI Open in ChatGPT OpenAI Open in ChatGPT Privy r…" at bounding box center [573, 610] width 586 height 1262
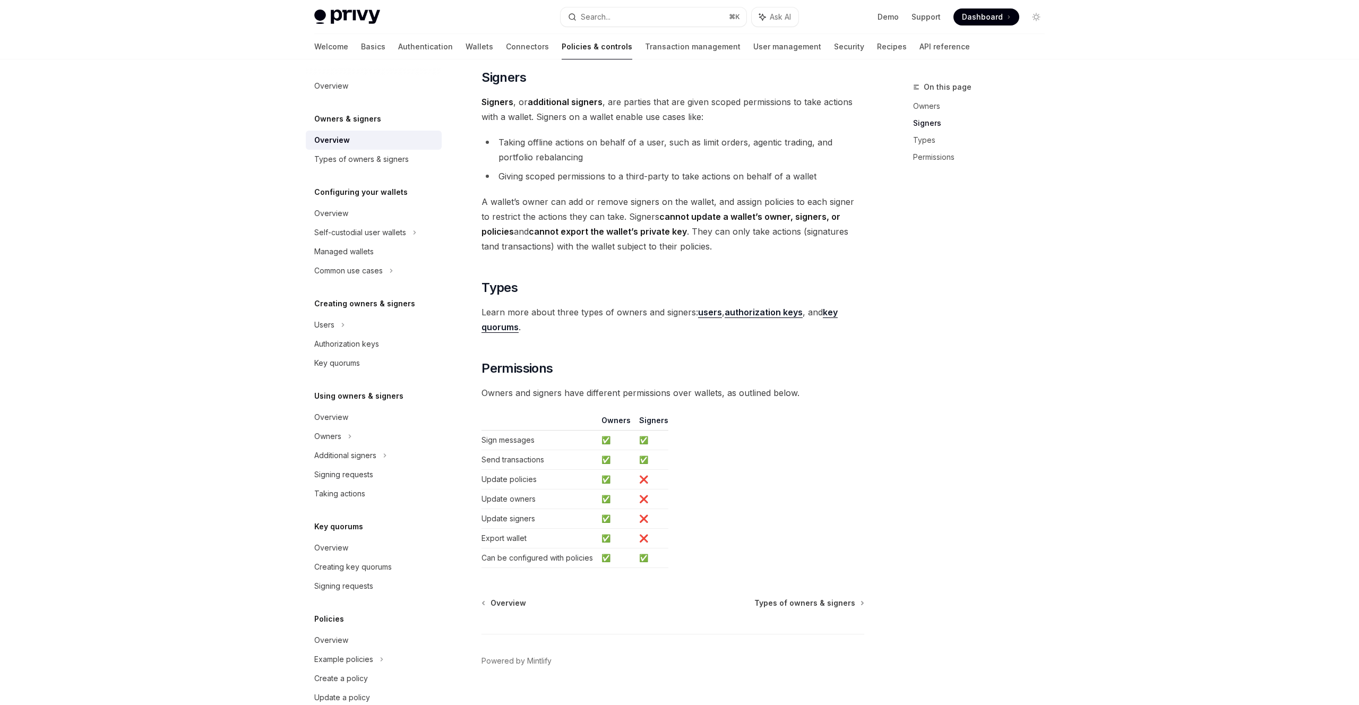
scroll to position [638, 0]
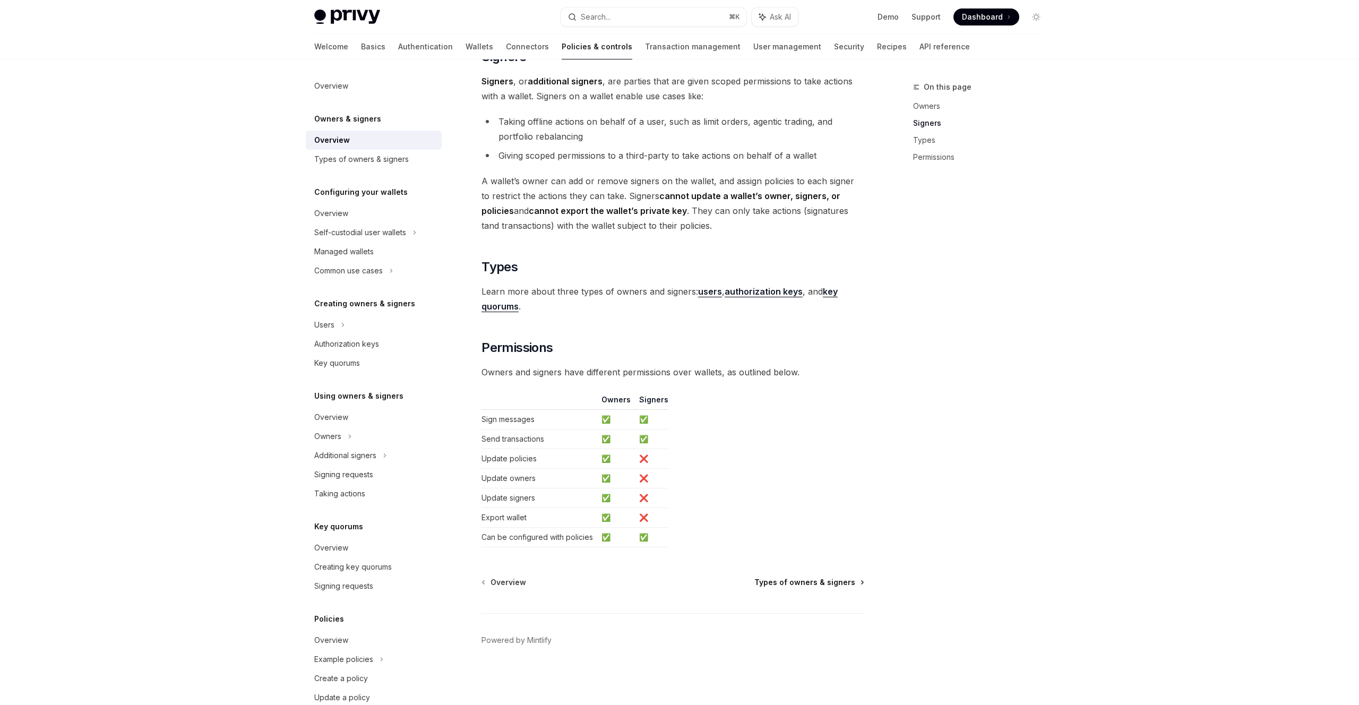
click at [818, 581] on span "Types of owners & signers" at bounding box center [804, 582] width 101 height 11
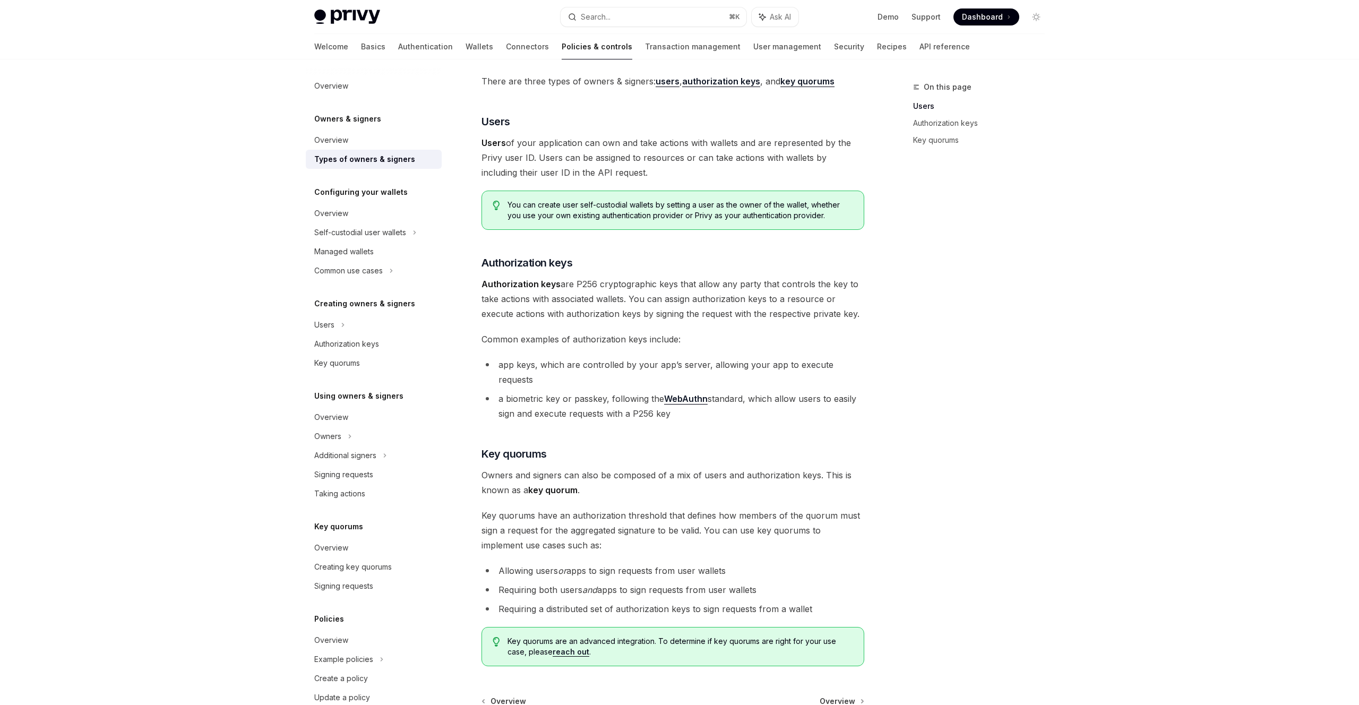
scroll to position [62, 0]
drag, startPoint x: 477, startPoint y: 332, endPoint x: 707, endPoint y: 340, distance: 230.0
click at [707, 340] on div "Owners & signers Types of owners & signers OpenAI Open in ChatGPT OpenAI Open i…" at bounding box center [573, 420] width 586 height 803
drag, startPoint x: 502, startPoint y: 362, endPoint x: 671, endPoint y: 370, distance: 169.0
click at [671, 370] on li "app keys, which are controlled by your app’s server, allowing your app to execu…" at bounding box center [673, 370] width 383 height 30
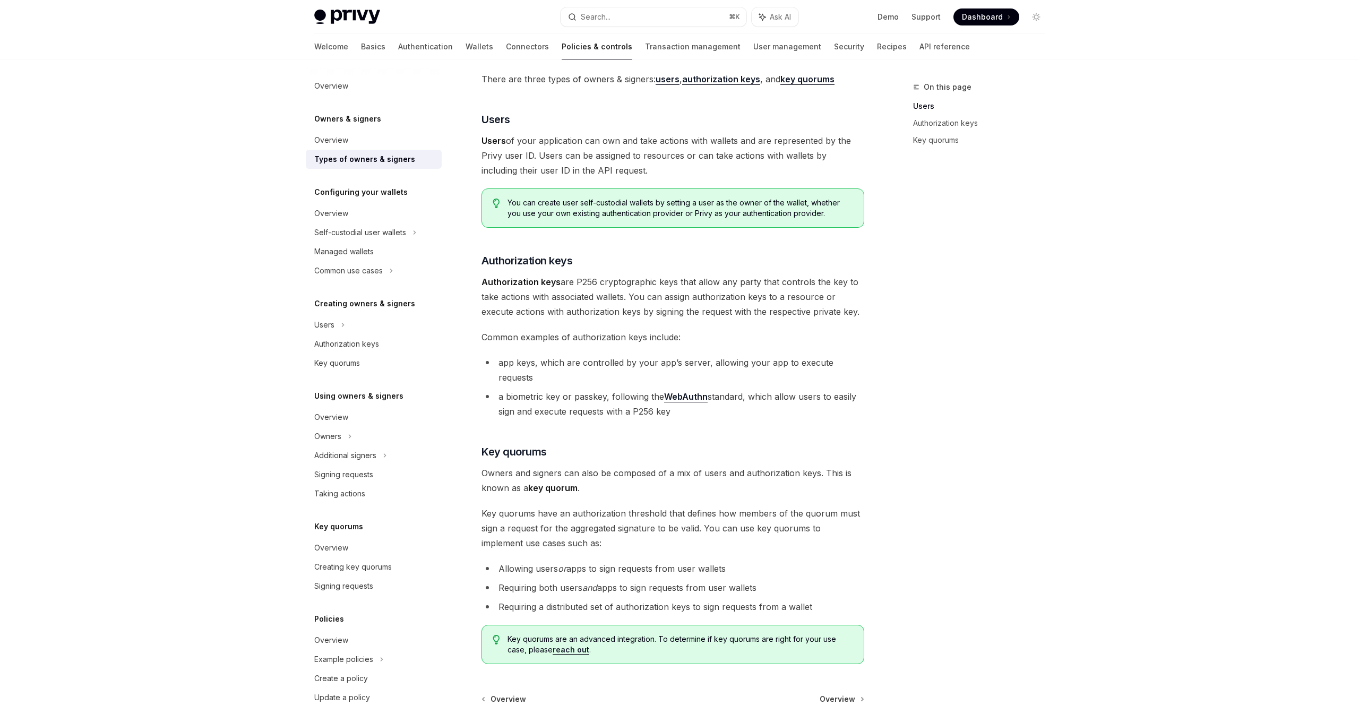
click at [715, 366] on li "app keys, which are controlled by your app’s server, allowing your app to execu…" at bounding box center [673, 370] width 383 height 30
drag, startPoint x: 707, startPoint y: 362, endPoint x: 865, endPoint y: 368, distance: 158.4
click at [865, 368] on div "Owners & signers Types of owners & signers OpenAI Open in ChatGPT OpenAI Open i…" at bounding box center [573, 420] width 586 height 803
drag, startPoint x: 500, startPoint y: 383, endPoint x: 616, endPoint y: 383, distance: 116.3
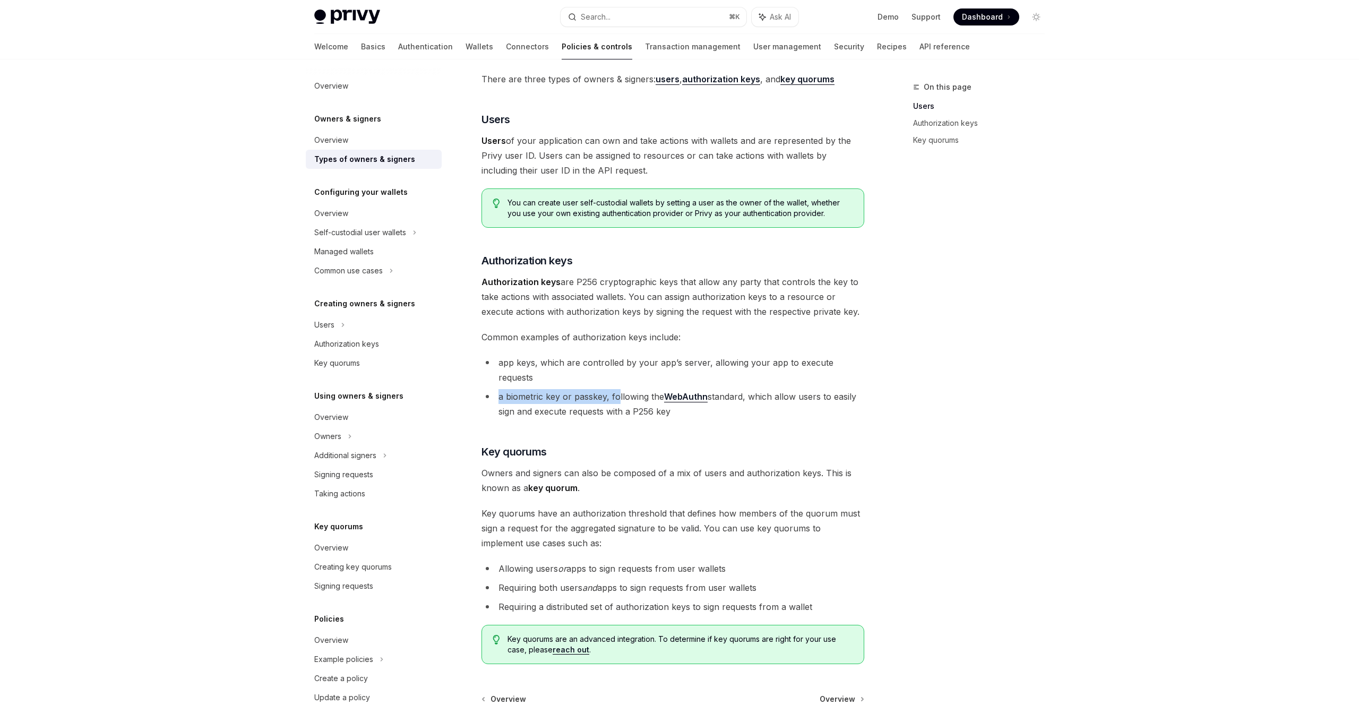
click at [616, 389] on li "a biometric key or passkey, following the WebAuthn standard, which allow users …" at bounding box center [673, 404] width 383 height 30
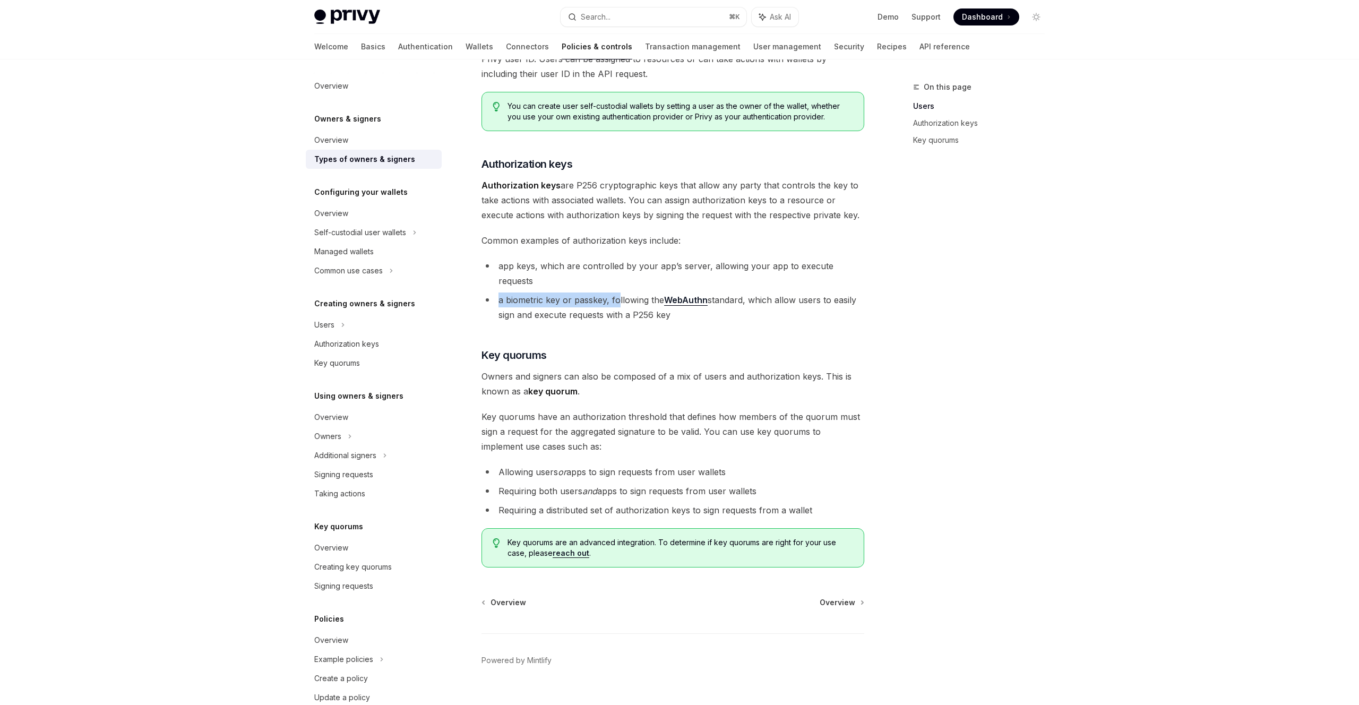
scroll to position [164, 0]
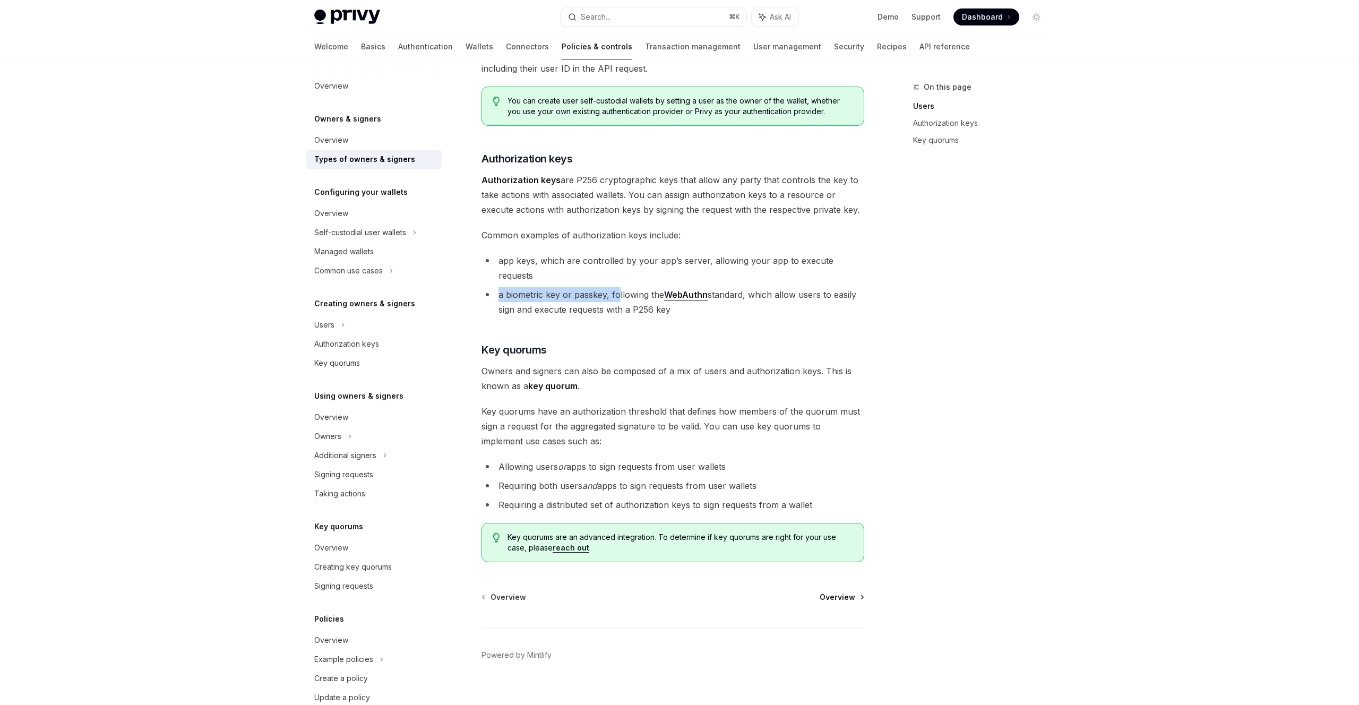
click at [837, 592] on span "Overview" at bounding box center [838, 597] width 36 height 11
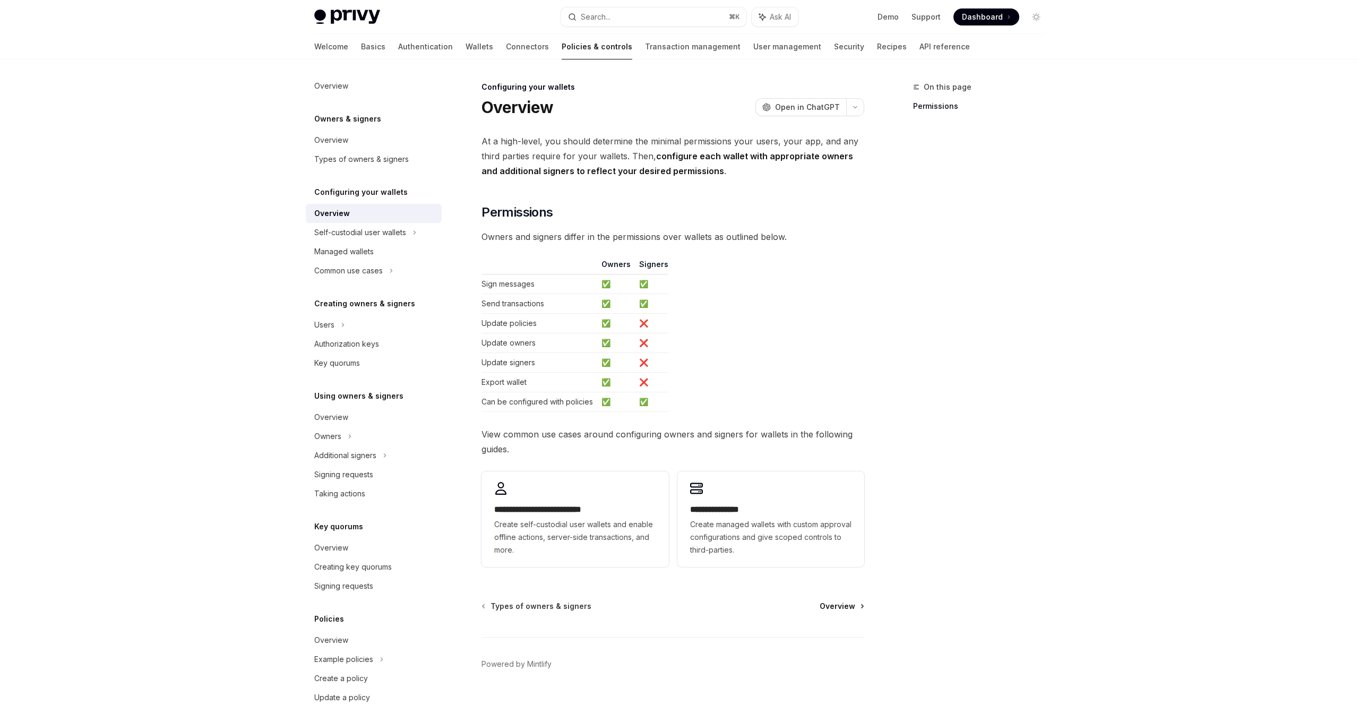
click at [851, 606] on span "Overview" at bounding box center [838, 606] width 36 height 11
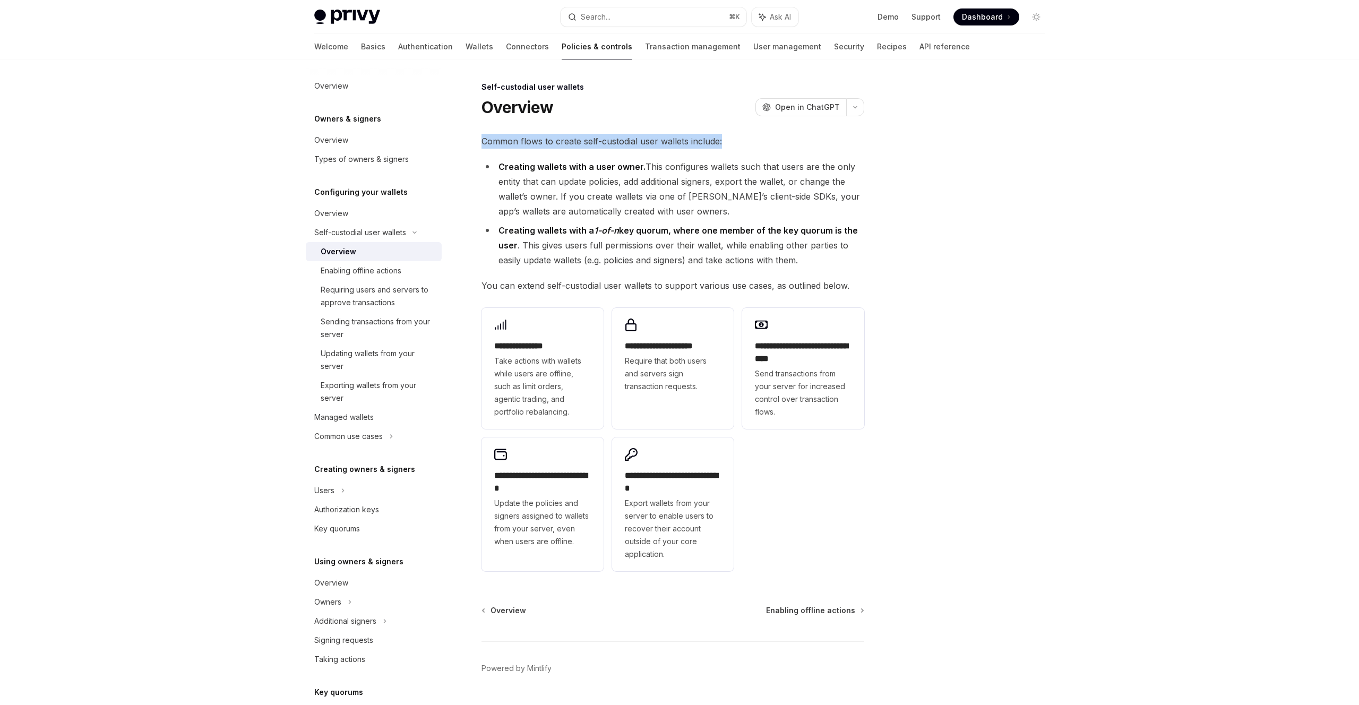
drag, startPoint x: 482, startPoint y: 142, endPoint x: 708, endPoint y: 157, distance: 226.1
click at [709, 157] on div "**********" at bounding box center [673, 355] width 383 height 442
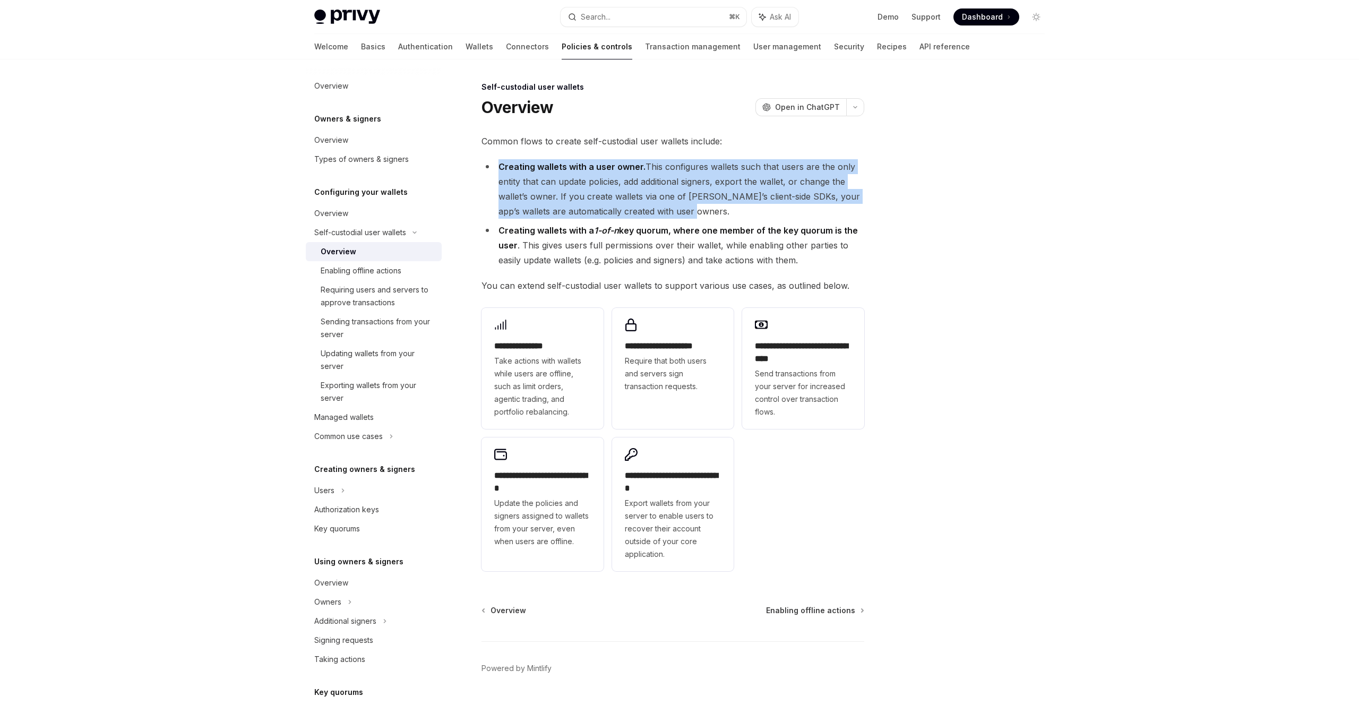
drag, startPoint x: 500, startPoint y: 168, endPoint x: 834, endPoint y: 206, distance: 336.6
click at [834, 206] on li "Creating wallets with a user owner. This configures wallets such that users are…" at bounding box center [673, 188] width 383 height 59
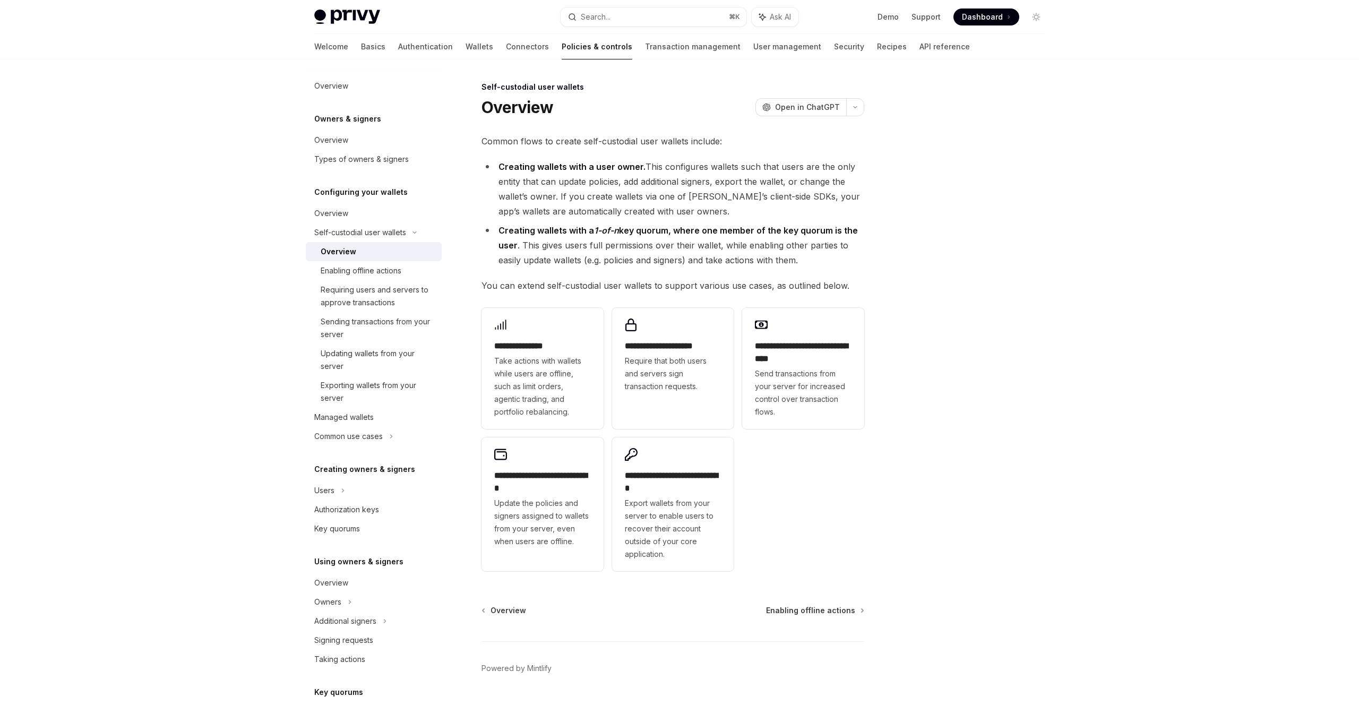
click at [699, 225] on li "Creating wallets with a 1-of-n key quorum, where one member of the key quorum i…" at bounding box center [673, 245] width 383 height 45
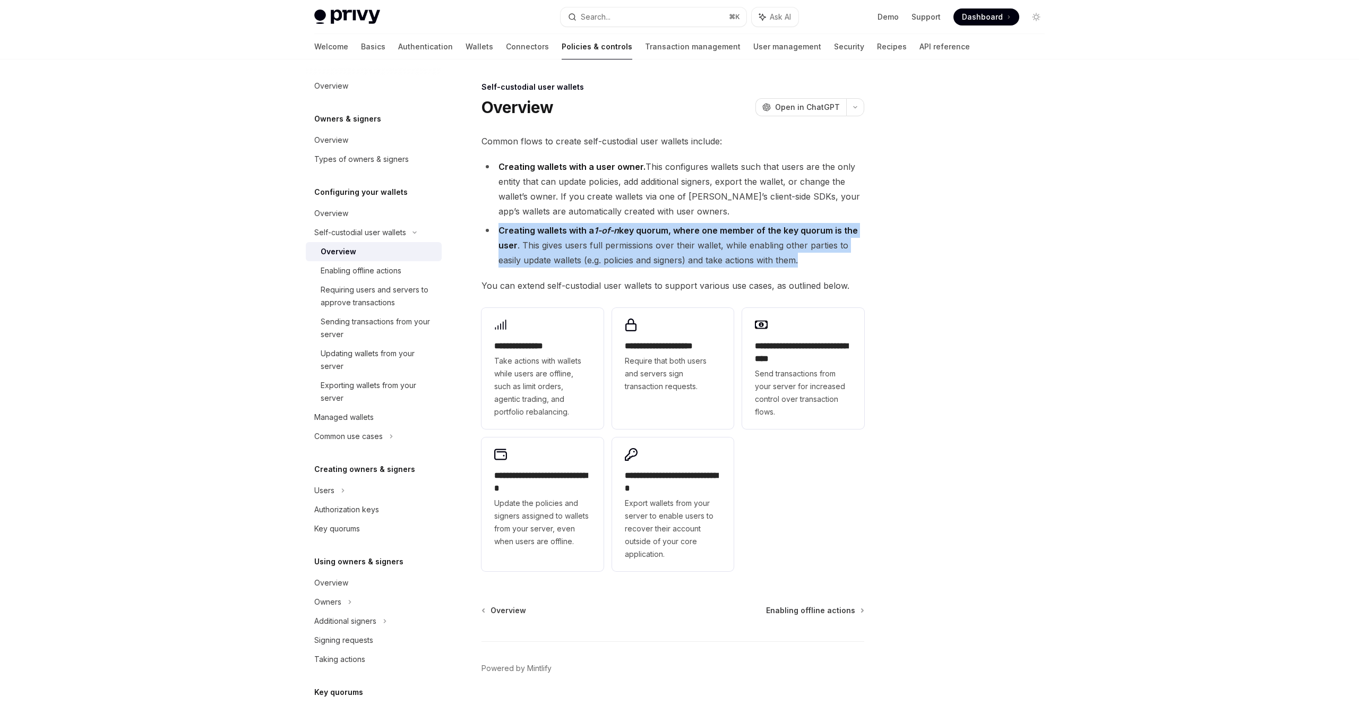
drag, startPoint x: 495, startPoint y: 230, endPoint x: 857, endPoint y: 261, distance: 363.4
click at [857, 261] on li "Creating wallets with a 1-of-n key quorum, where one member of the key quorum i…" at bounding box center [673, 245] width 383 height 45
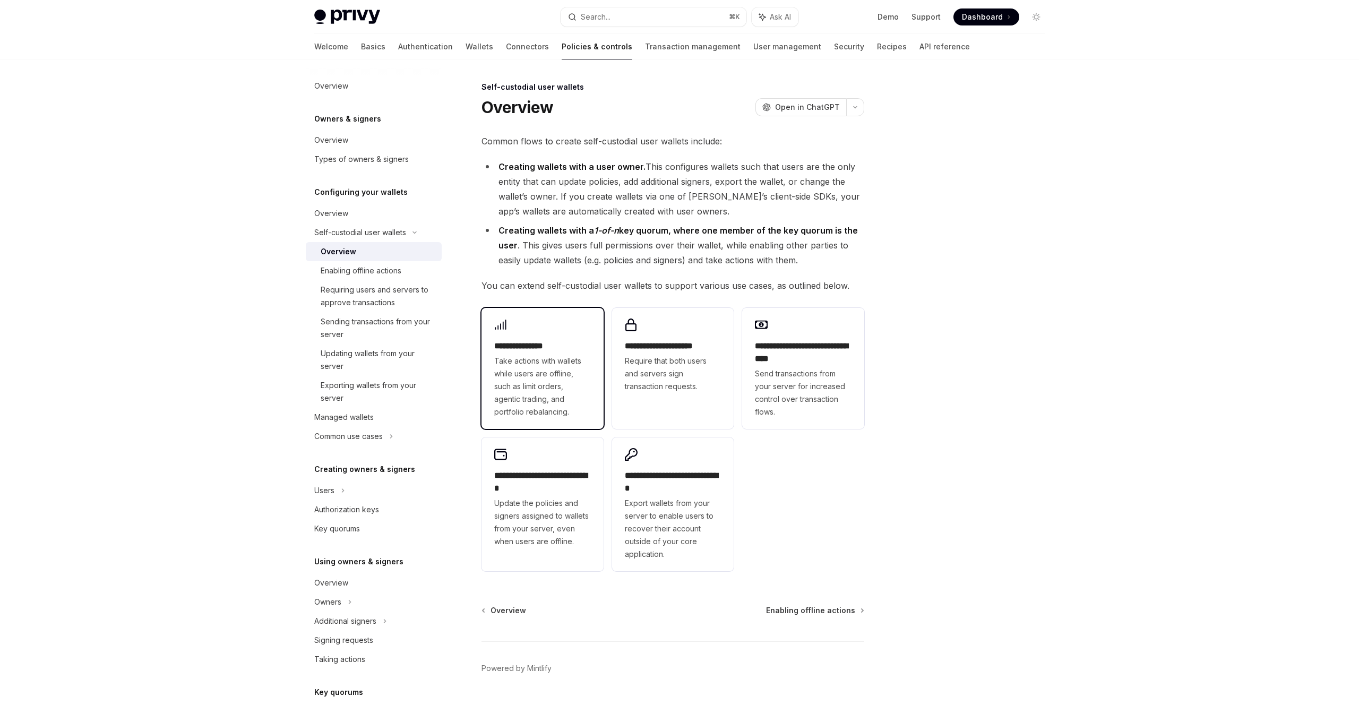
click at [518, 394] on span "Take actions with wallets while users are offline, such as limit orders, agenti…" at bounding box center [542, 387] width 97 height 64
type textarea "*"
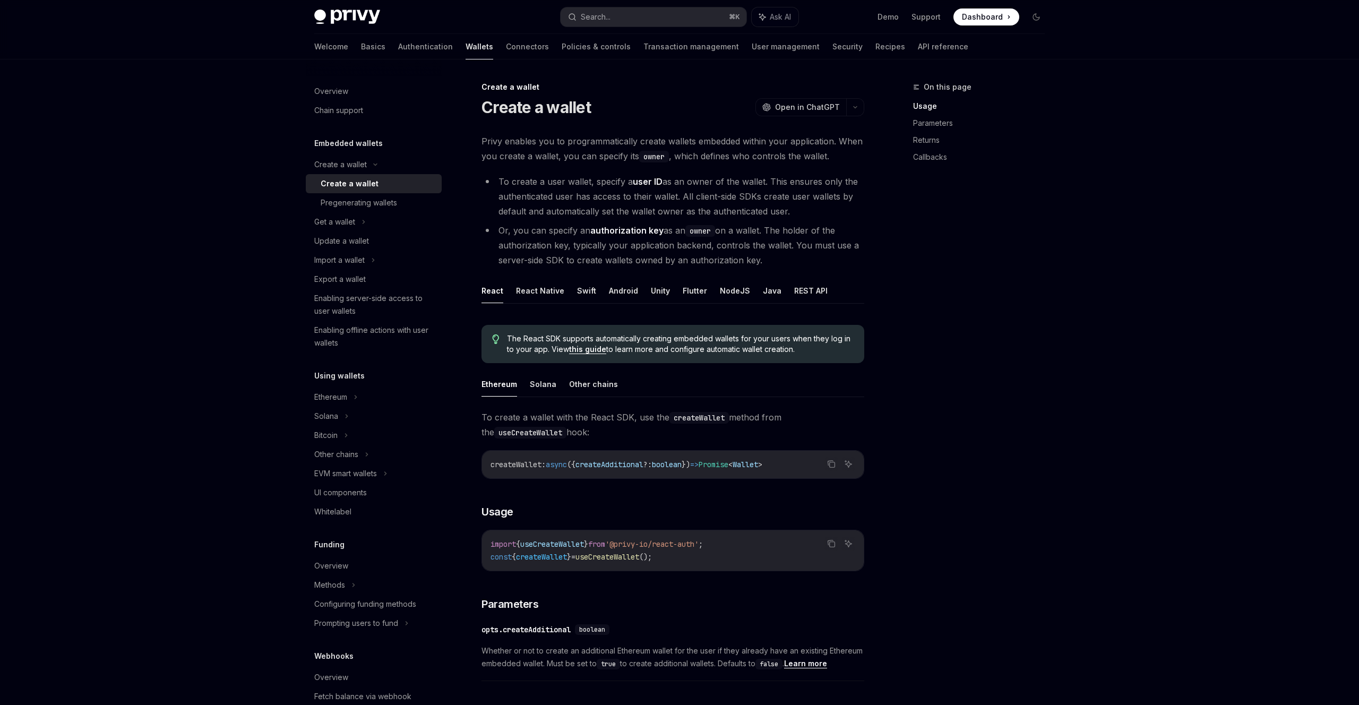
click at [1287, 150] on div "Privy Docs home page Search... ⌘ K Ask AI Demo Support Dashboard Dashboard Sear…" at bounding box center [679, 627] width 1359 height 1255
type textarea "*"
